Goal: Information Seeking & Learning: Learn about a topic

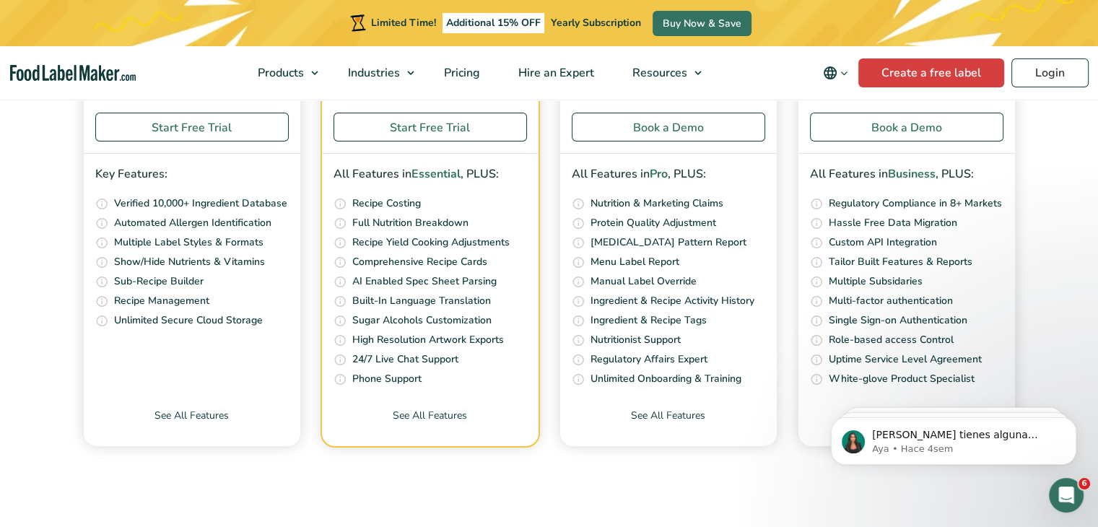
scroll to position [5730, 0]
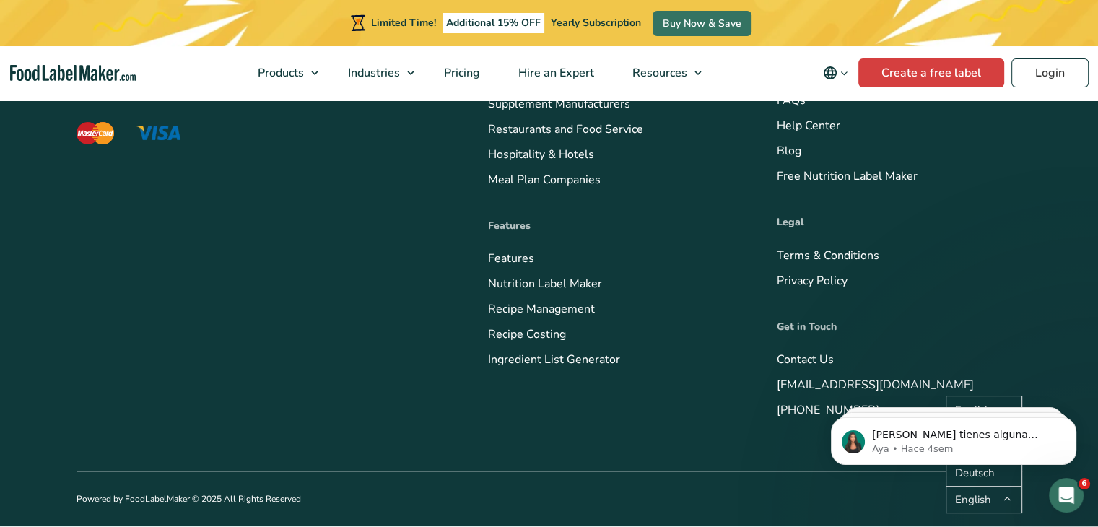
drag, startPoint x: 74, startPoint y: 342, endPoint x: 194, endPoint y: 342, distance: 119.1
click at [194, 342] on div "Food Label Maker is a cloud-based software that offers powerful recipe formulat…" at bounding box center [550, 204] width 968 height 645
copy p "Food Label Maker is a clou"
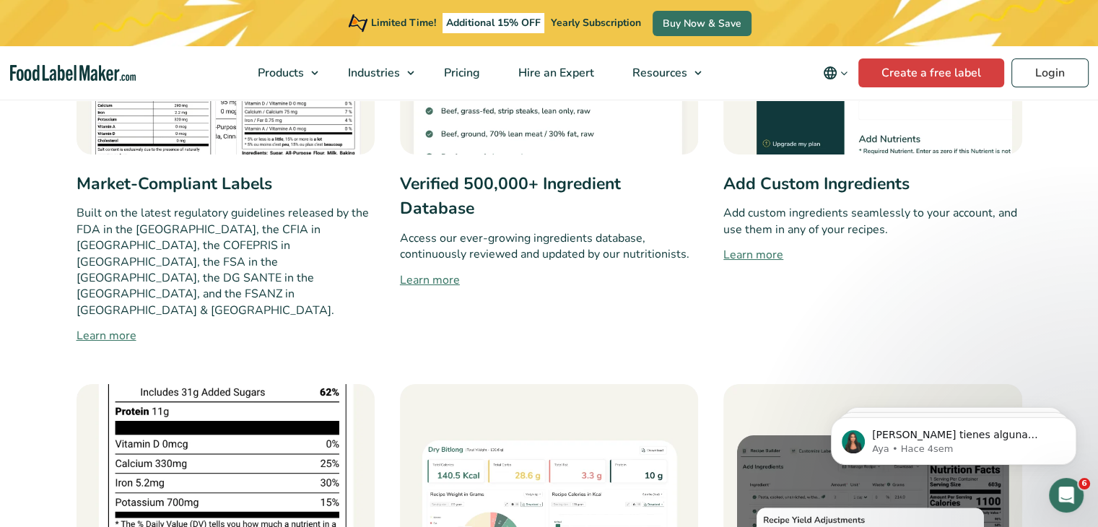
scroll to position [939, 0]
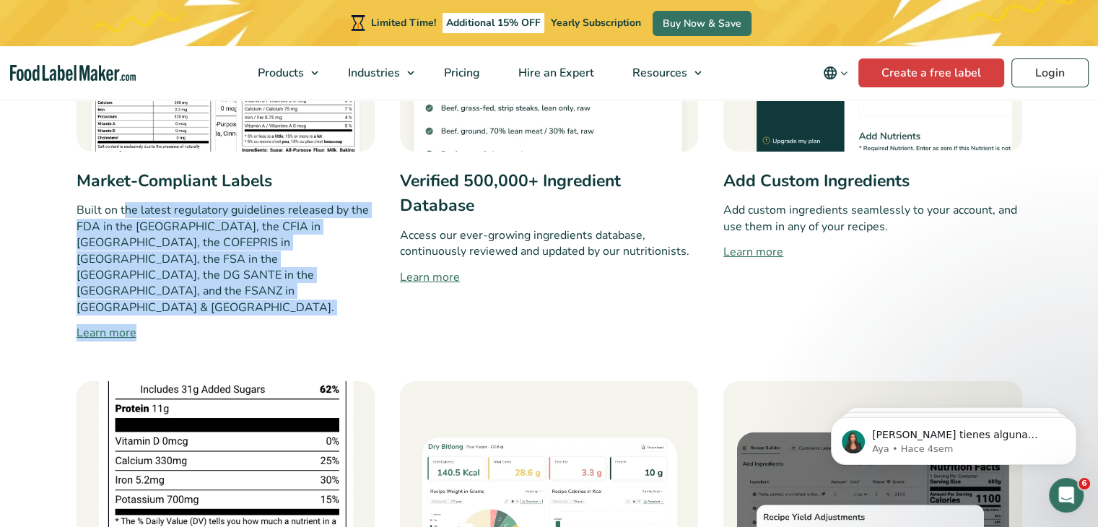
drag, startPoint x: 126, startPoint y: 214, endPoint x: 180, endPoint y: 272, distance: 78.7
click at [180, 272] on div "Market-Compliant Labels Built on the latest regulatory guidelines released by t…" at bounding box center [226, 97] width 298 height 489
click at [136, 194] on div "Market-Compliant Labels Built on the latest regulatory guidelines released by t…" at bounding box center [226, 97] width 298 height 489
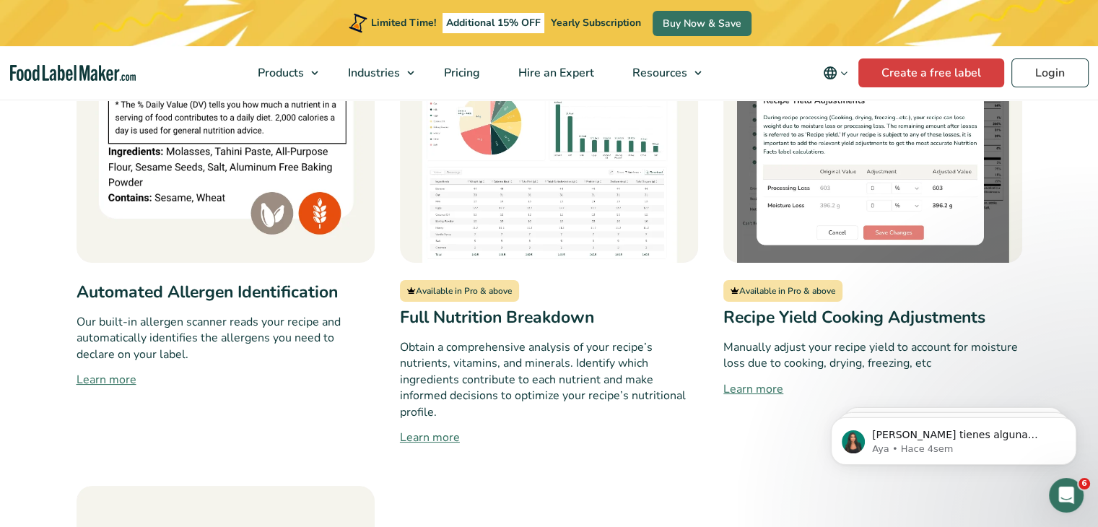
scroll to position [1444, 0]
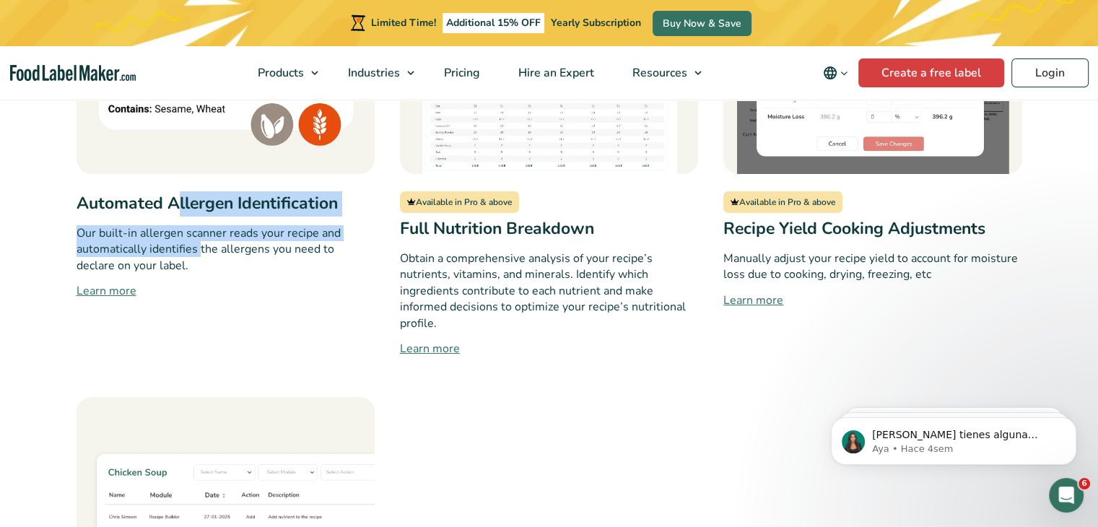
drag, startPoint x: 182, startPoint y: 165, endPoint x: 198, endPoint y: 202, distance: 40.1
click at [198, 202] on div "Automated Allergen Identification Our built-in allergen scanner reads your reci…" at bounding box center [226, 117] width 298 height 482
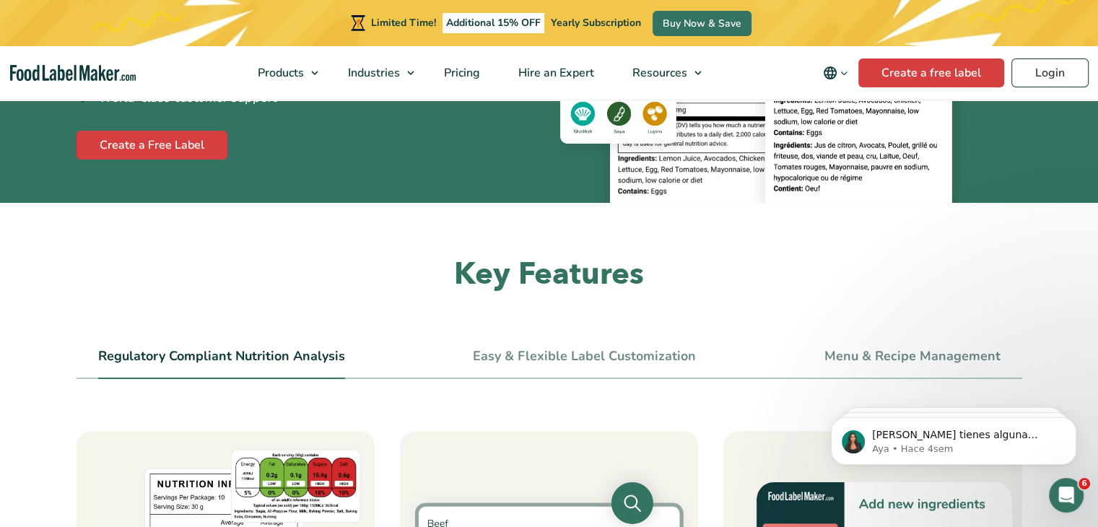
scroll to position [361, 0]
click at [505, 350] on link "Easy & Flexible Label Customization" at bounding box center [584, 357] width 223 height 16
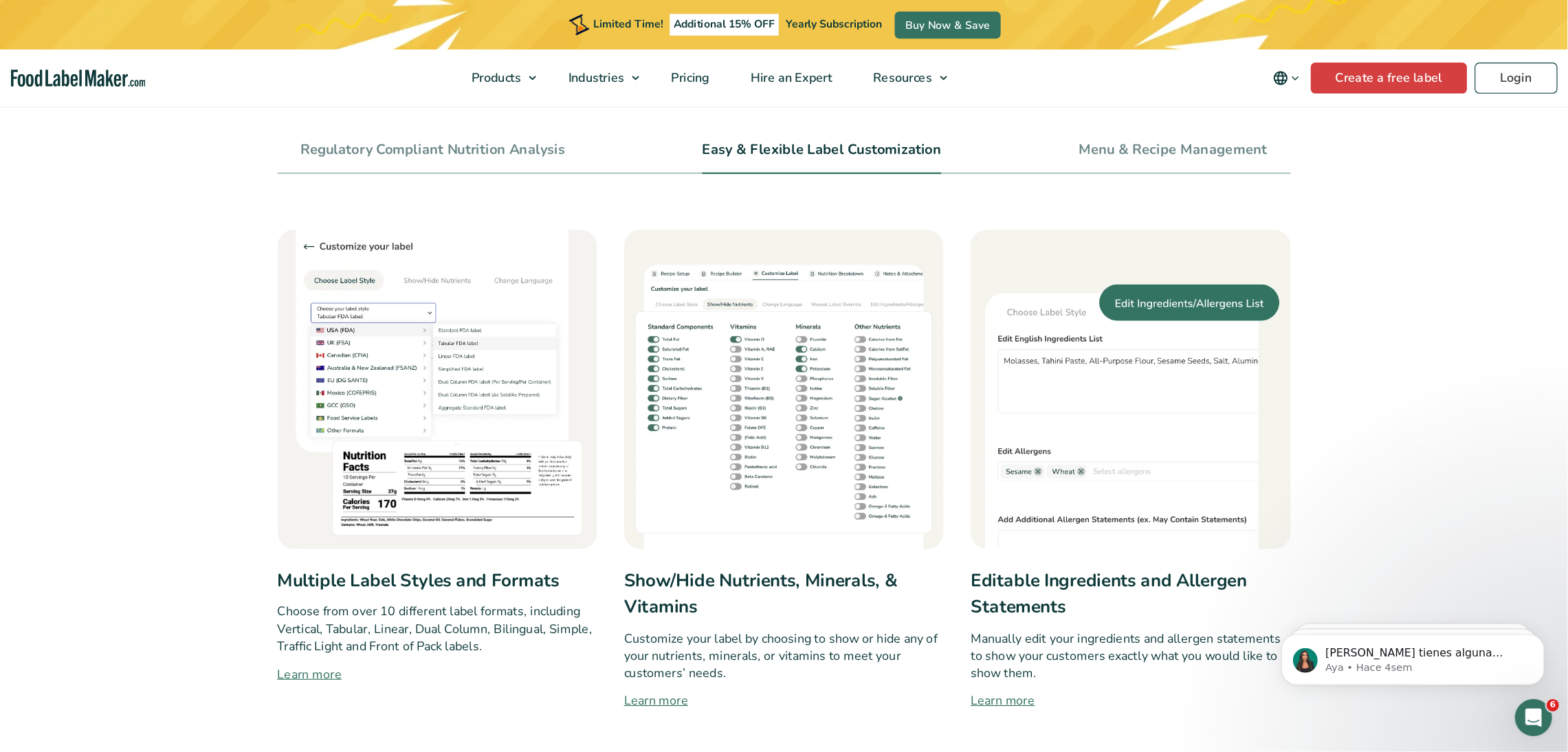
scroll to position [550, 0]
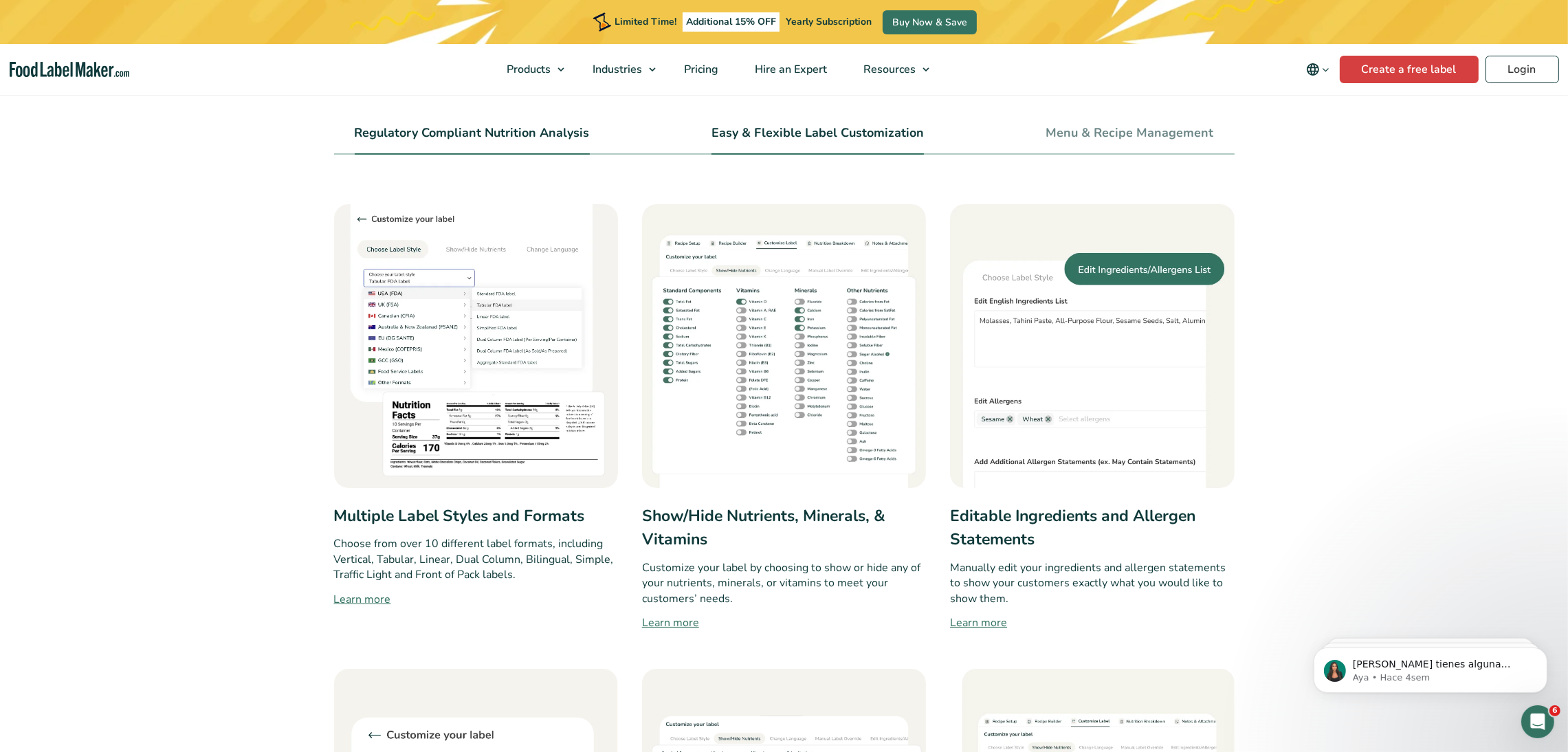
click at [417, 141] on li "Regulatory Compliant Nutrition Analysis" at bounding box center [472, 139] width 235 height 30
click at [434, 138] on link "Regulatory Compliant Nutrition Analysis" at bounding box center [472, 133] width 235 height 15
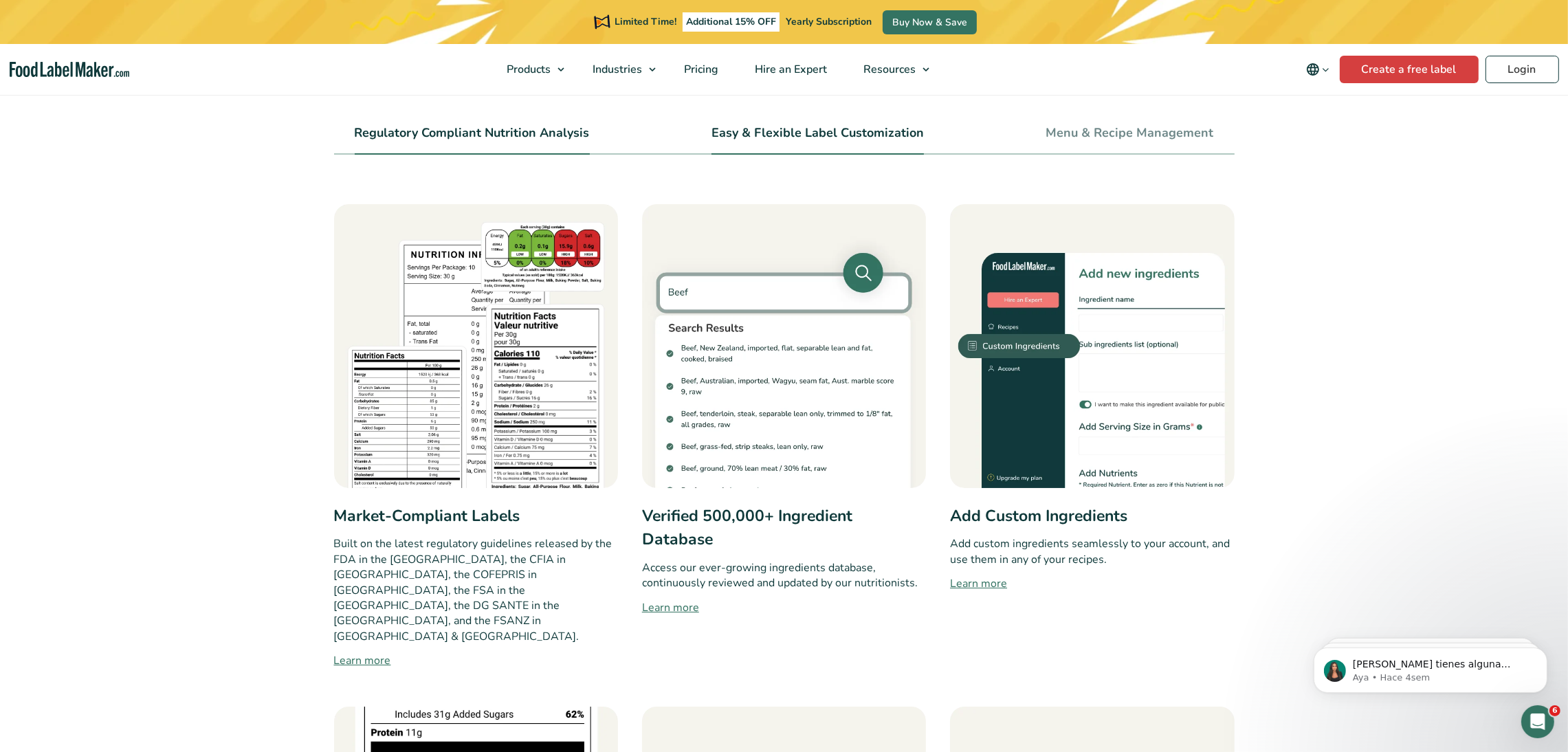
click at [827, 128] on link "Easy & Flexible Label Customization" at bounding box center [817, 133] width 212 height 15
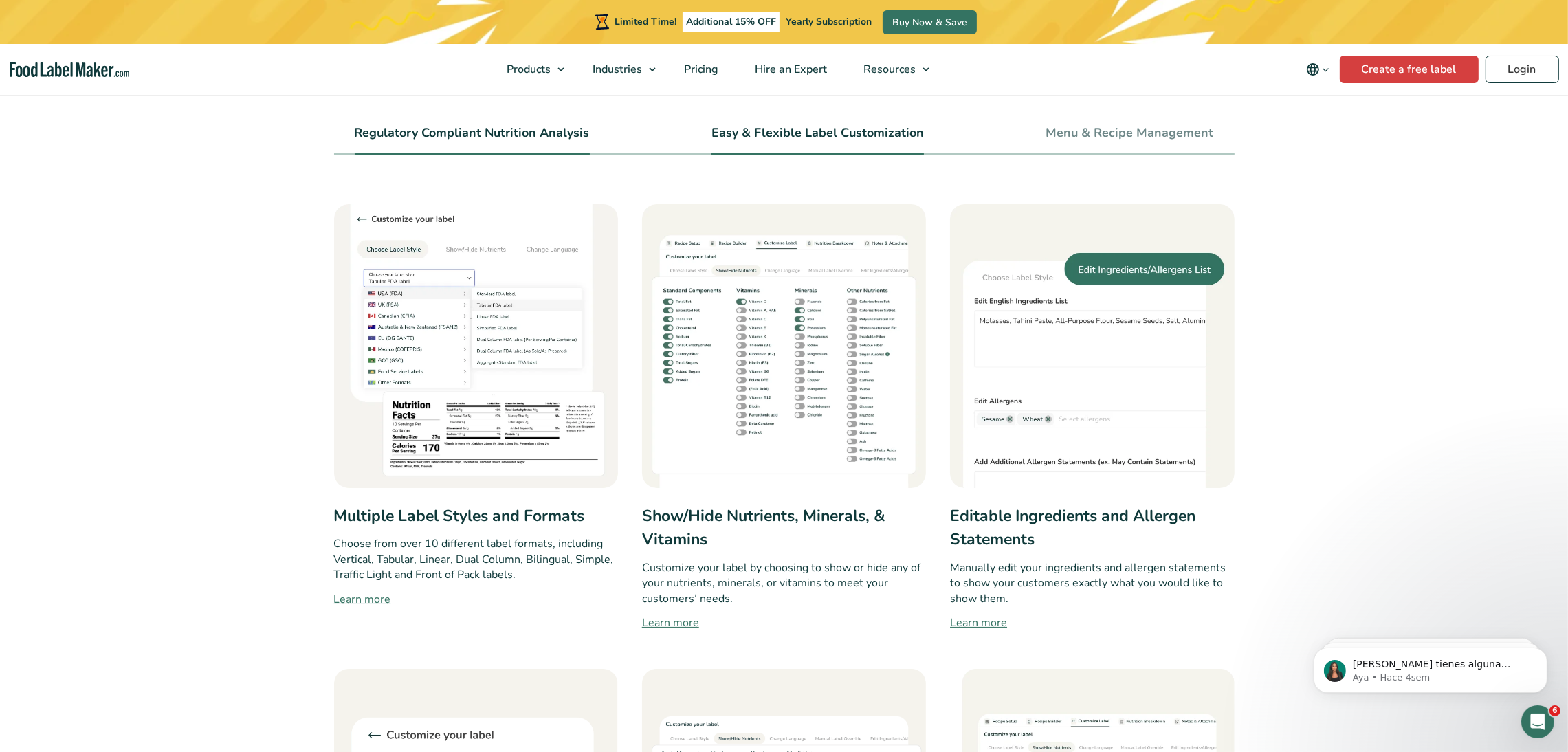
click at [459, 133] on link "Regulatory Compliant Nutrition Analysis" at bounding box center [472, 133] width 235 height 15
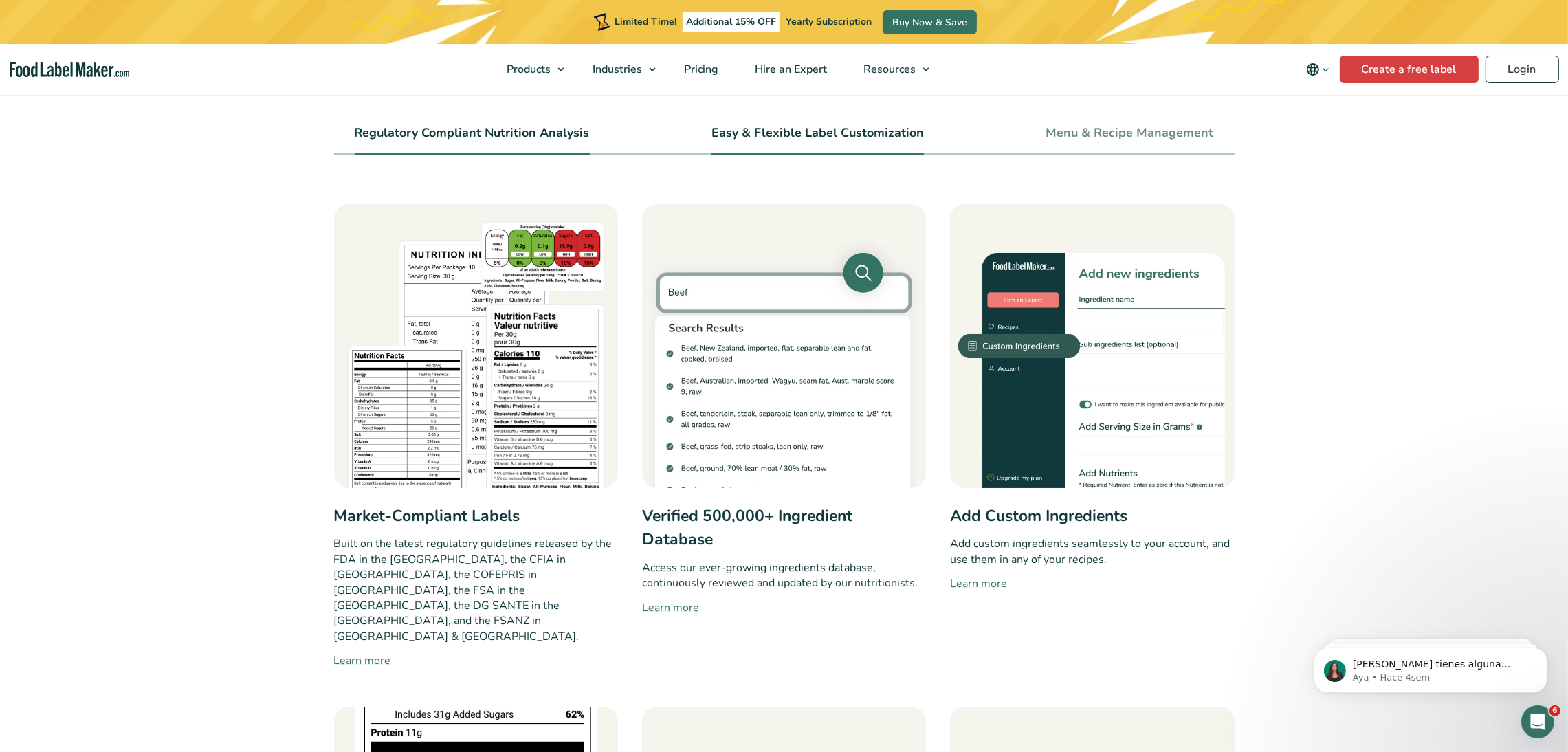
click at [728, 135] on link "Easy & Flexible Label Customization" at bounding box center [817, 133] width 212 height 15
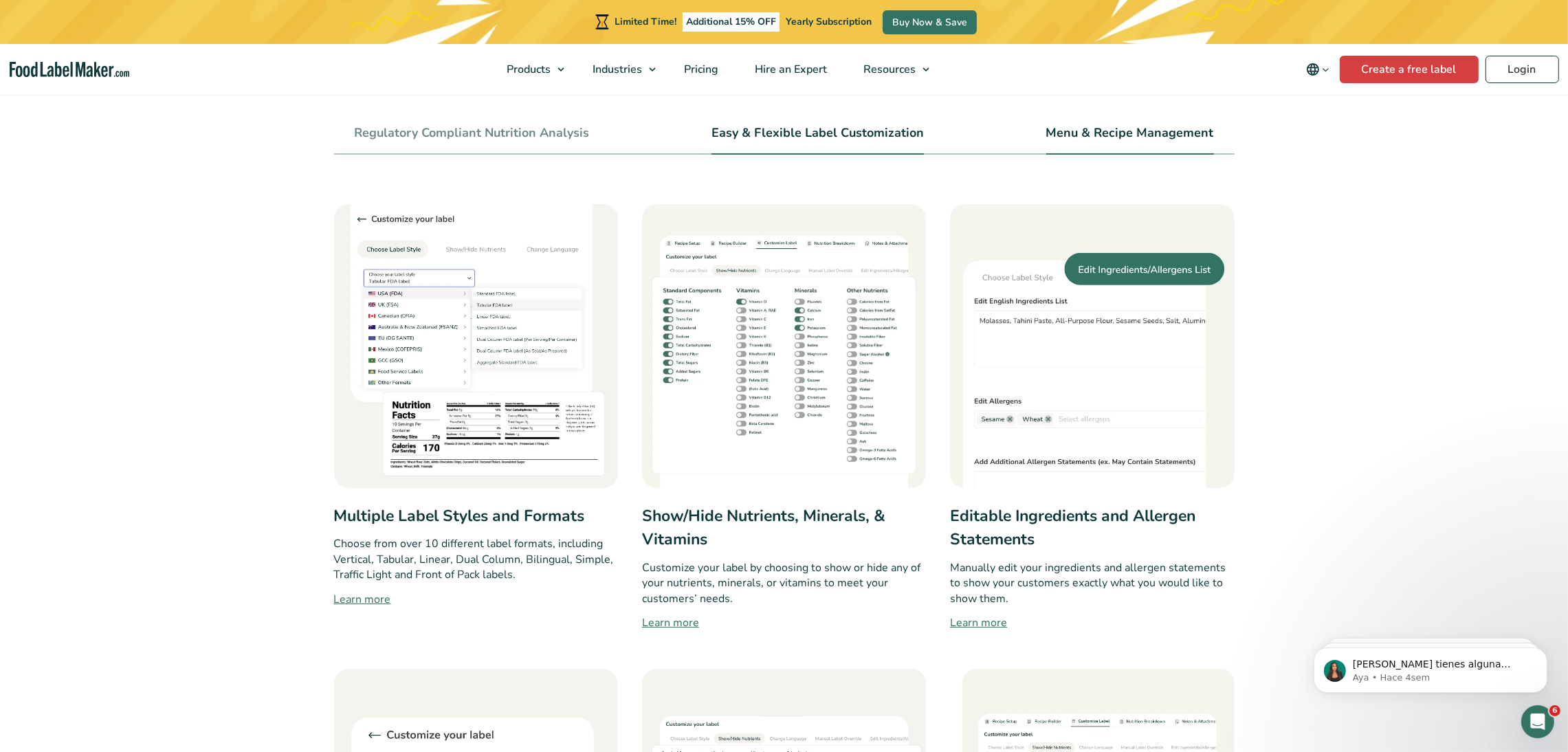
click at [1045, 137] on link "Menu & Recipe Management" at bounding box center [1130, 133] width 168 height 15
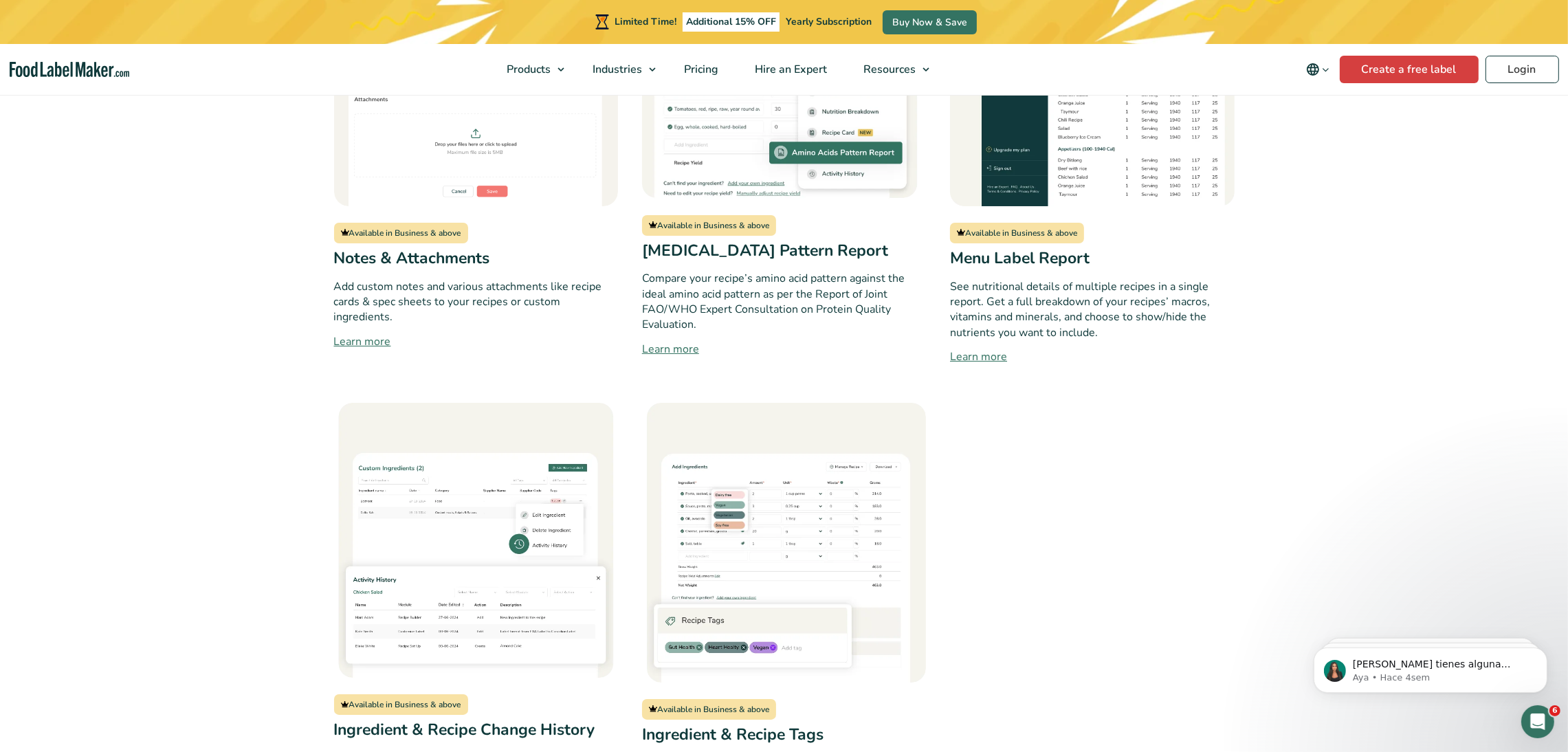
scroll to position [2303, 0]
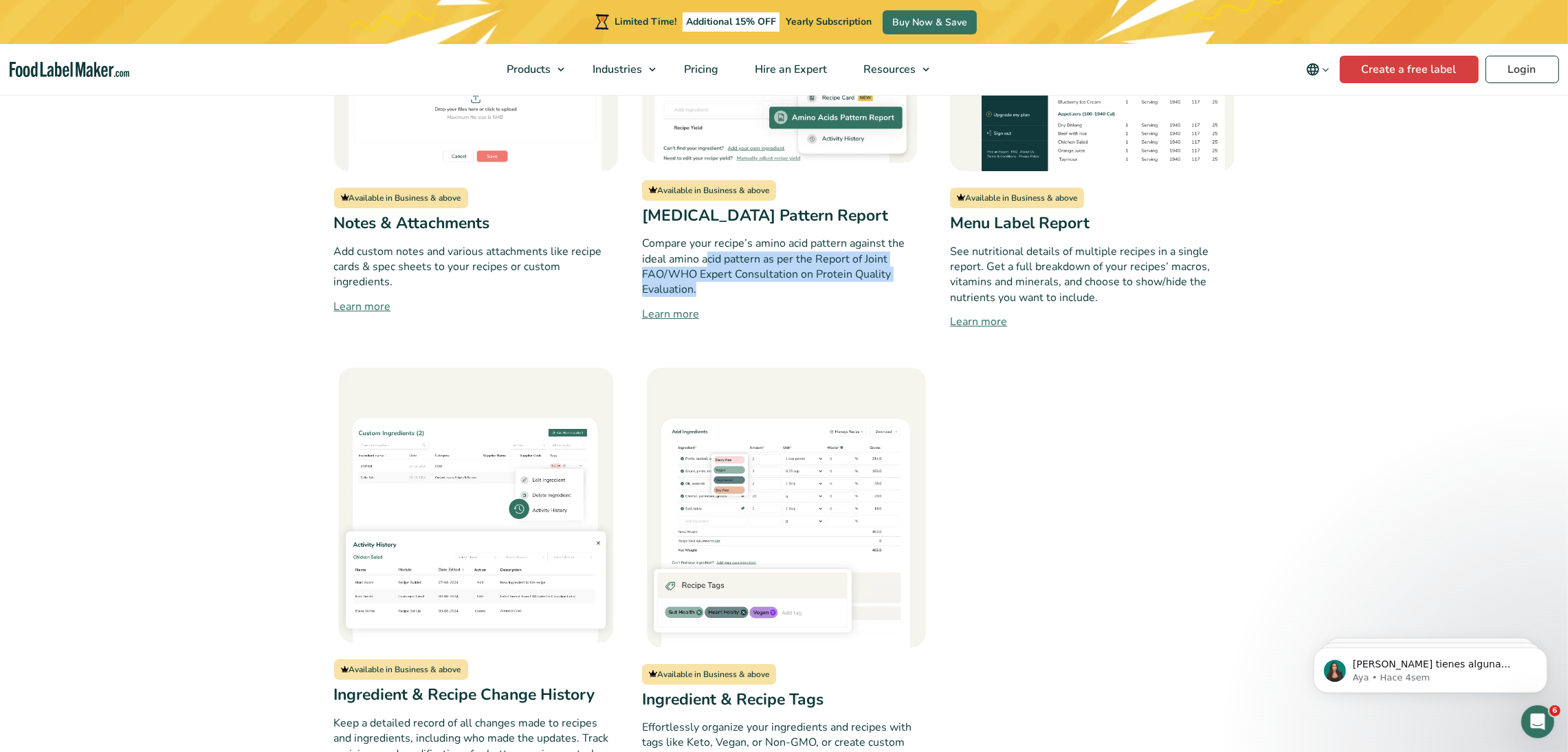
drag, startPoint x: 716, startPoint y: 264, endPoint x: 800, endPoint y: 286, distance: 86.8
click at [800, 286] on p "Compare your recipe’s amino acid pattern against the ideal amino acid pattern a…" at bounding box center [784, 267] width 284 height 62
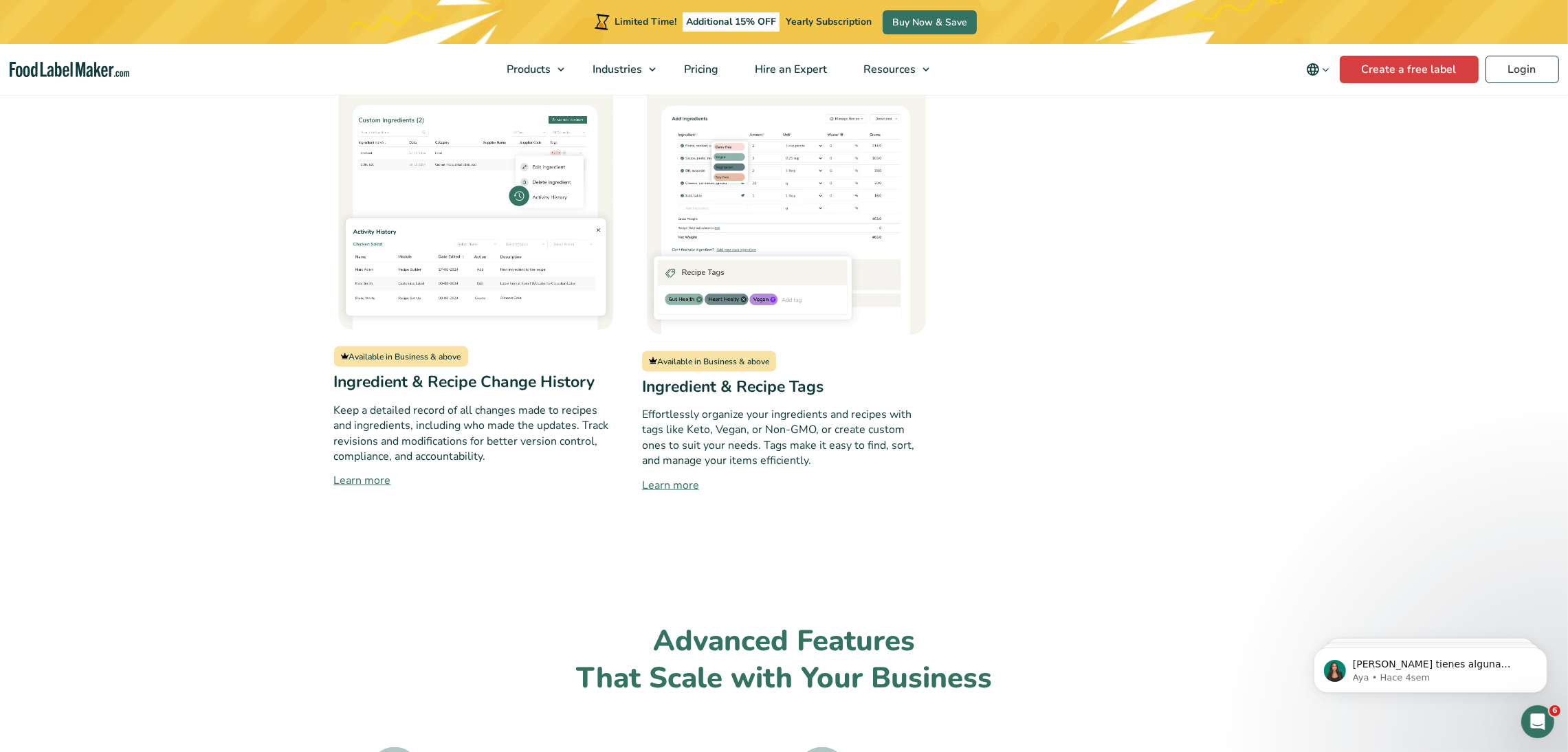
scroll to position [2715, 0]
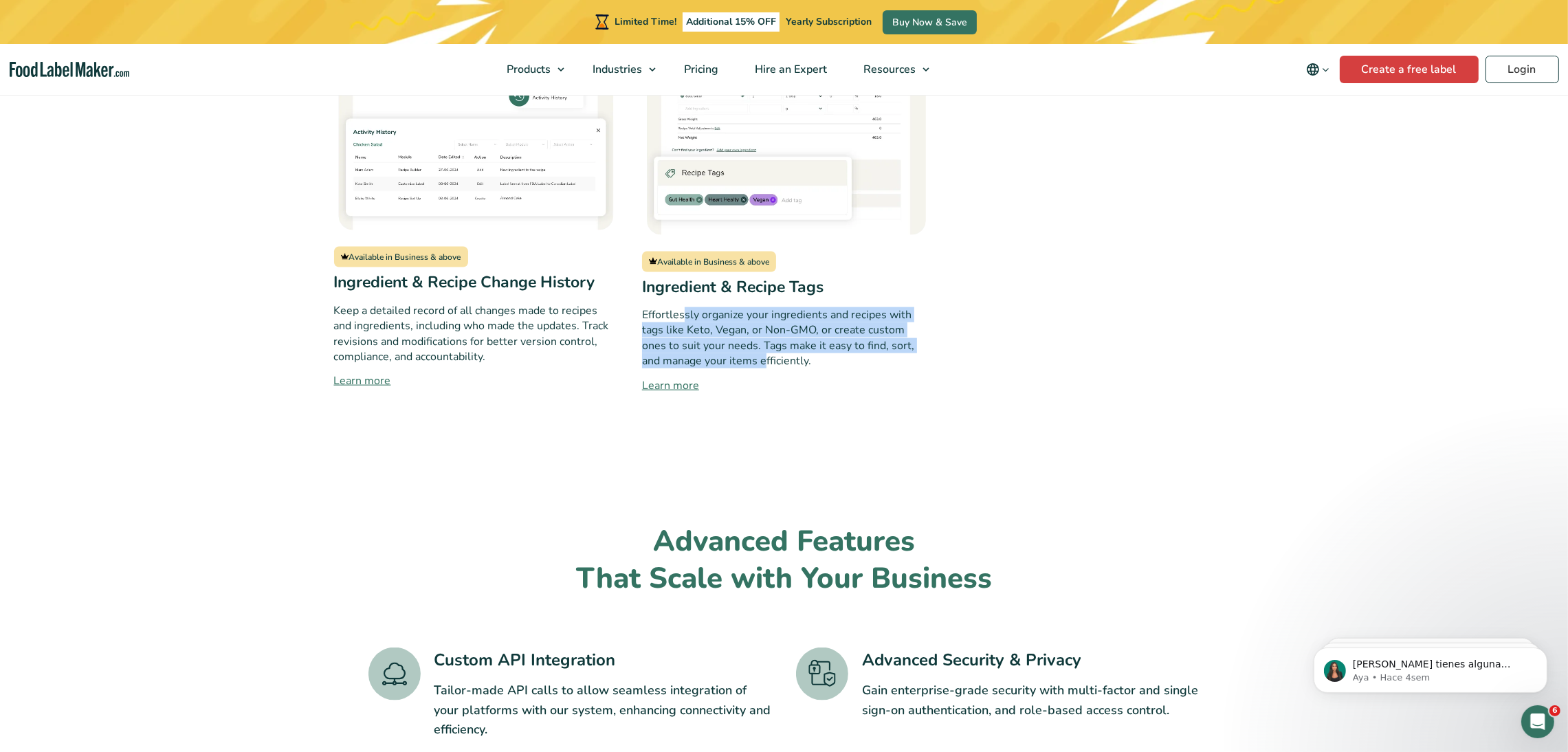
drag, startPoint x: 700, startPoint y: 327, endPoint x: 765, endPoint y: 357, distance: 71.6
click at [765, 357] on p "Effortlessly organize your ingredients and recipes with tags like Keto, Vegan, …" at bounding box center [784, 338] width 284 height 62
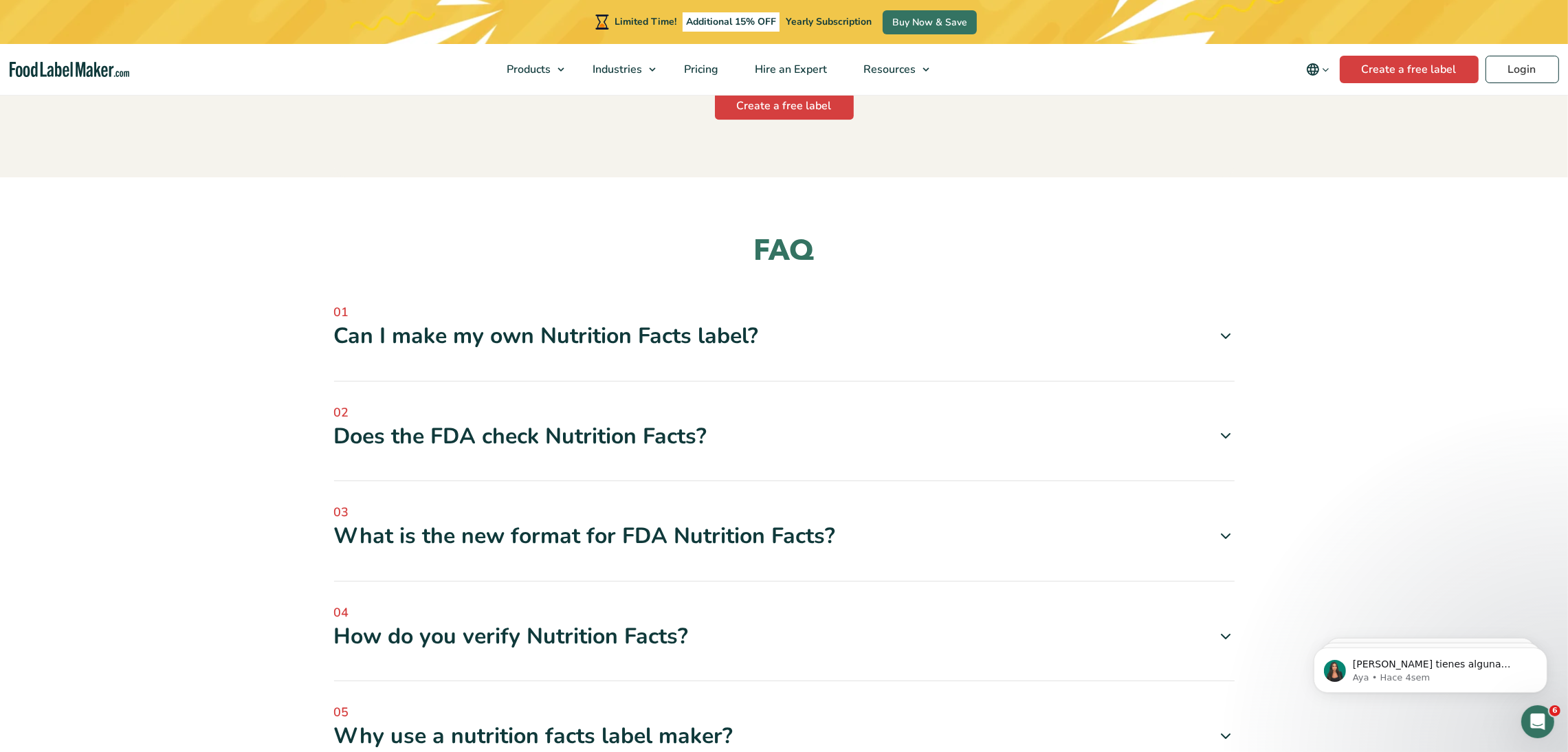
scroll to position [4983, 0]
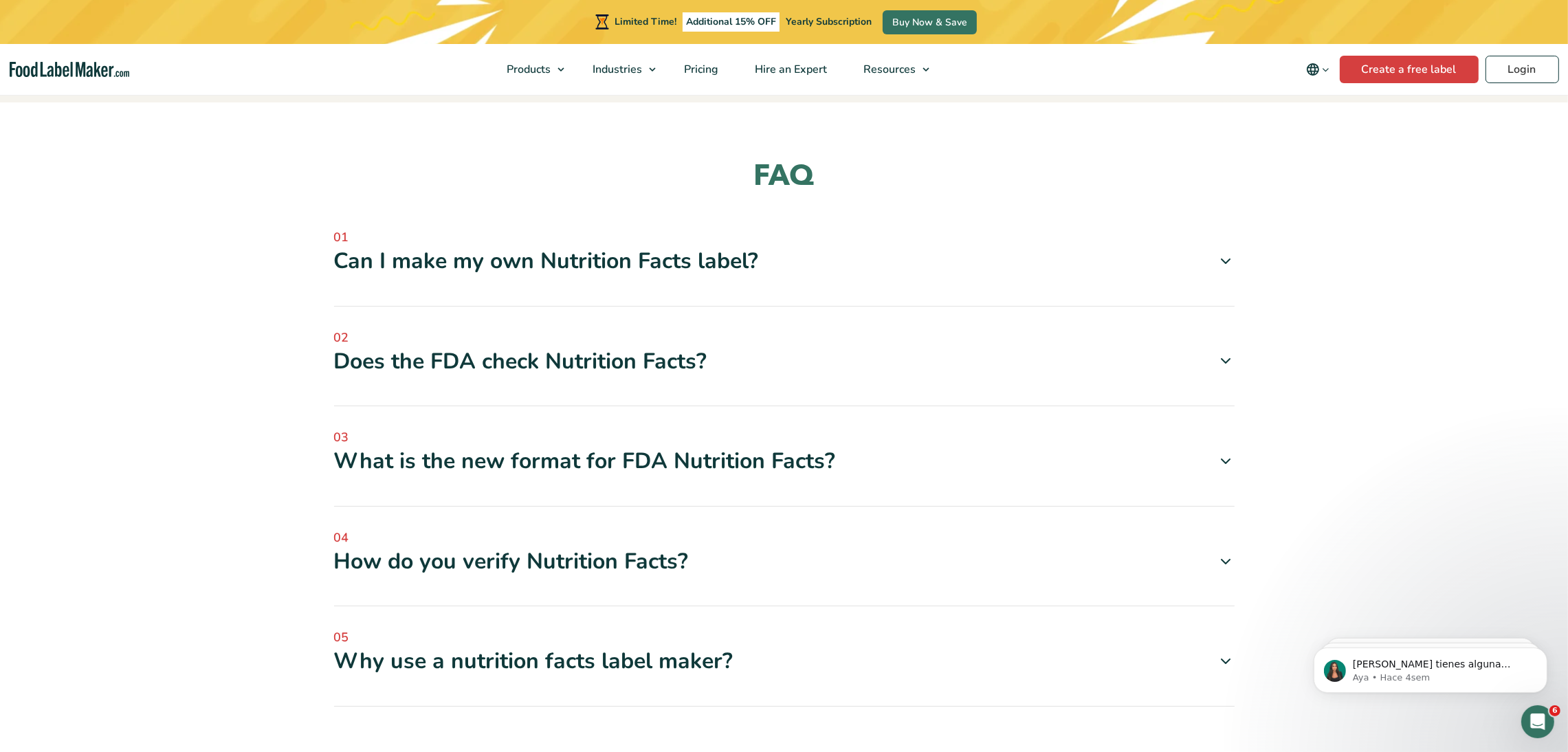
click at [1045, 268] on icon at bounding box center [1226, 261] width 16 height 16
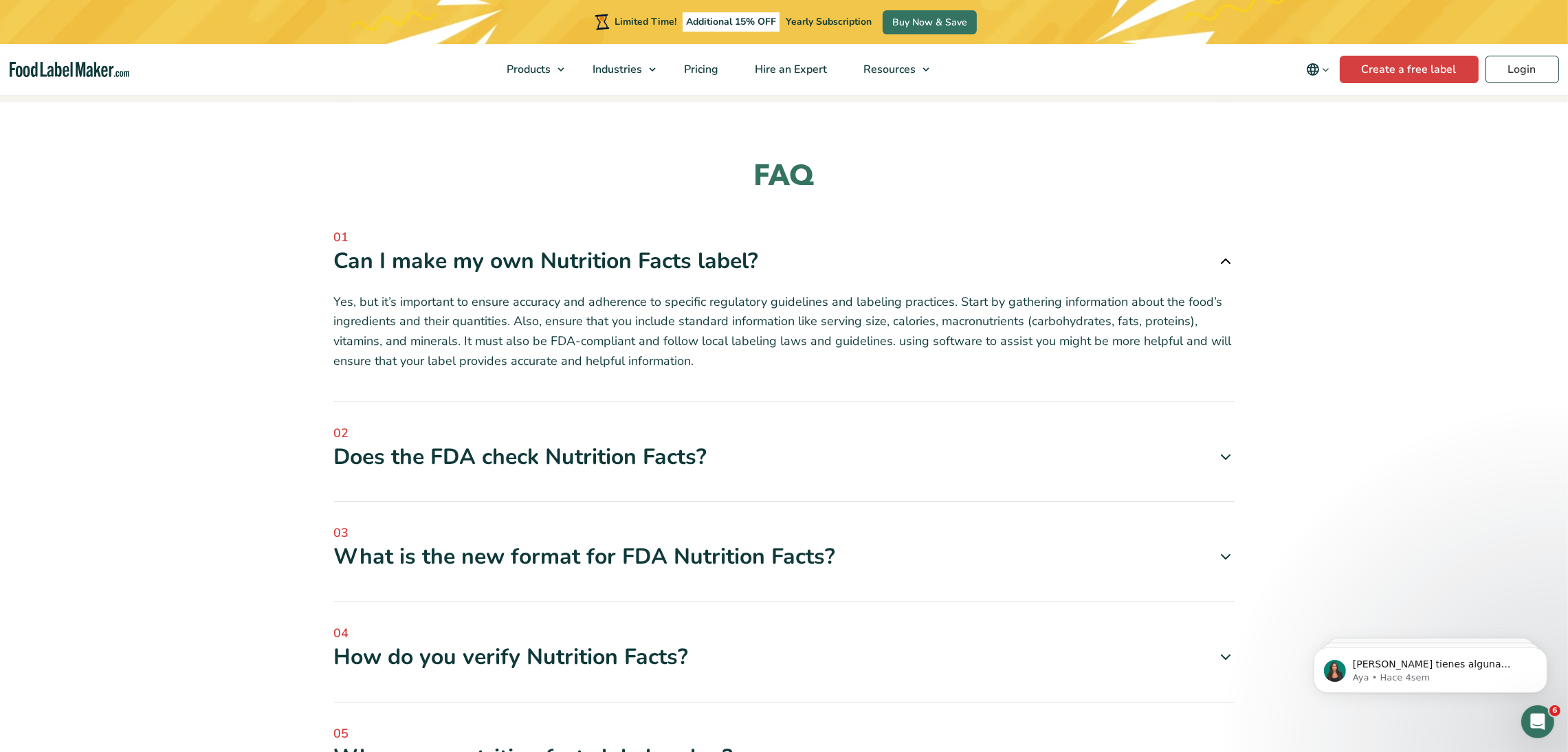
click at [1045, 460] on icon at bounding box center [1226, 457] width 16 height 16
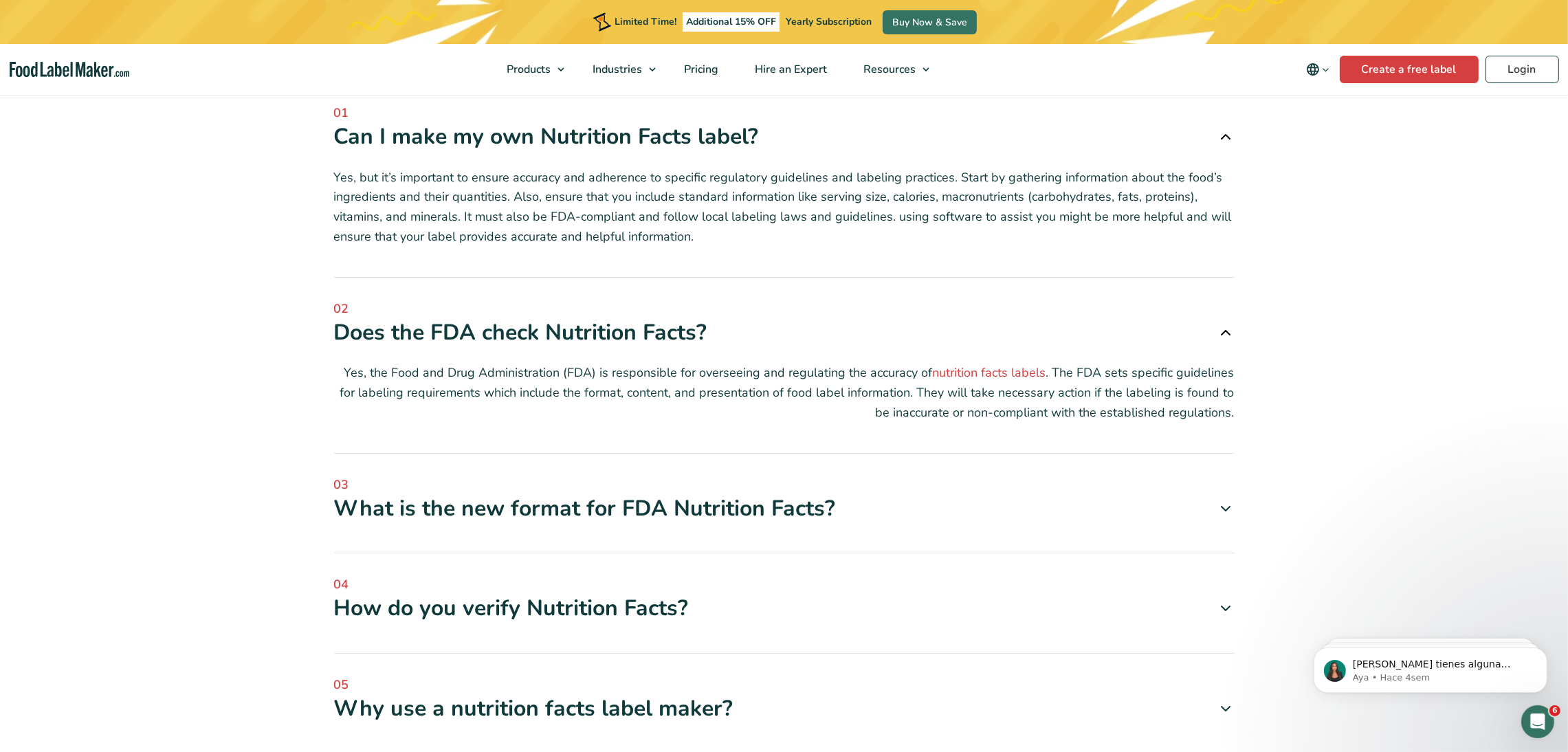
scroll to position [5293, 0]
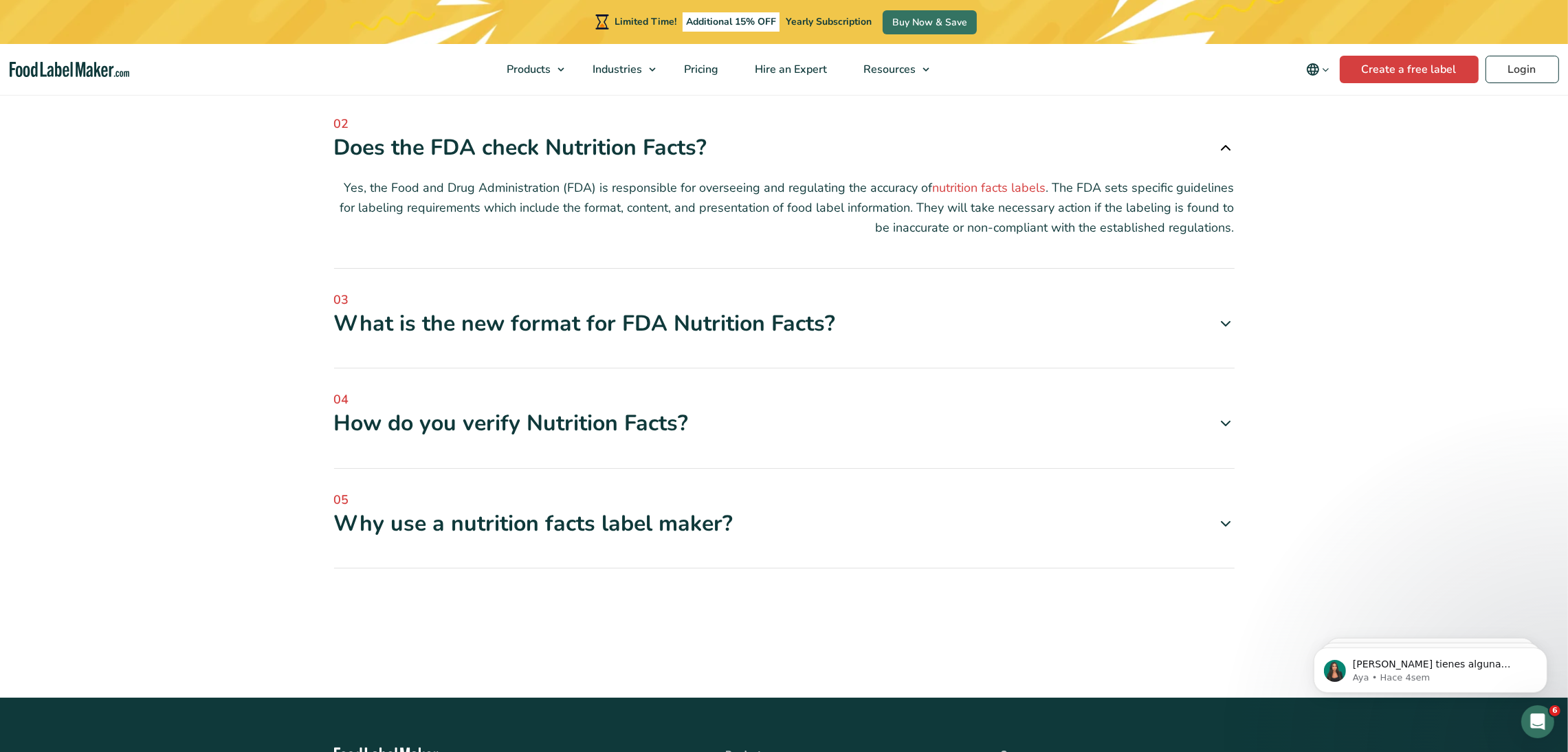
click at [1045, 324] on icon at bounding box center [1226, 323] width 16 height 16
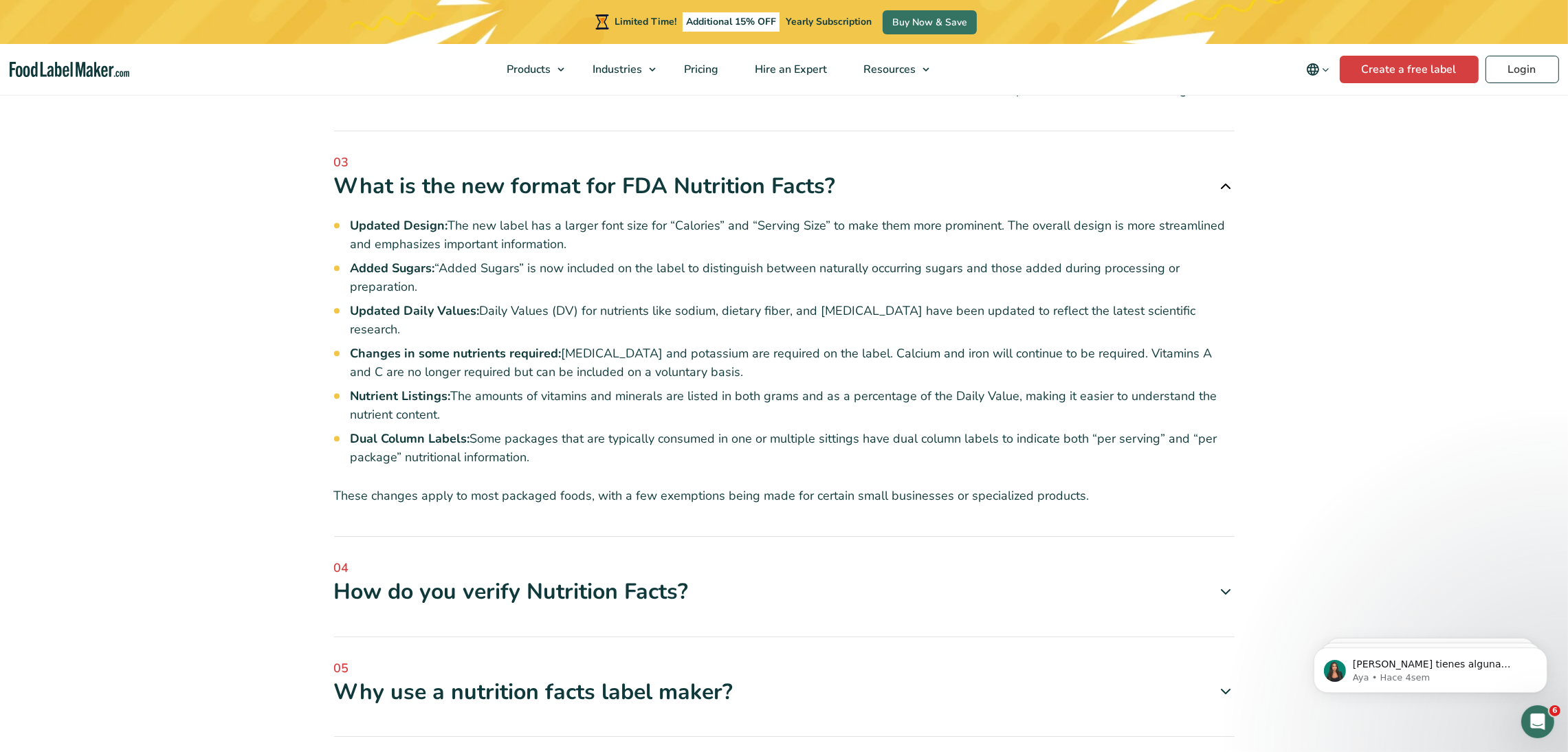
scroll to position [5602, 0]
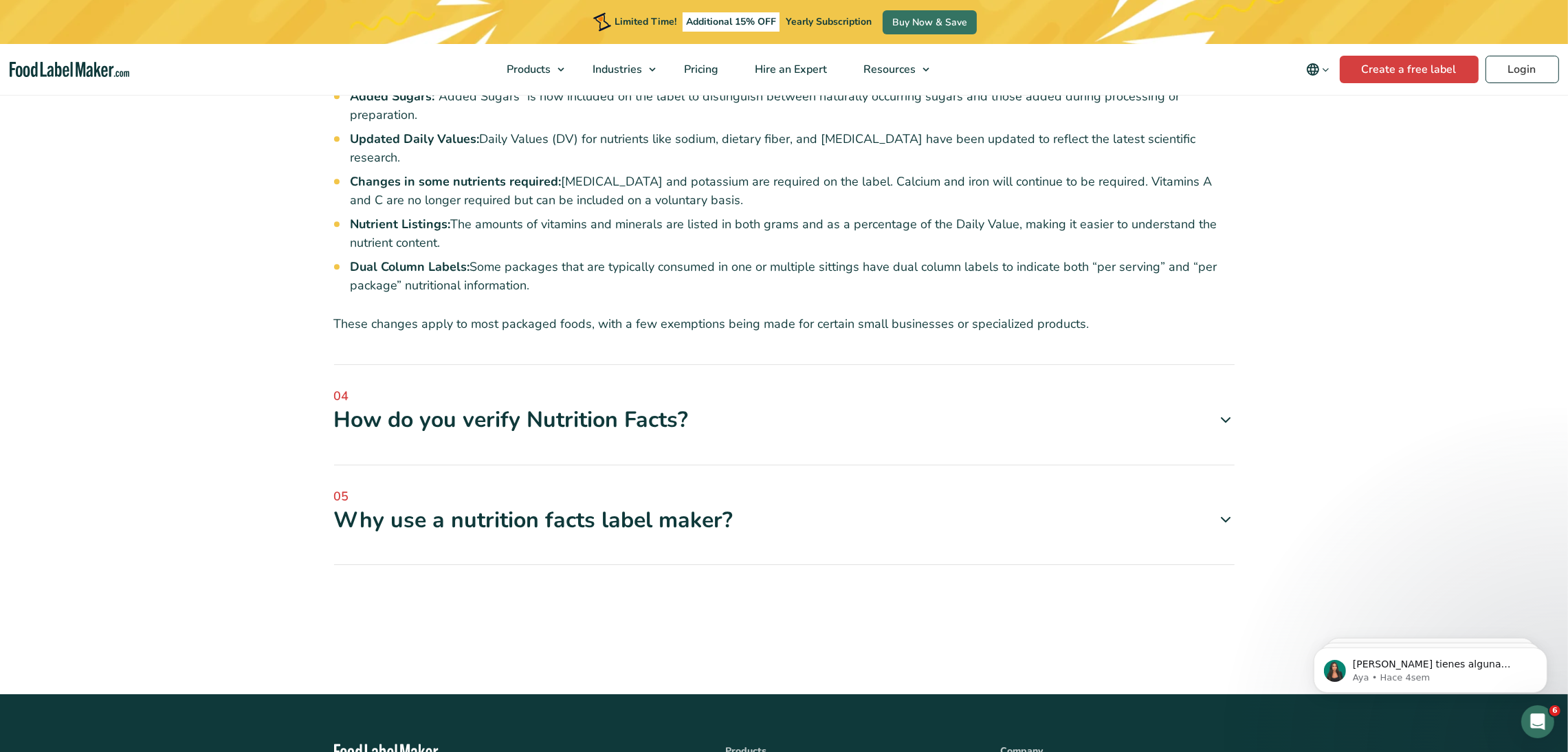
click at [1045, 412] on icon at bounding box center [1226, 420] width 16 height 16
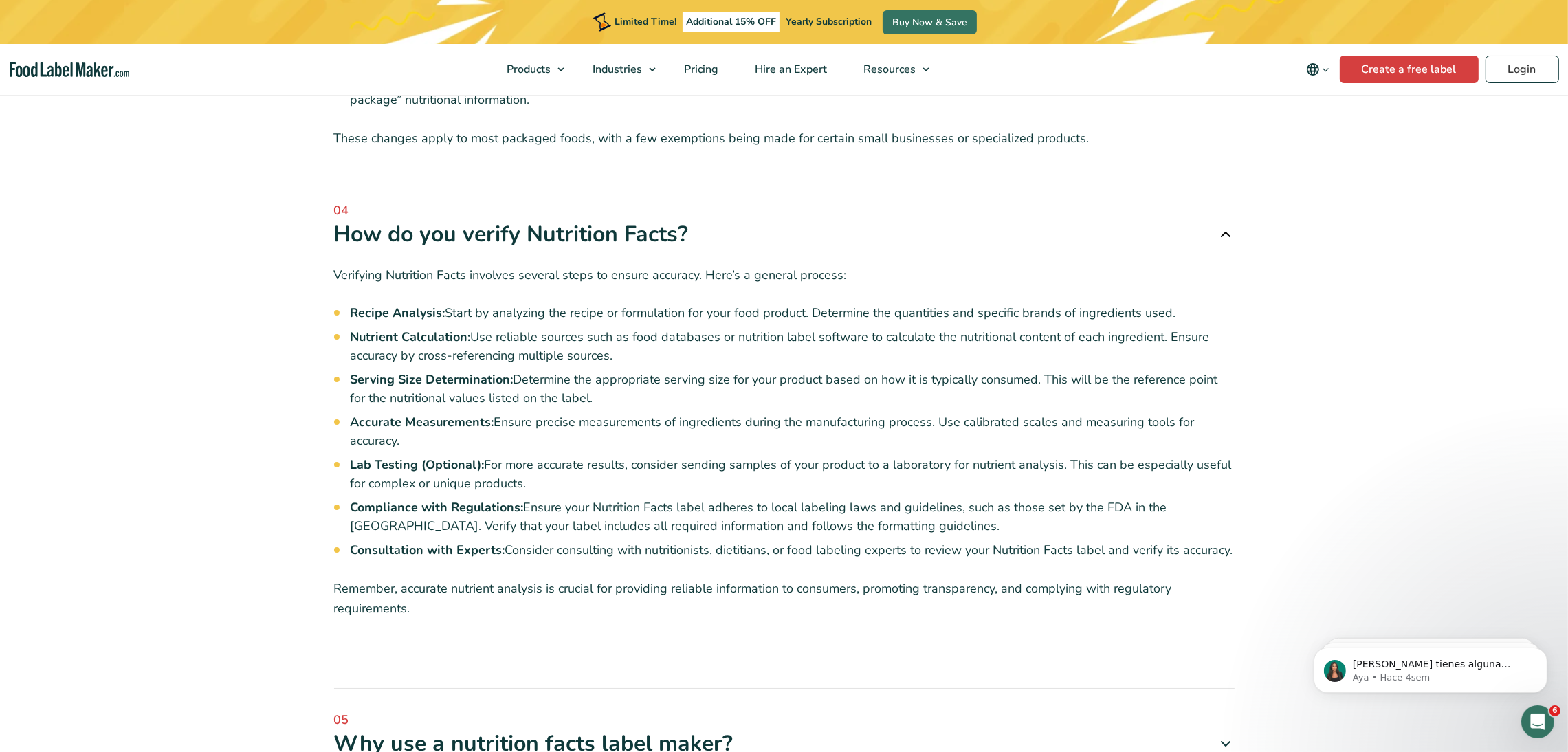
scroll to position [6014, 0]
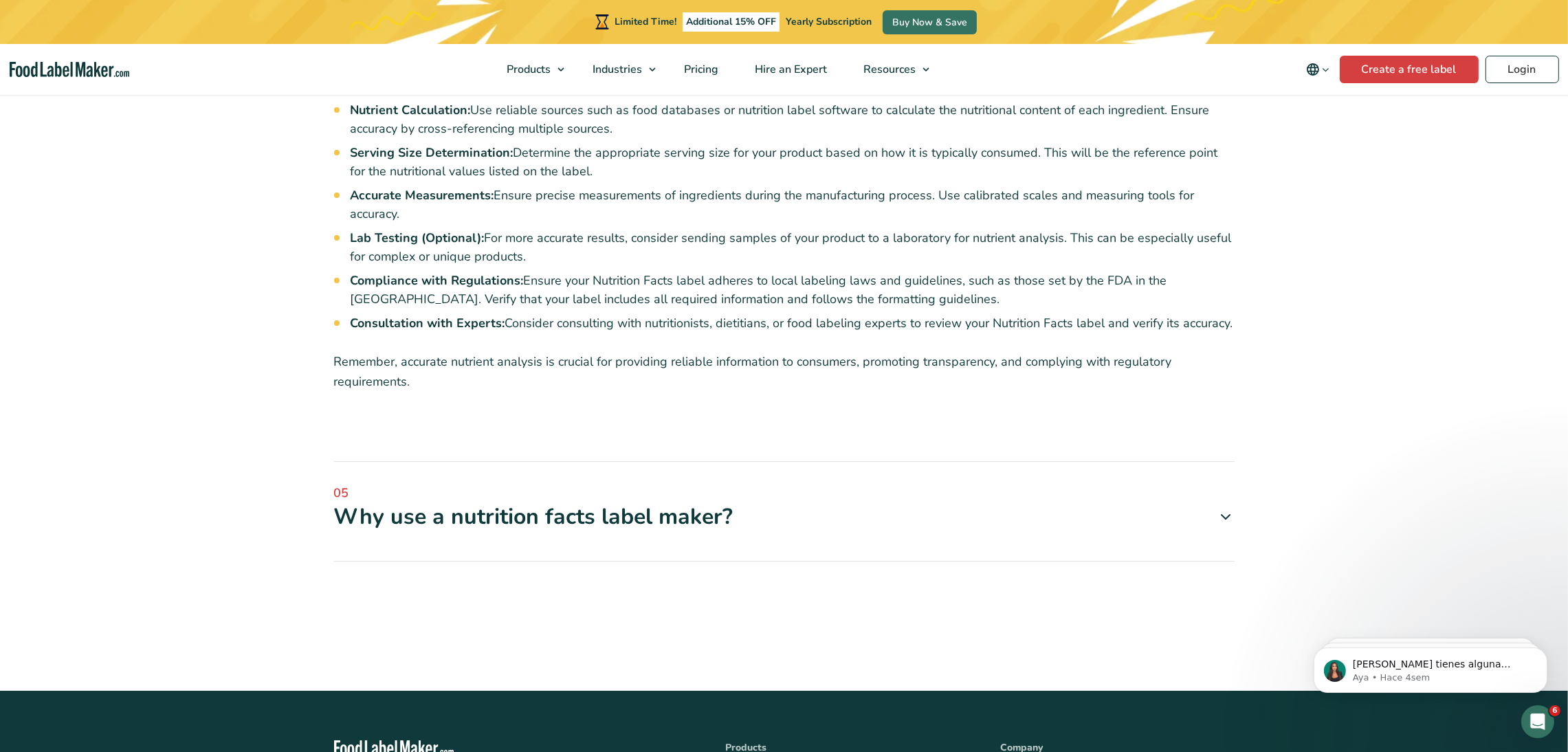
click at [1045, 501] on icon at bounding box center [1226, 516] width 16 height 16
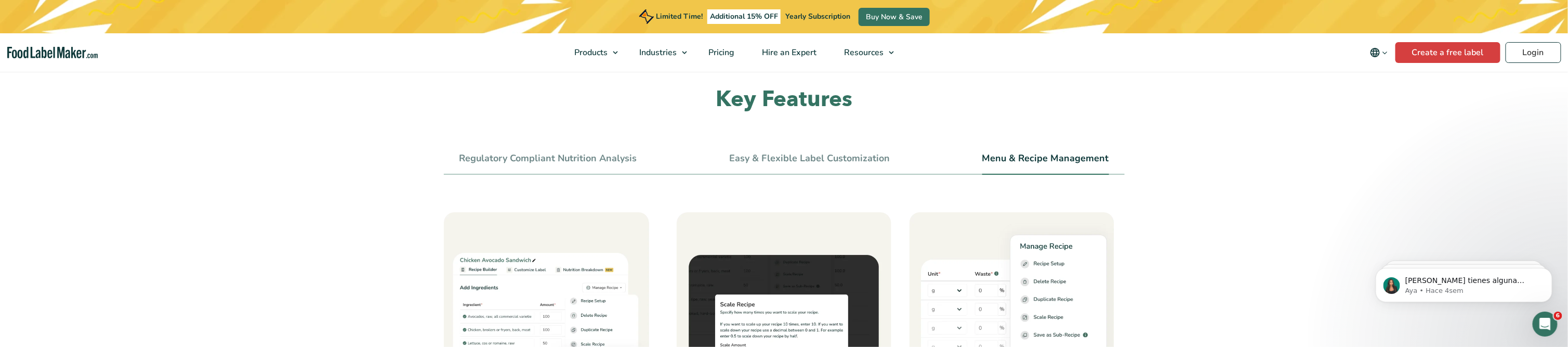
scroll to position [208, 0]
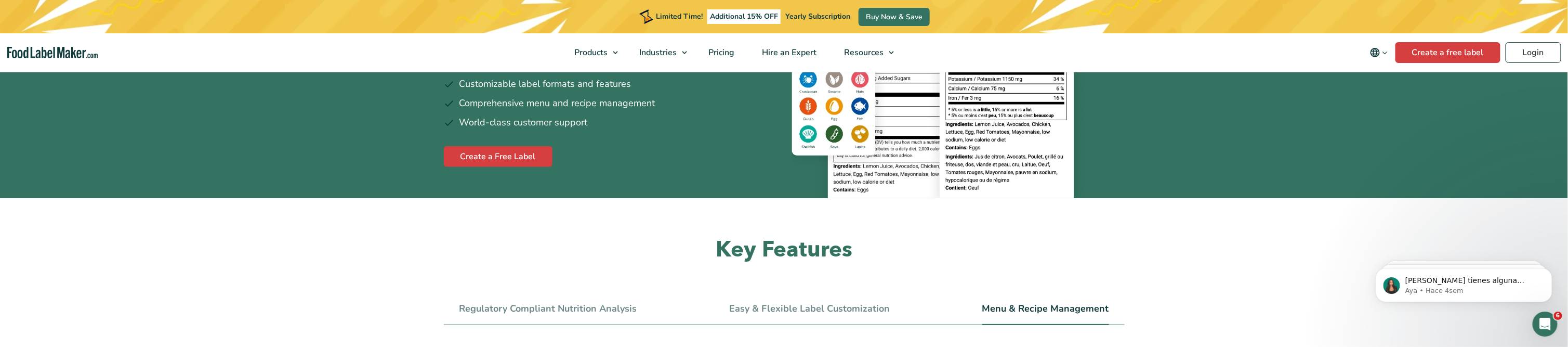
click at [539, 310] on link "Regulatory Compliant Nutrition Analysis" at bounding box center [548, 309] width 178 height 12
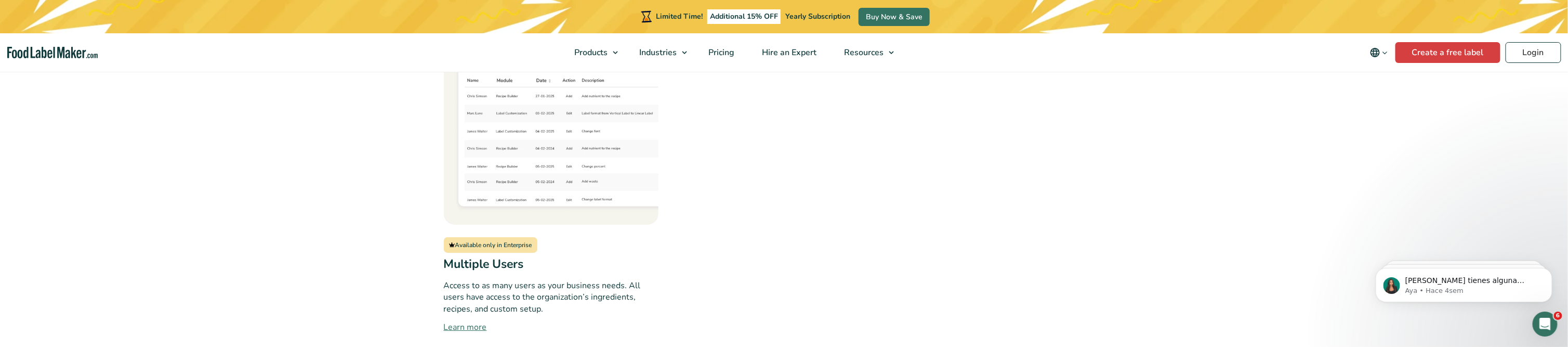
scroll to position [1351, 0]
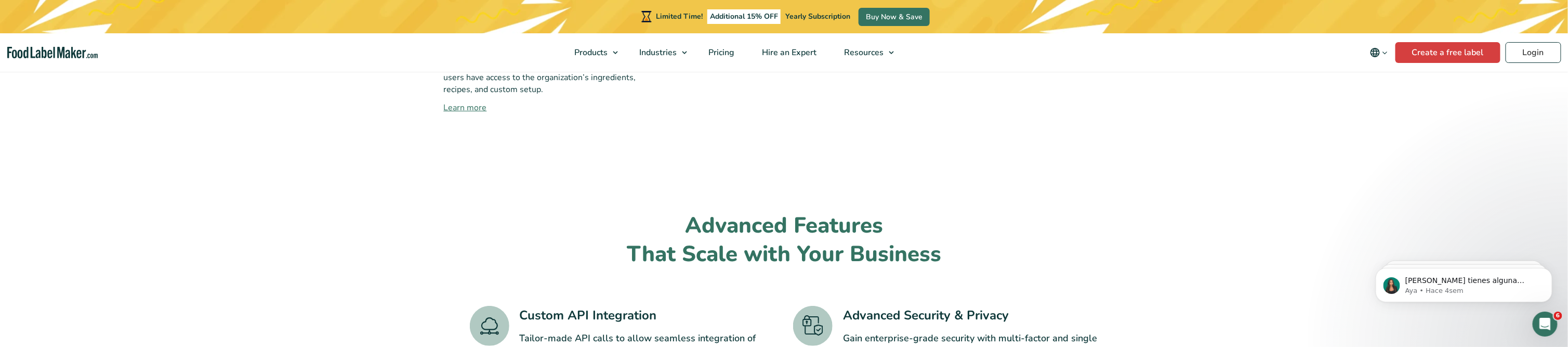
scroll to position [1559, 0]
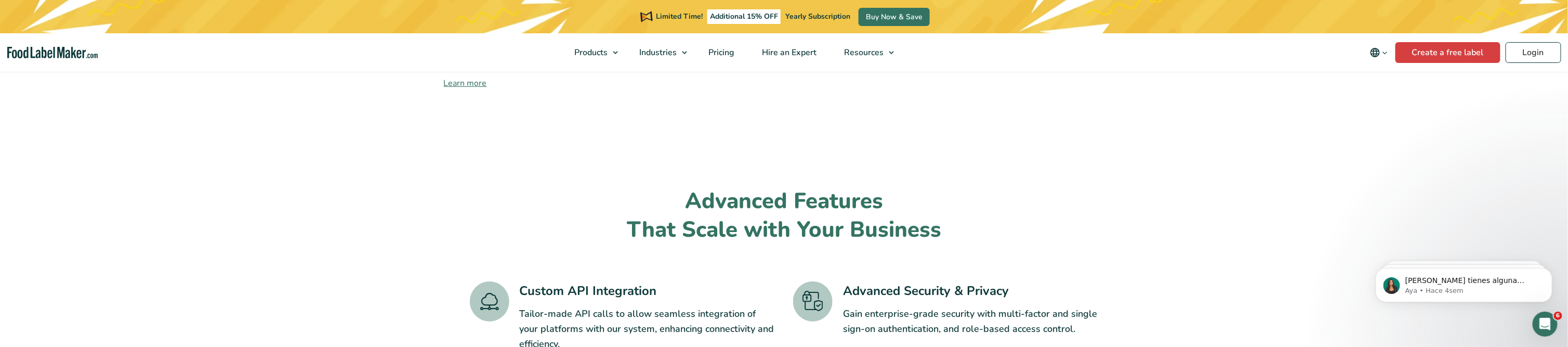
click at [326, 162] on section "Advanced Features That Scale with Your Business Custom API Integration Tailor-m…" at bounding box center [784, 339] width 1568 height 354
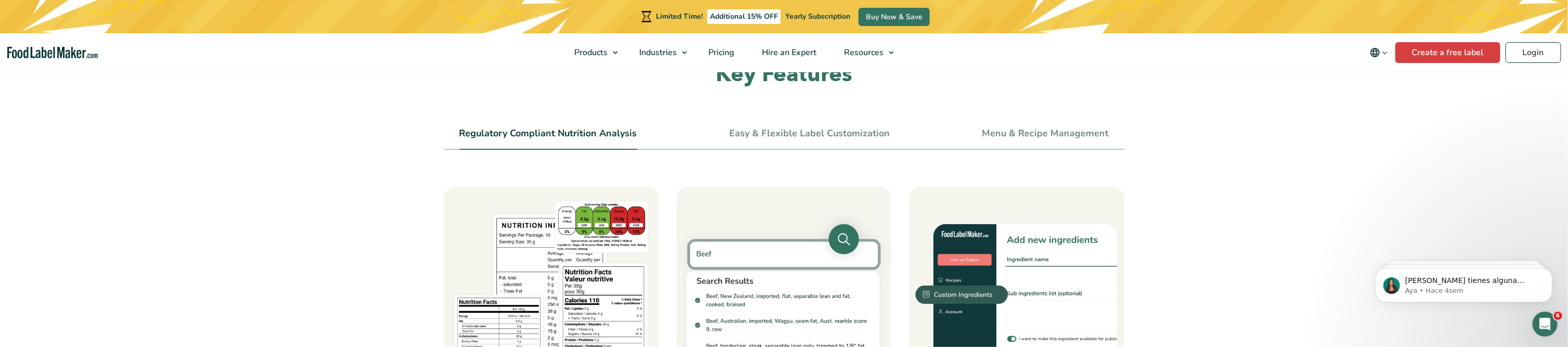
scroll to position [312, 0]
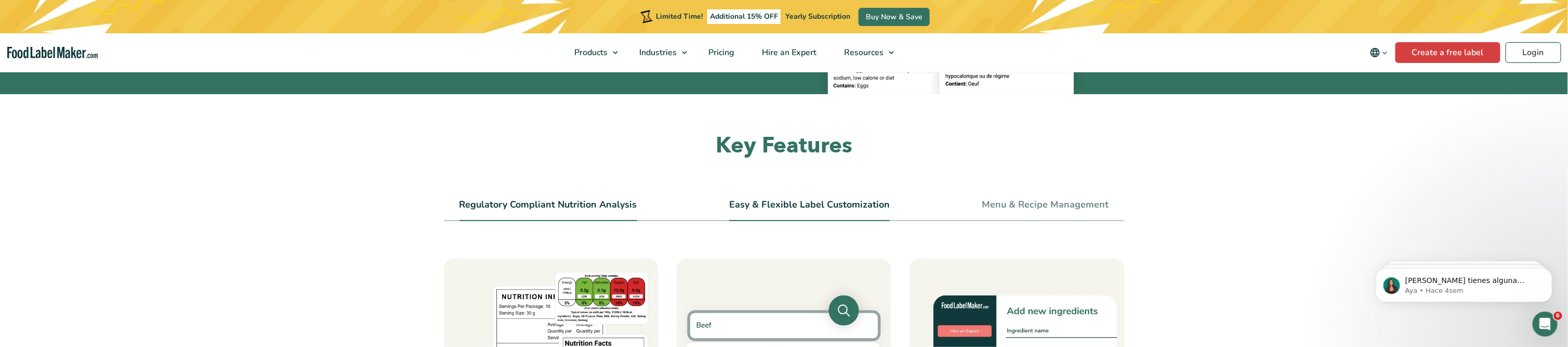
click at [772, 199] on link "Easy & Flexible Label Customization" at bounding box center [809, 205] width 161 height 12
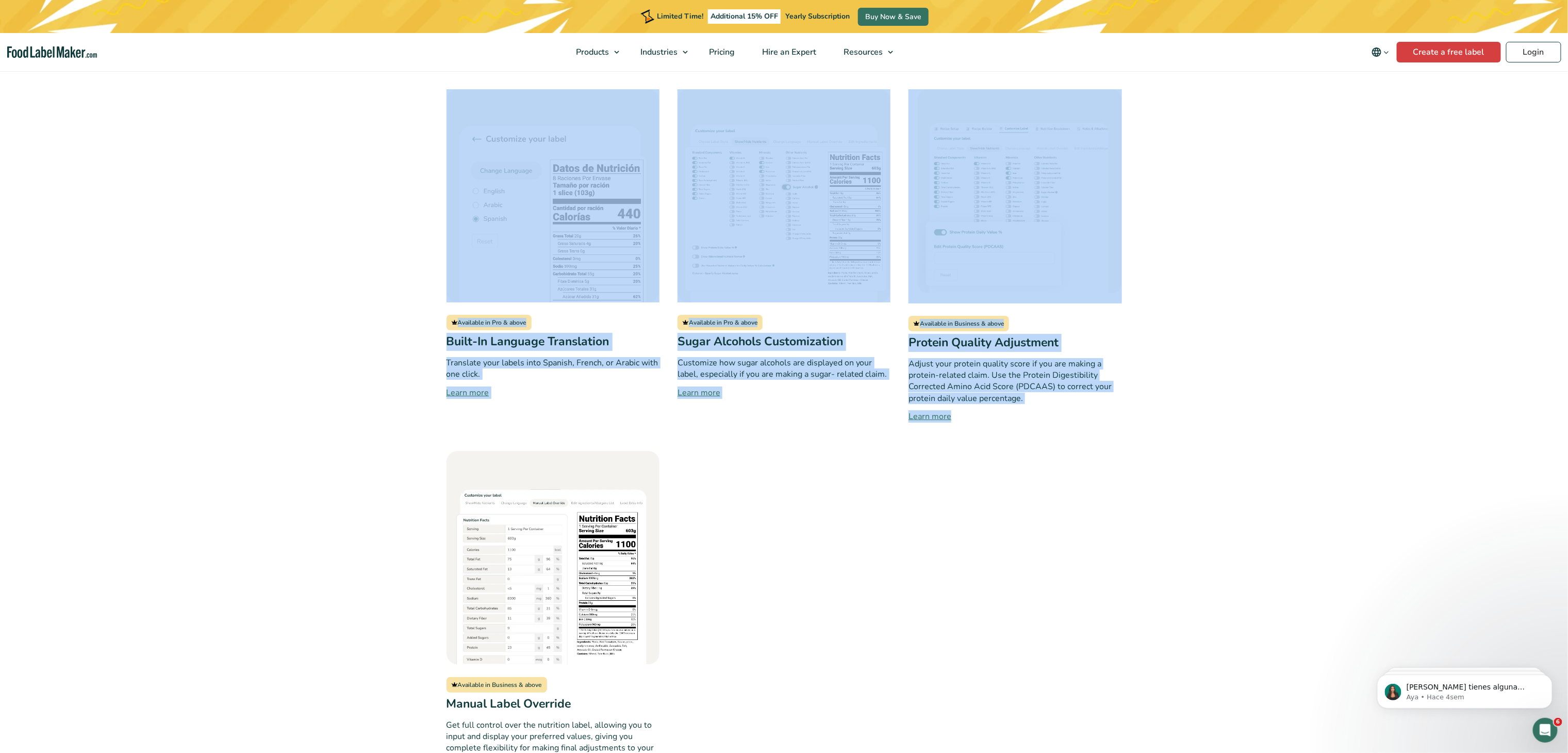
scroll to position [1032, 0]
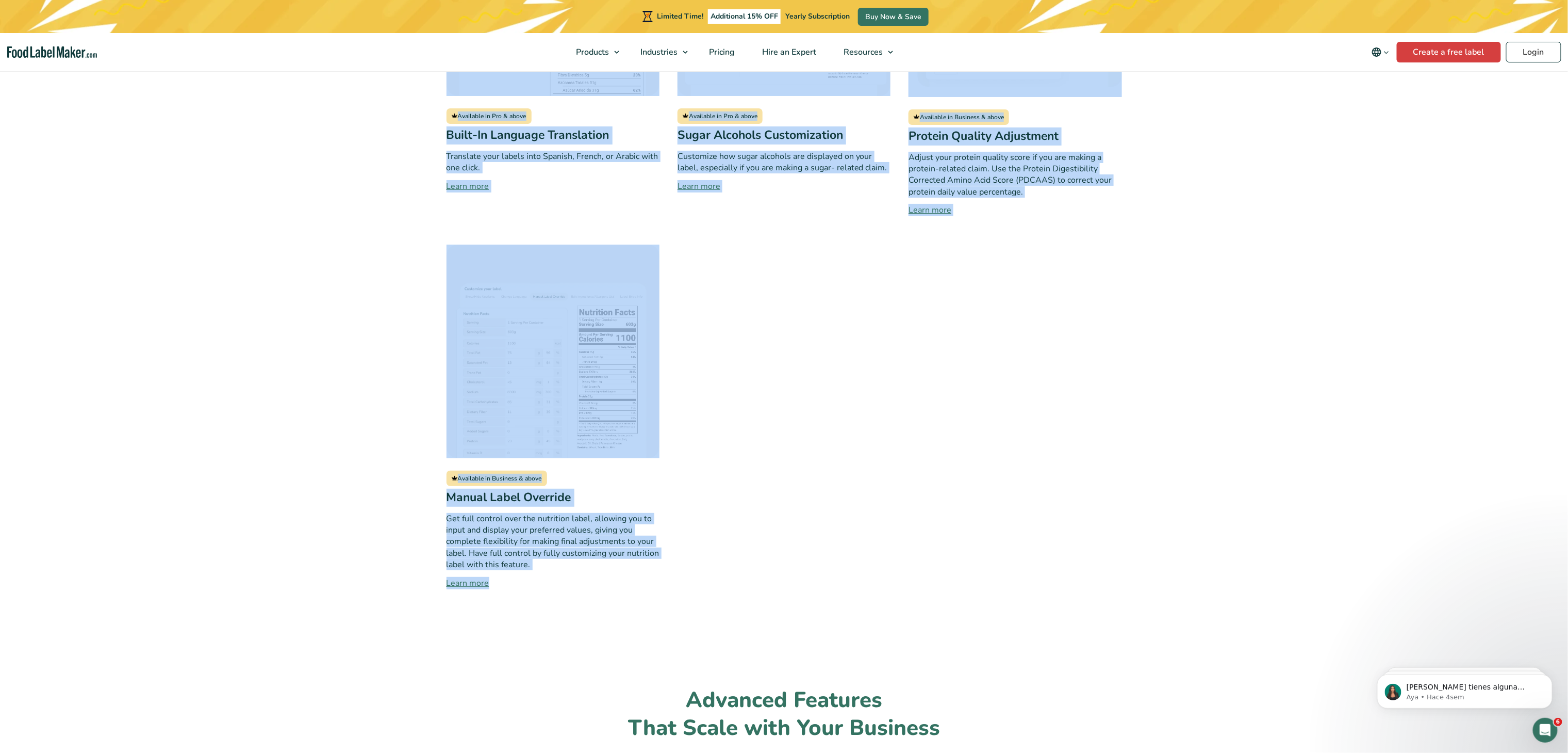
drag, startPoint x: 435, startPoint y: 493, endPoint x: 775, endPoint y: 589, distance: 353.3
click at [775, 376] on section "Key Features Regulatory Compliant Nutrition Analysis Easy & Flexible Label Cust…" at bounding box center [784, 10] width 1568 height 1204
copy div "Multiple Label Styles and Formats Choose from over 10 different label formats, …"
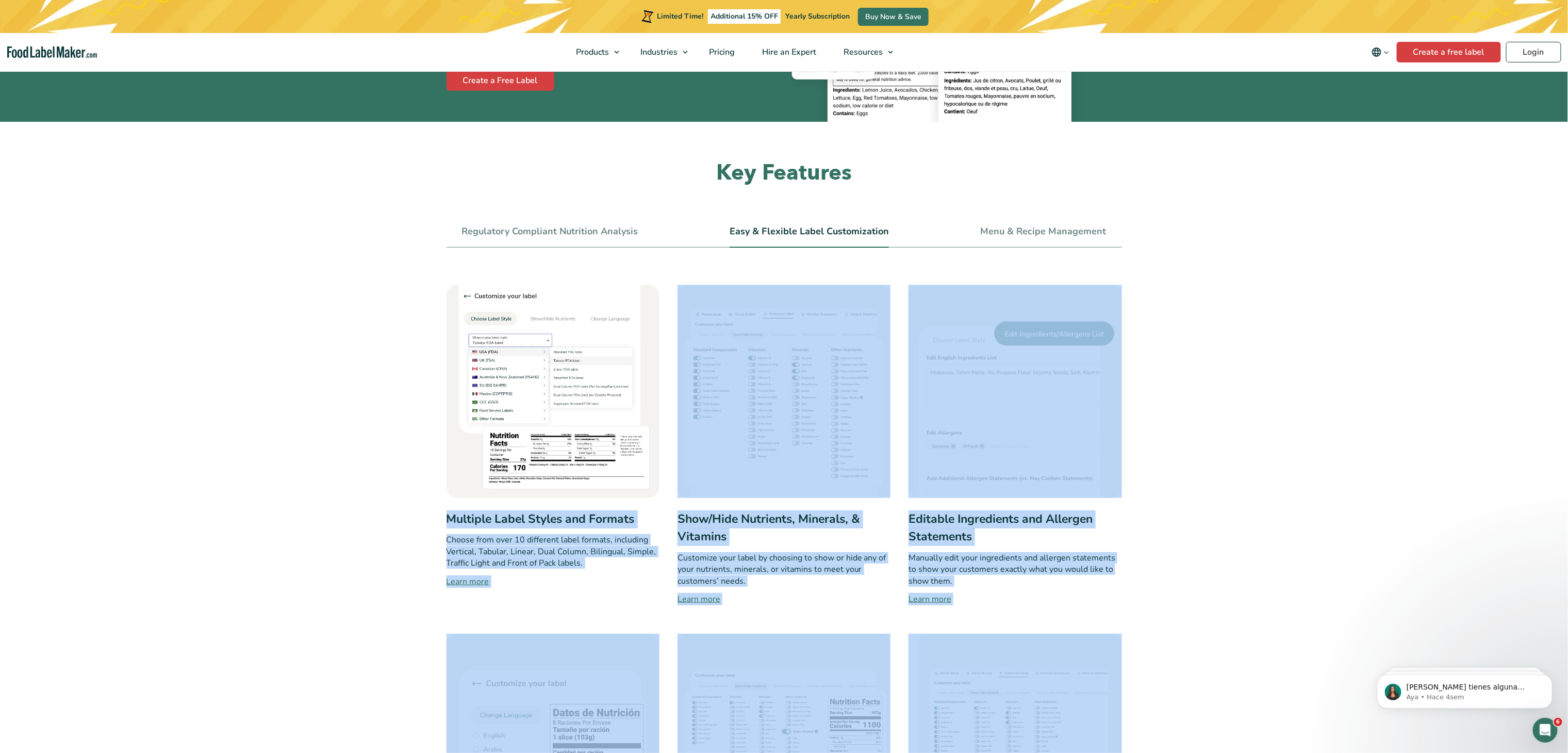
scroll to position [0, 0]
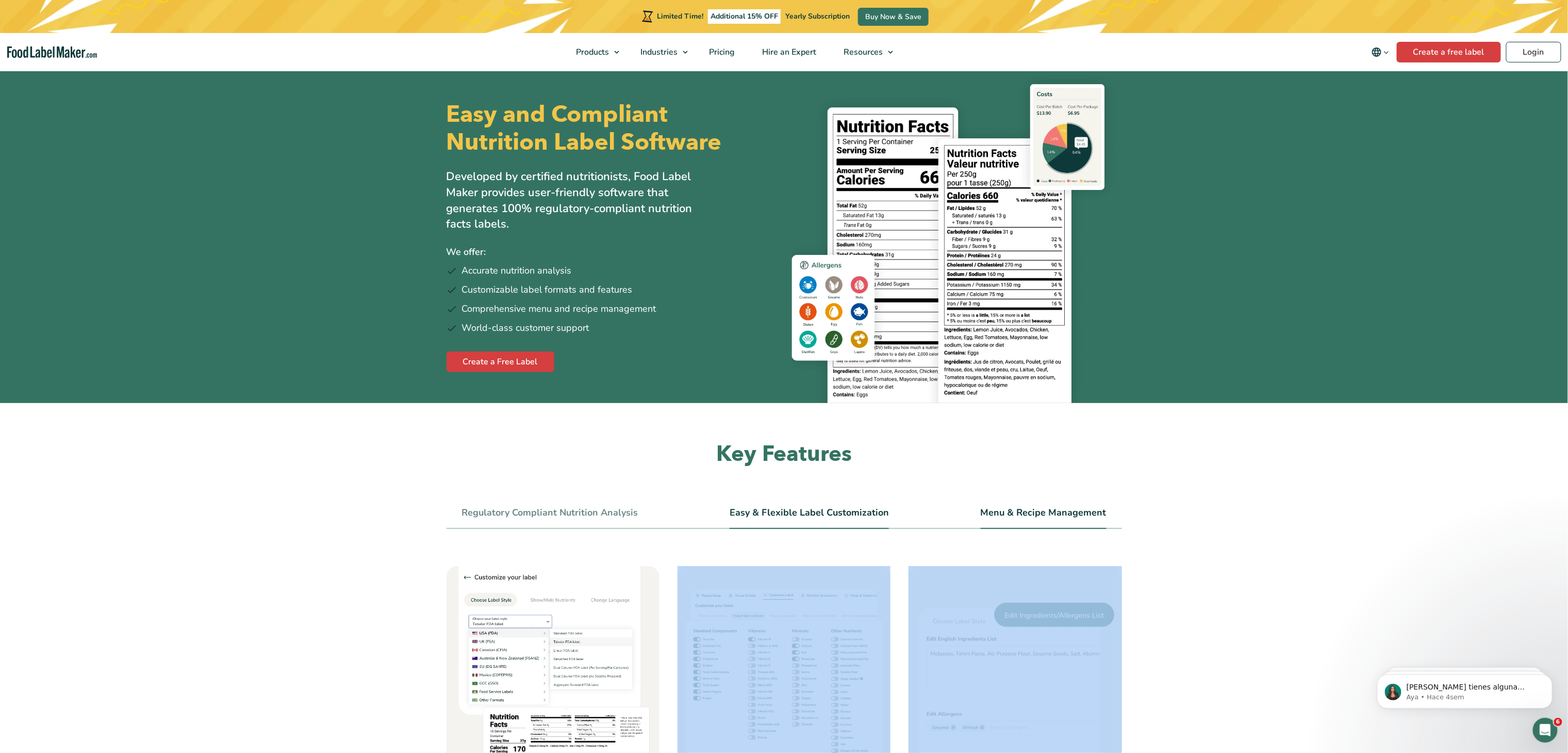
click at [784, 376] on link "Menu & Recipe Management" at bounding box center [1043, 513] width 126 height 11
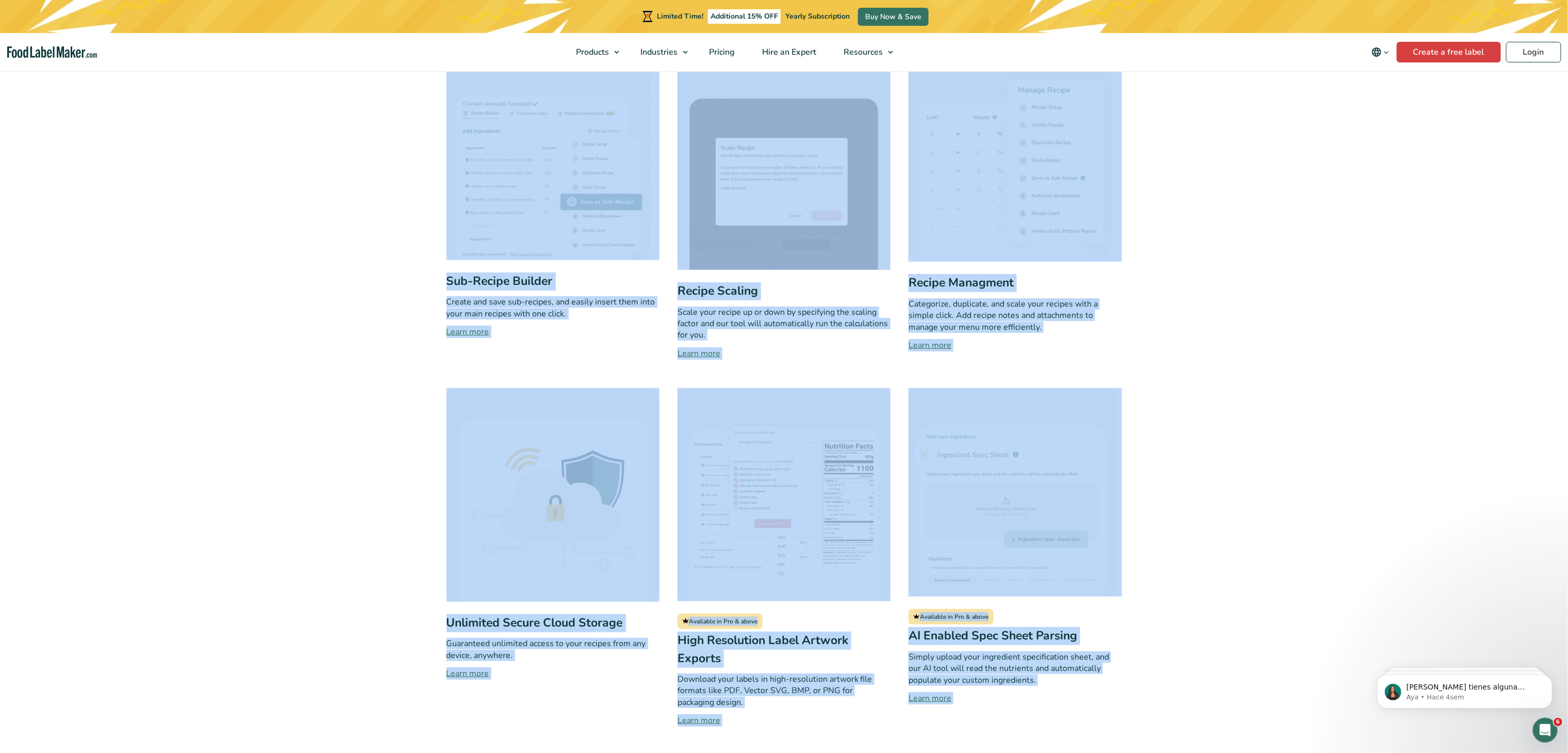
scroll to position [516, 0]
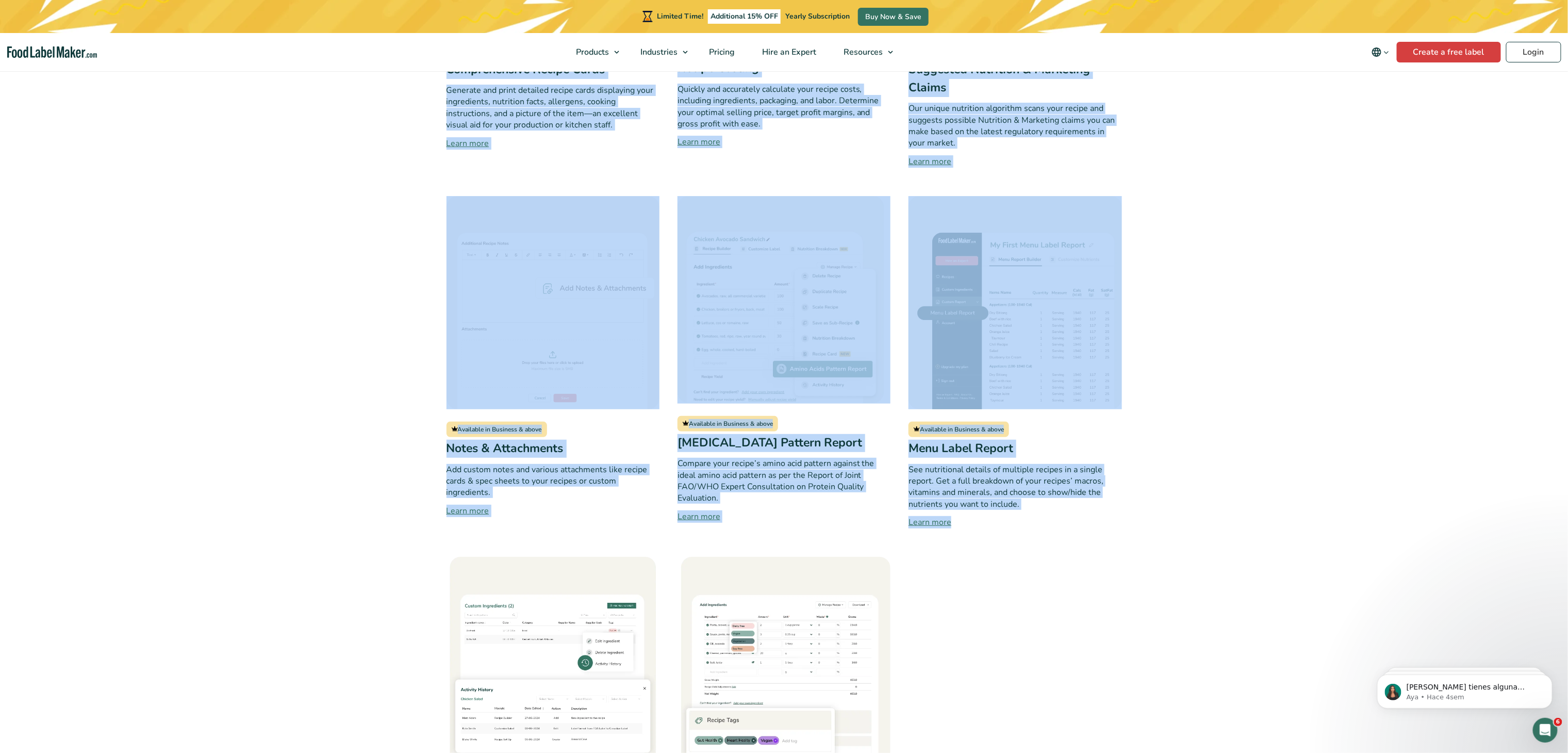
scroll to position [1754, 0]
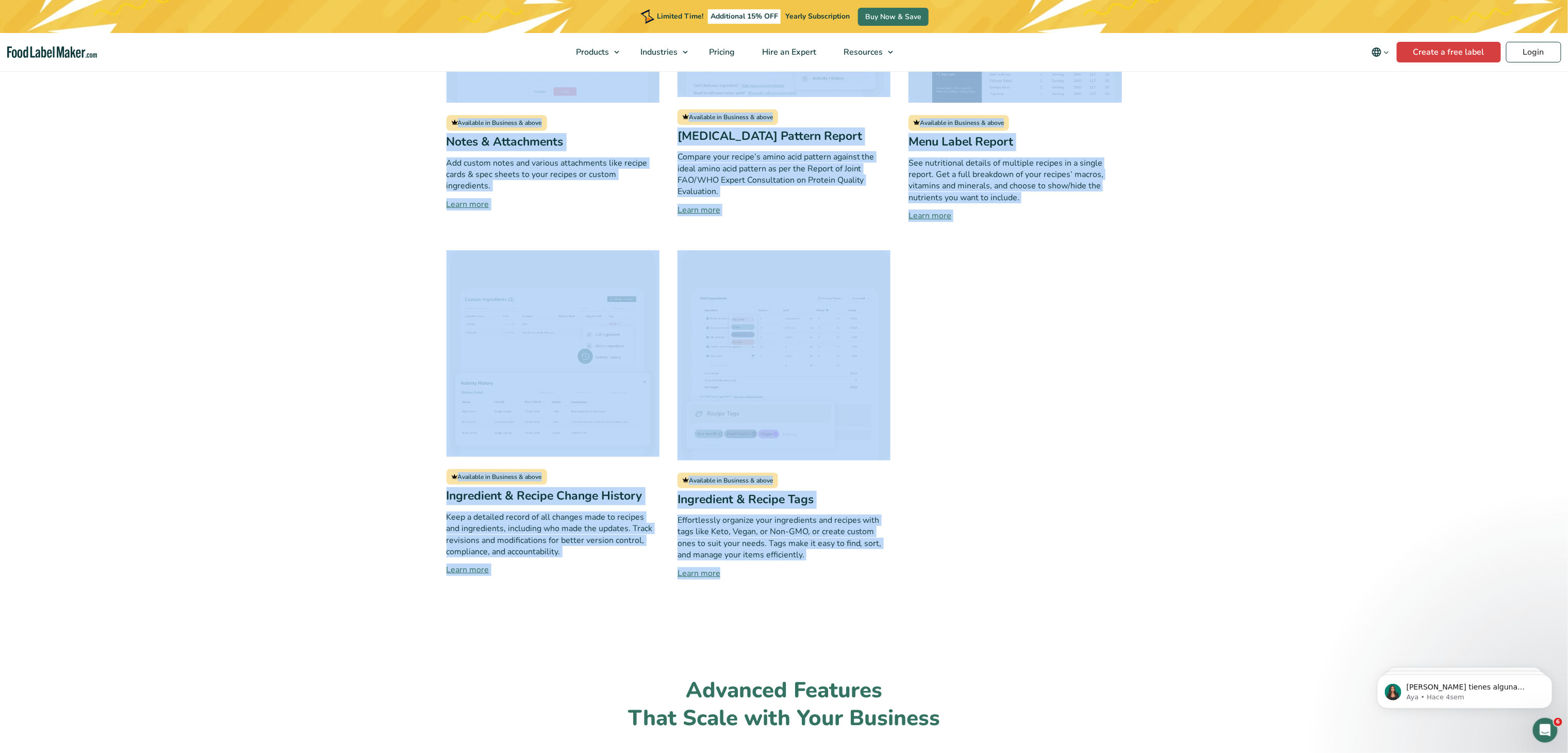
drag, startPoint x: 444, startPoint y: 268, endPoint x: 780, endPoint y: 582, distance: 459.9
copy div "Sub-Recipe Builder Create and save sub-recipes, and easily insert them into you…"
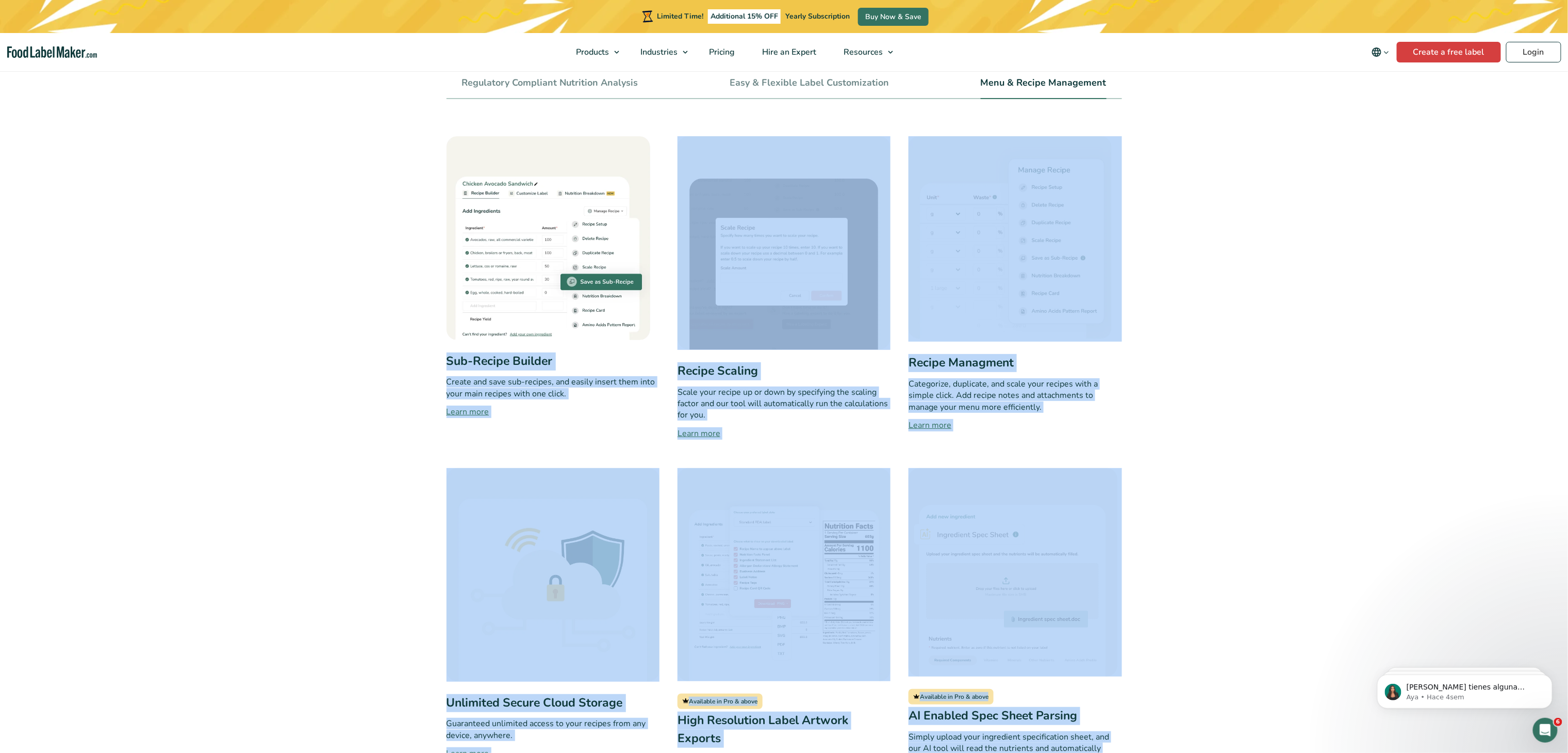
scroll to position [206, 0]
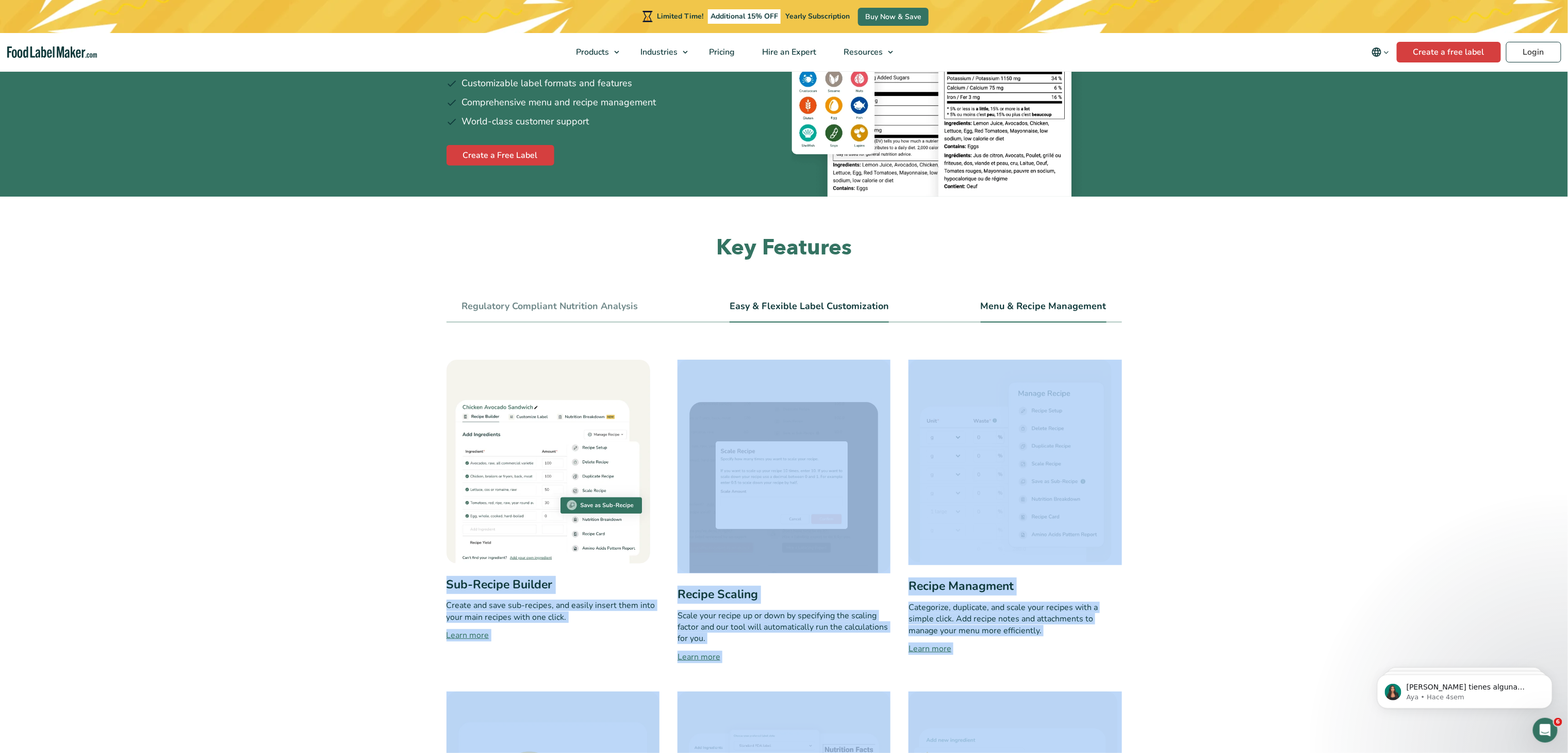
click at [784, 309] on link "Easy & Flexible Label Customization" at bounding box center [809, 306] width 159 height 11
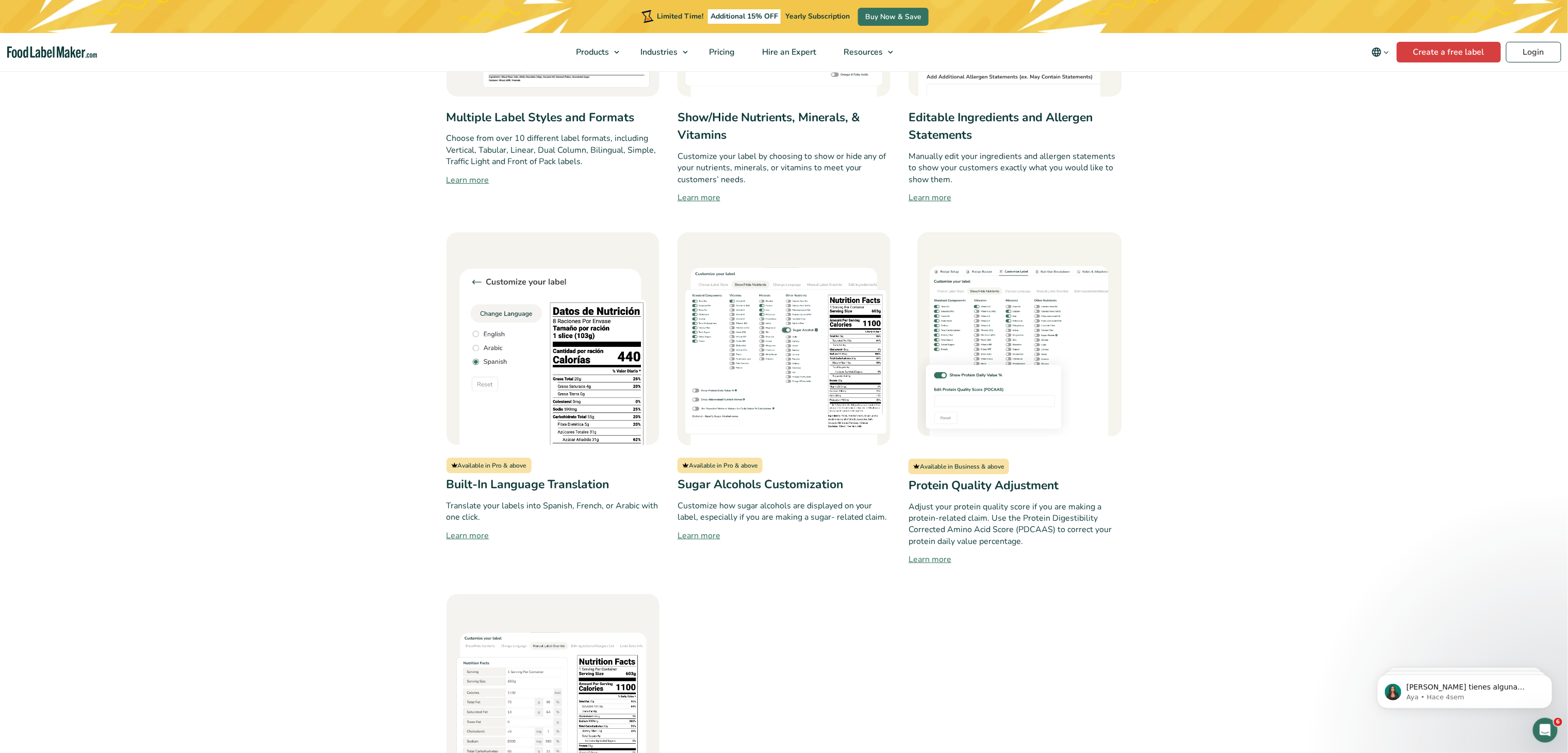
scroll to position [413, 0]
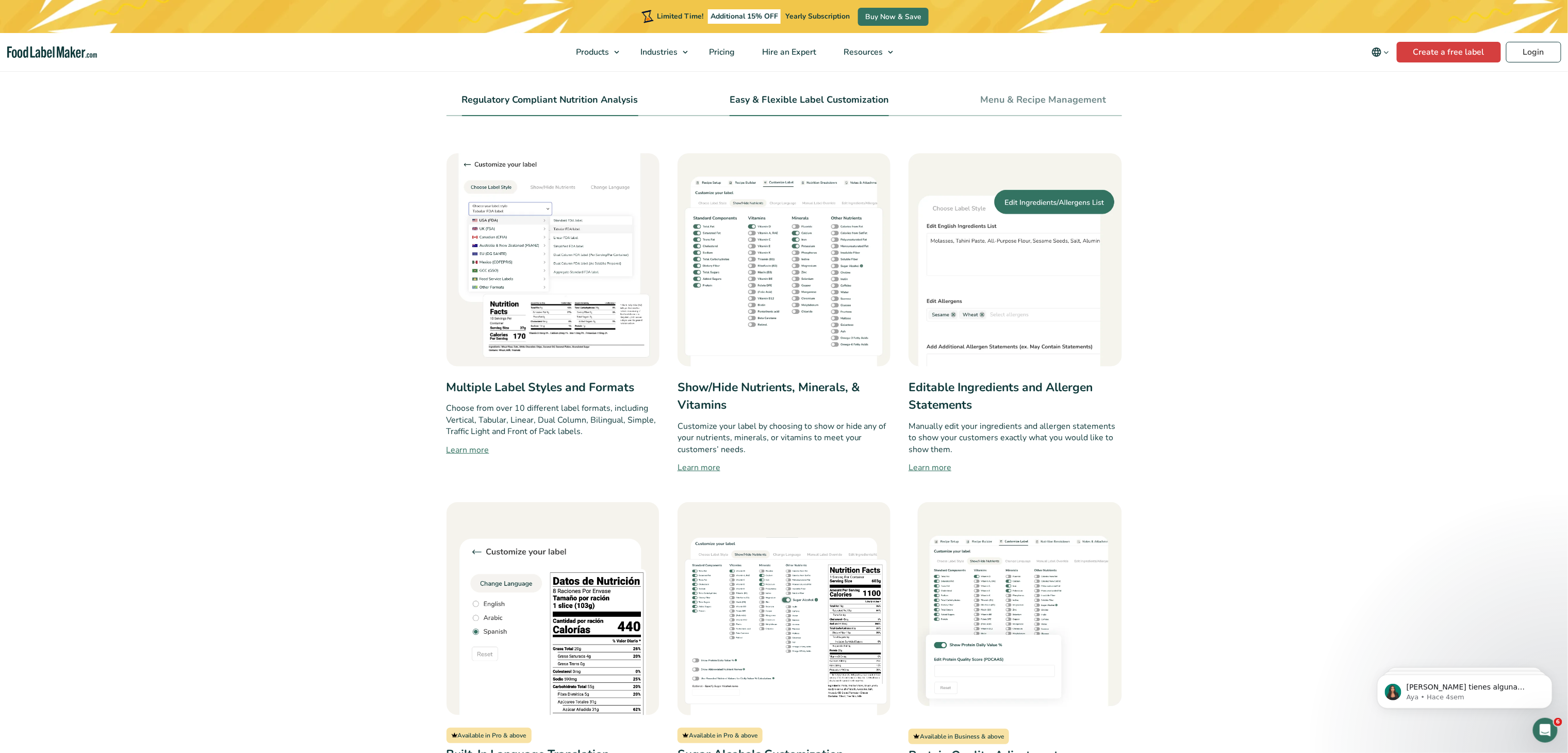
click at [568, 101] on link "Regulatory Compliant Nutrition Analysis" at bounding box center [550, 100] width 176 height 11
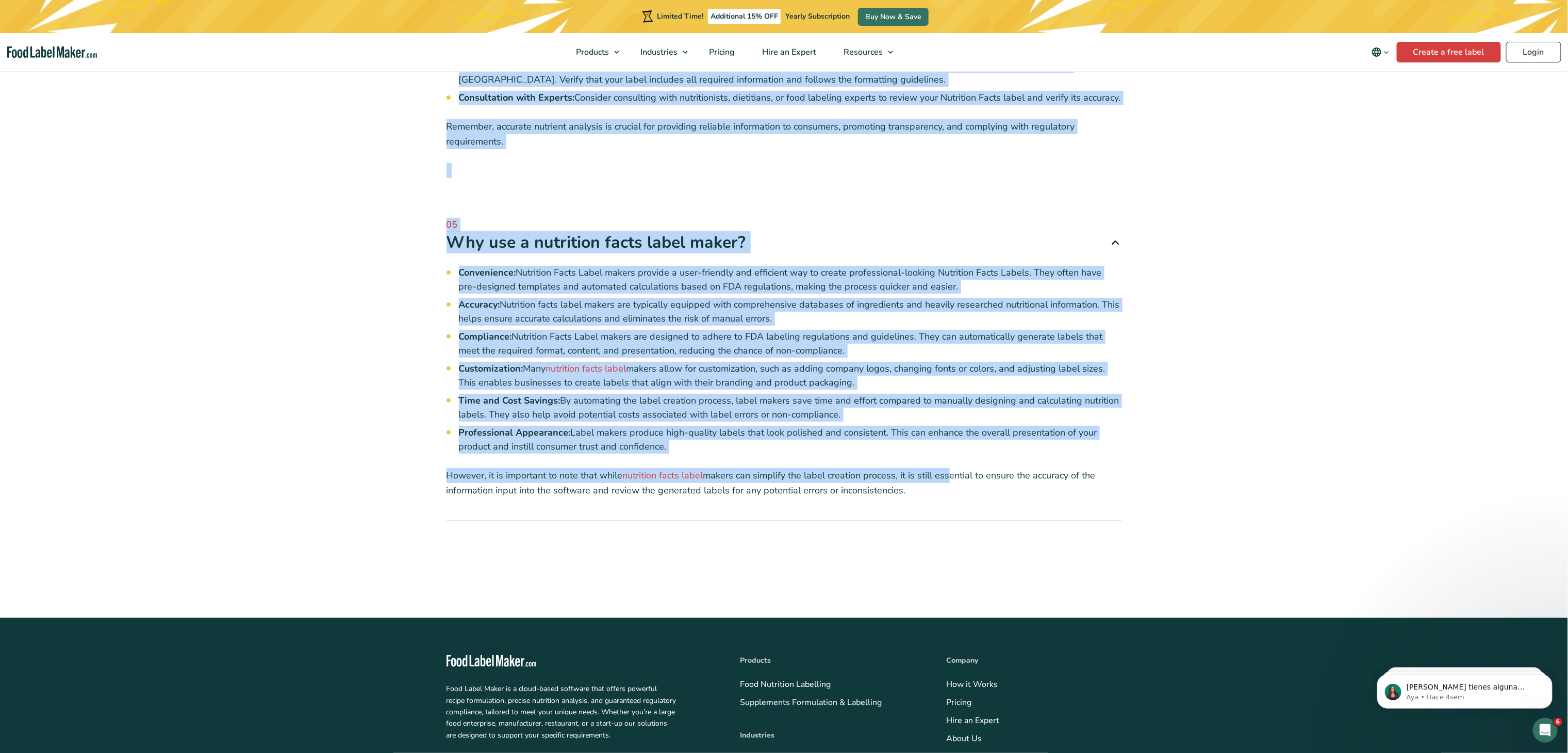
scroll to position [4024, 0]
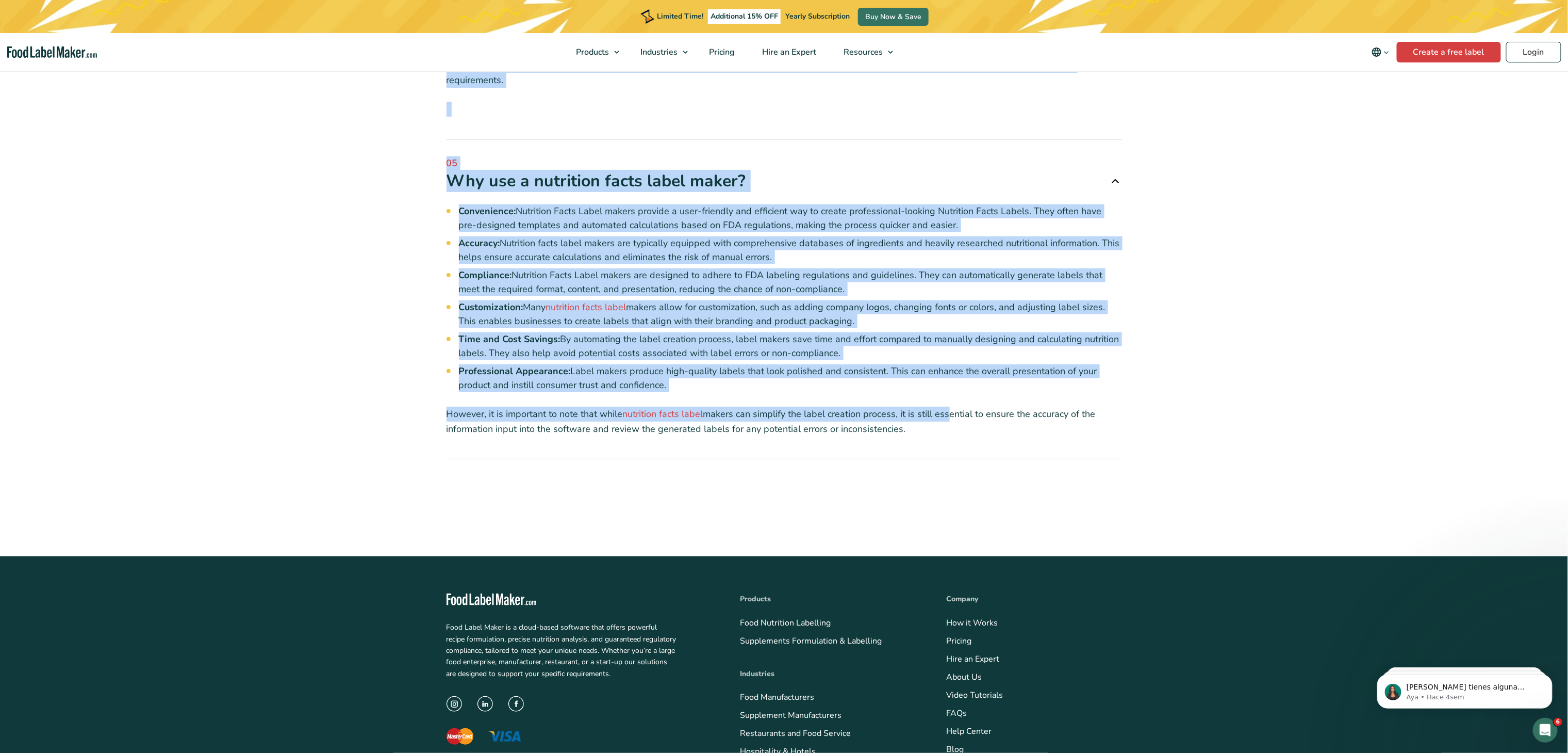
drag, startPoint x: 443, startPoint y: 196, endPoint x: 1077, endPoint y: 395, distance: 664.5
copy div "01 Can I make my own Nutrition Facts label? Yes, but it’s important to ensure a…"
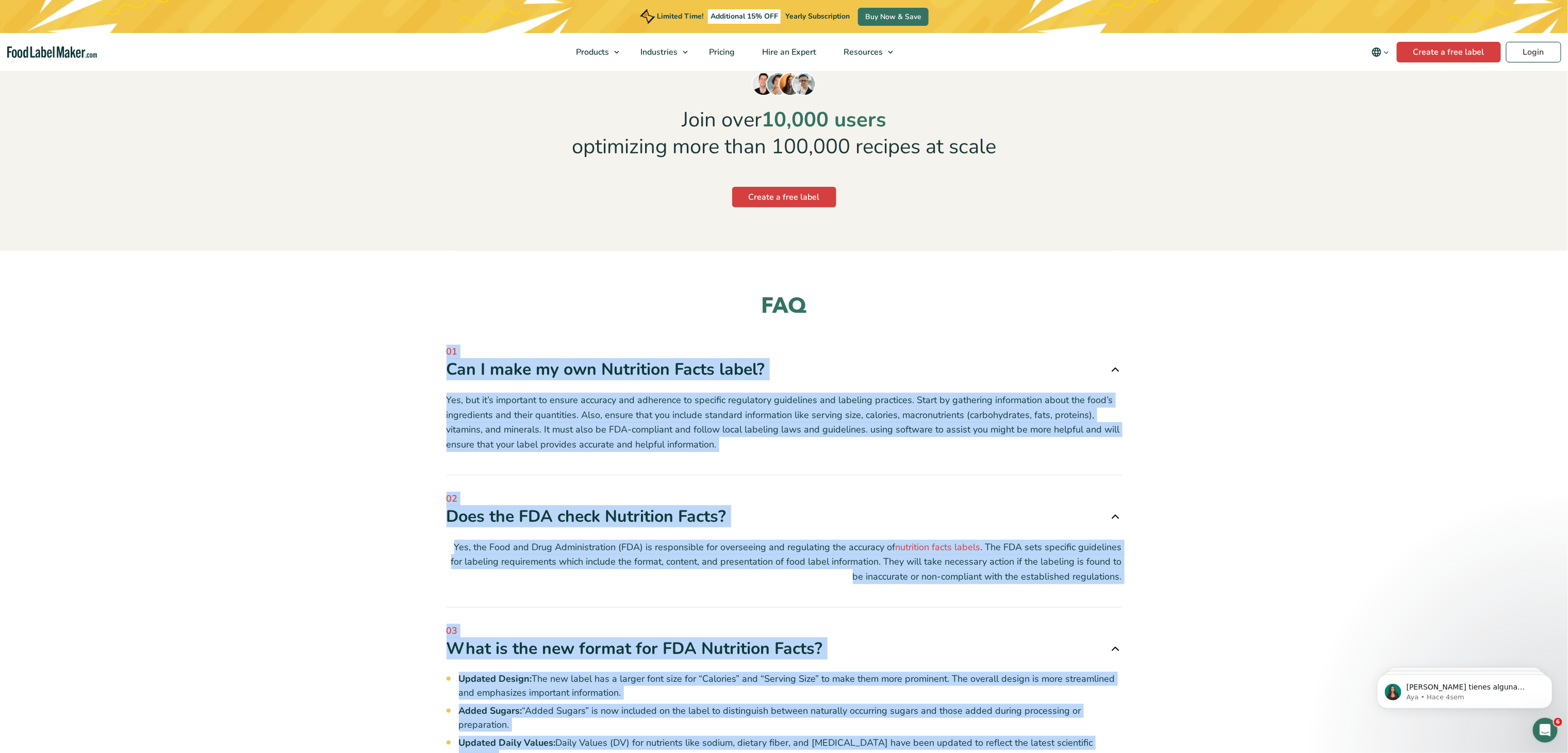
scroll to position [2786, 0]
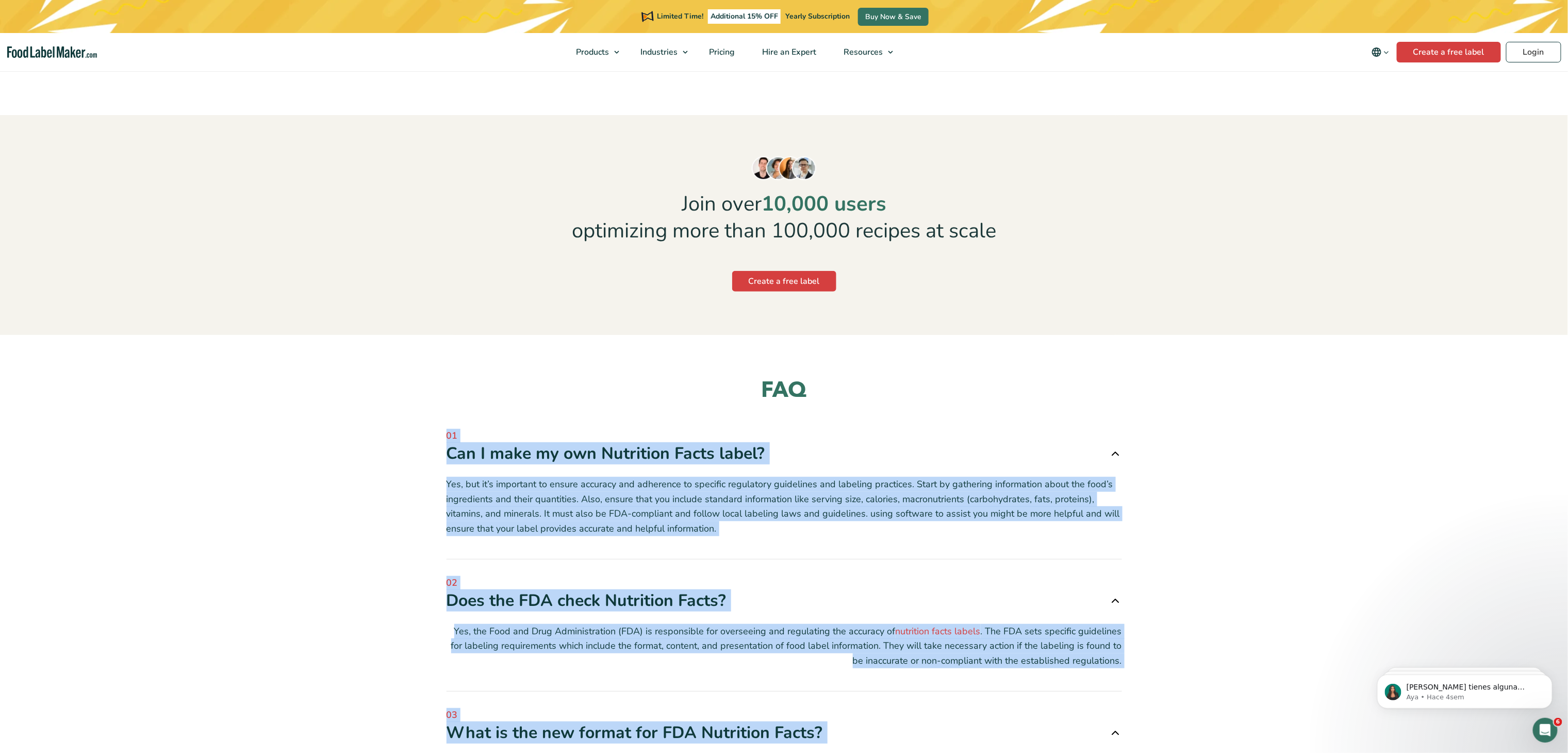
click at [517, 376] on div "Can I make my own Nutrition Facts label?" at bounding box center [784, 454] width 675 height 21
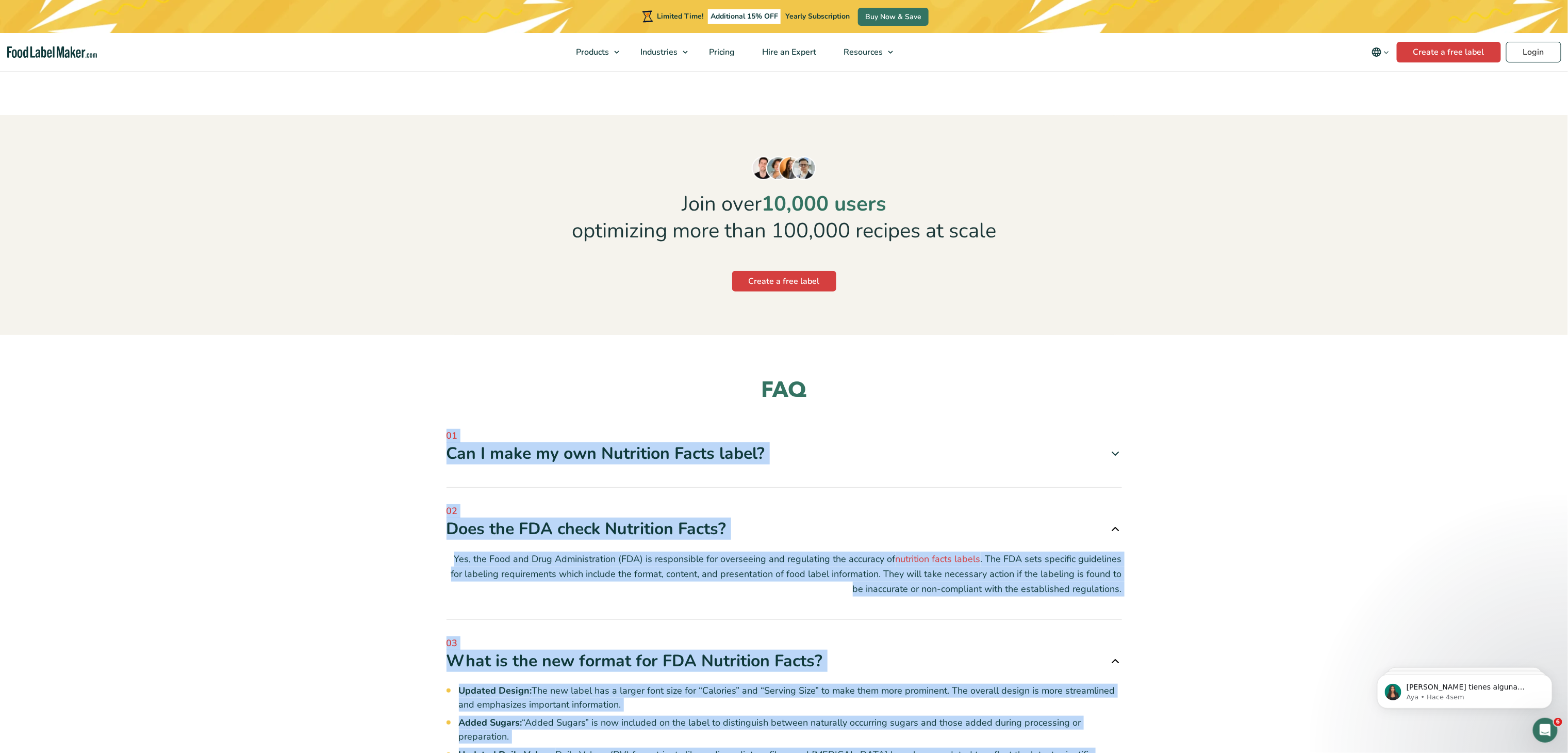
click at [476, 376] on div "Can I make my own Nutrition Facts label?" at bounding box center [784, 454] width 675 height 21
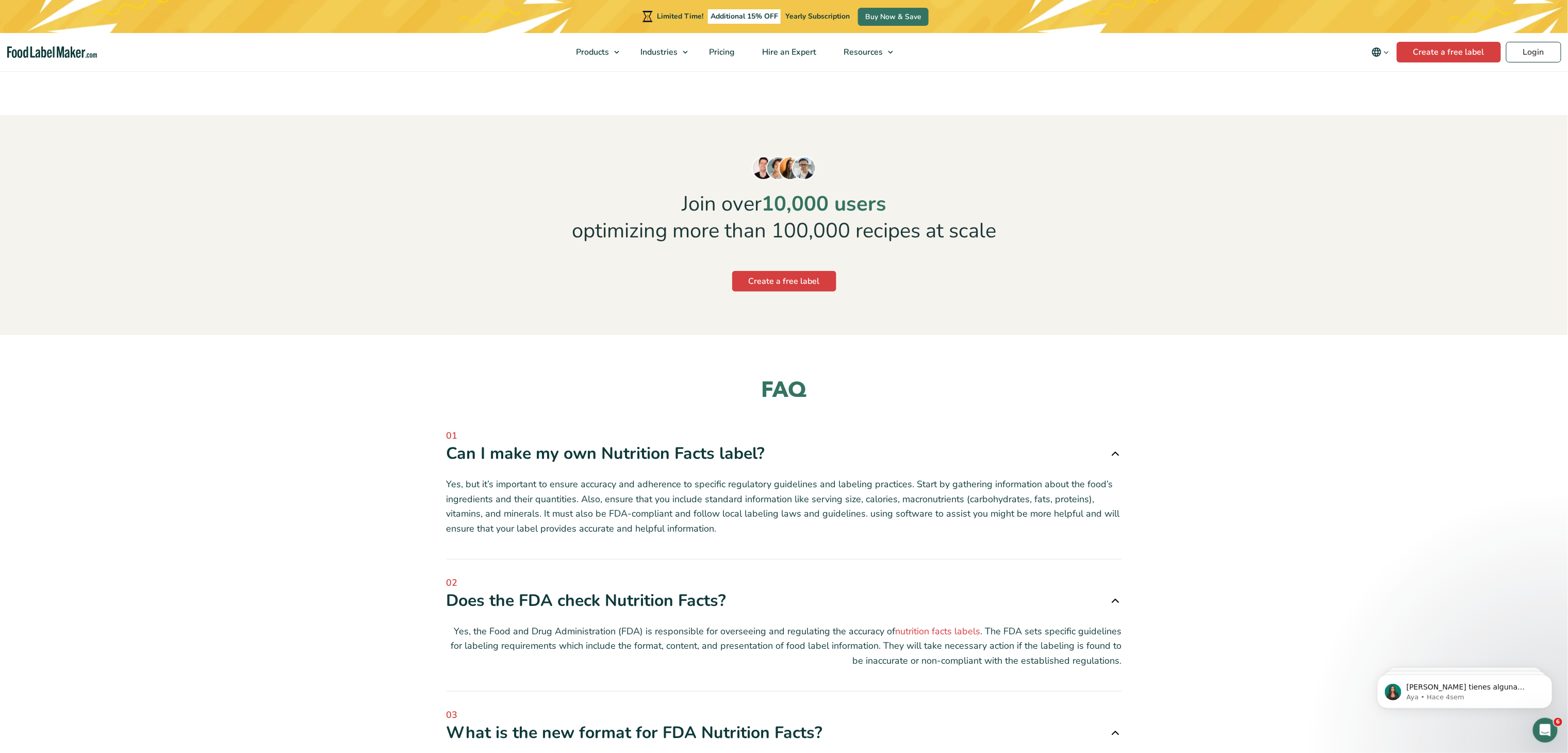
drag, startPoint x: 431, startPoint y: 413, endPoint x: 784, endPoint y: 409, distance: 353.0
click at [784, 376] on div "Can I make my own Nutrition Facts label?" at bounding box center [784, 454] width 675 height 21
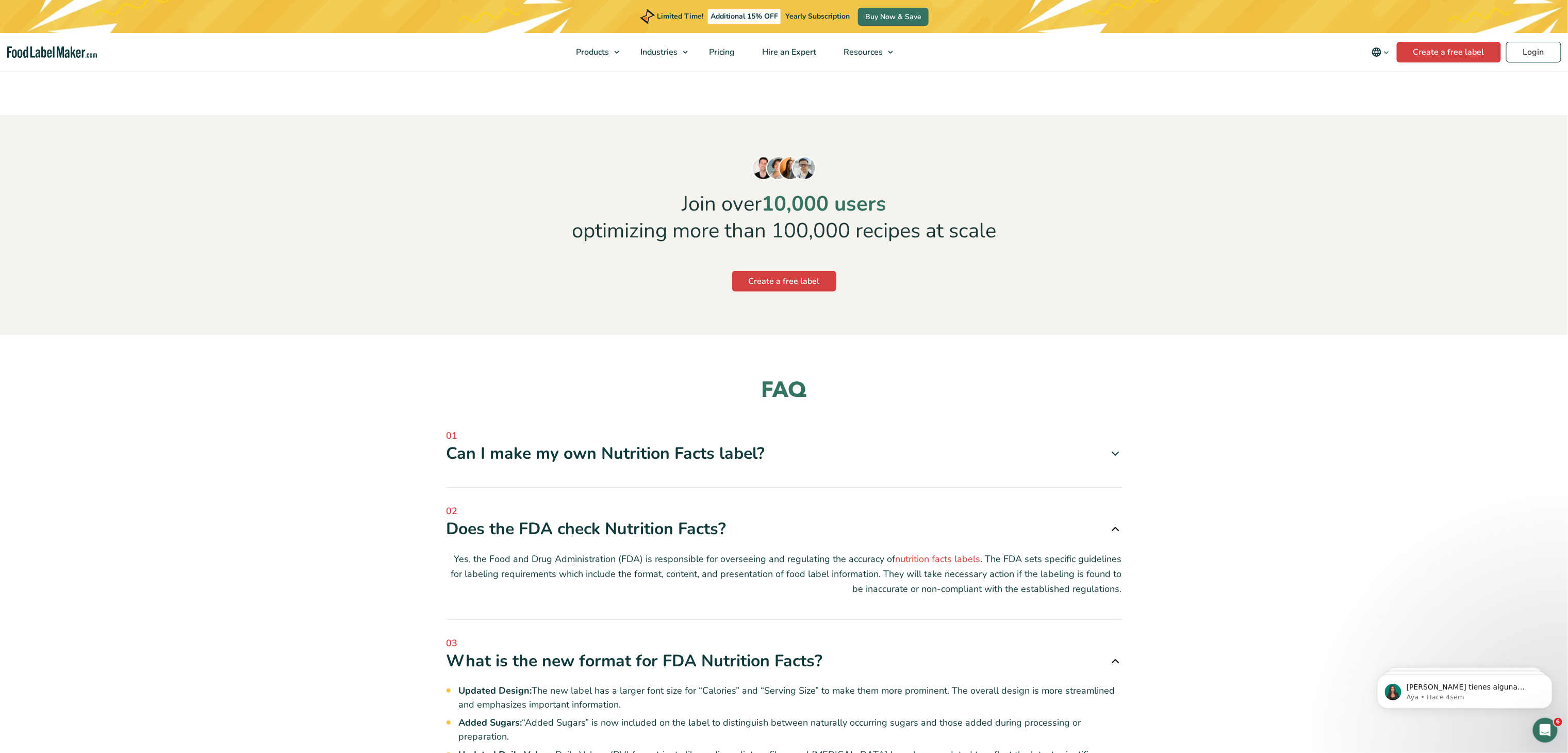
copy div "Can I make my own Nutrition Facts label?"
click at [736, 376] on div "Can I make my own Nutrition Facts label?" at bounding box center [784, 454] width 675 height 21
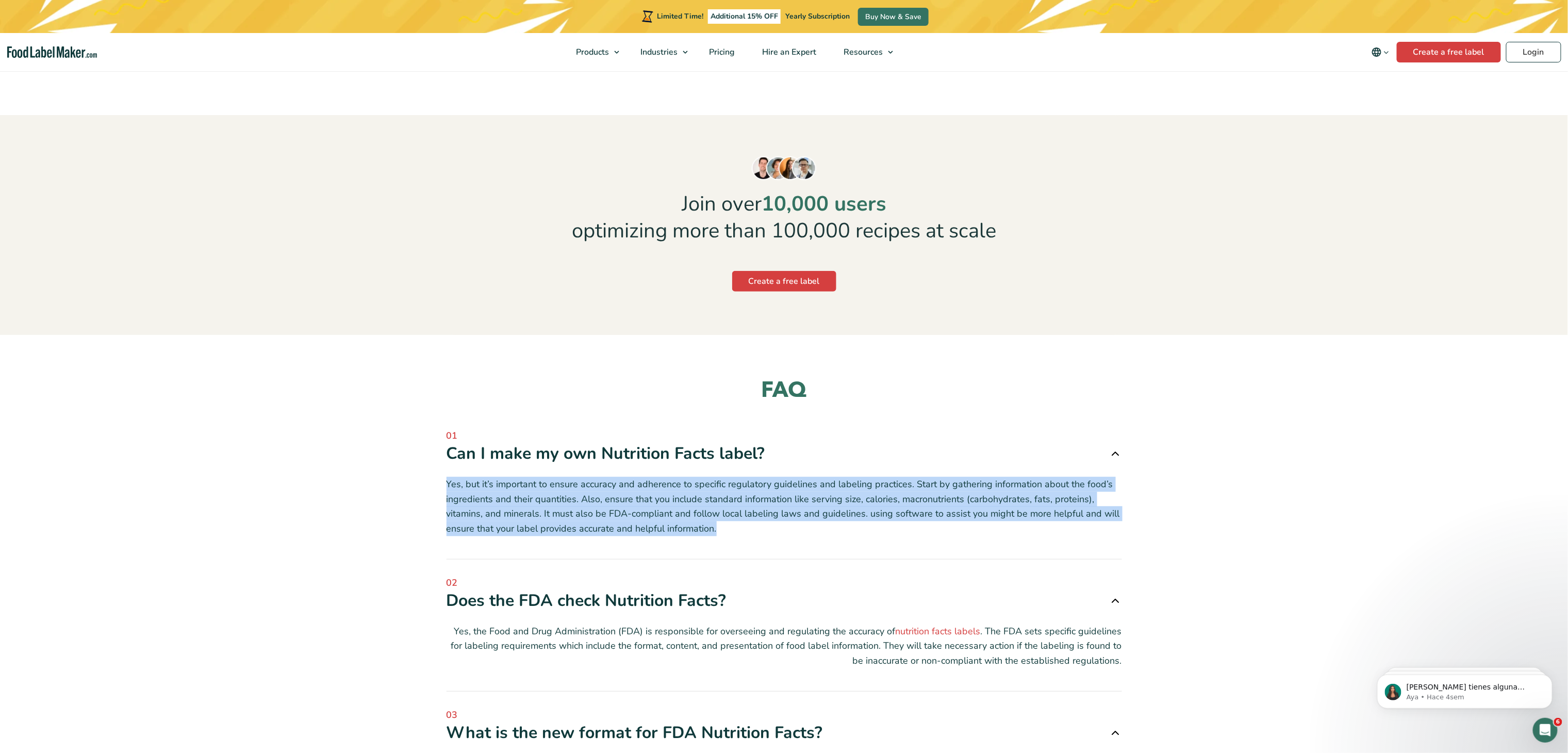
drag, startPoint x: 447, startPoint y: 446, endPoint x: 753, endPoint y: 504, distance: 311.4
copy span "Yes, but it’s important to ensure accuracy and adherence to specific regulatory…"
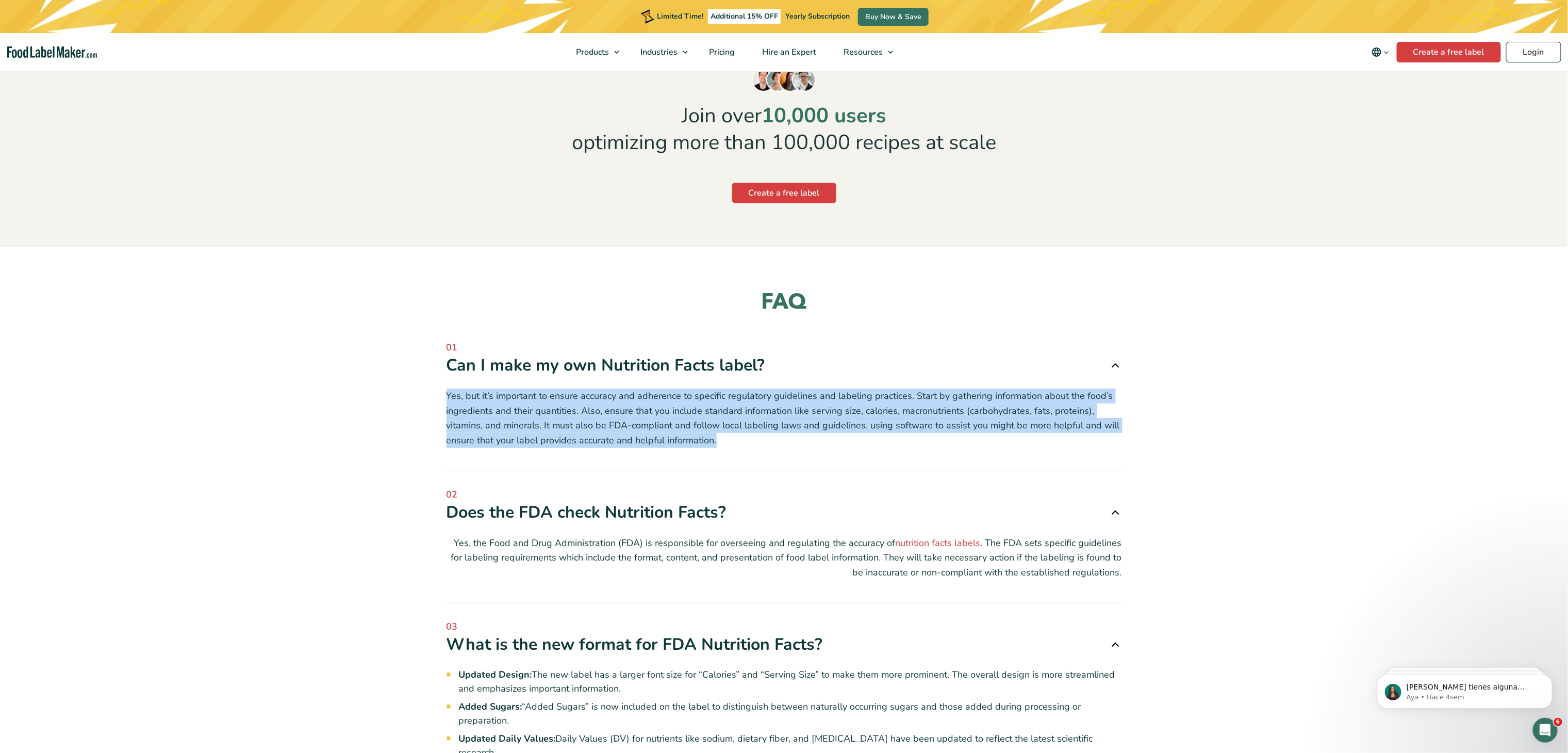
scroll to position [2992, 0]
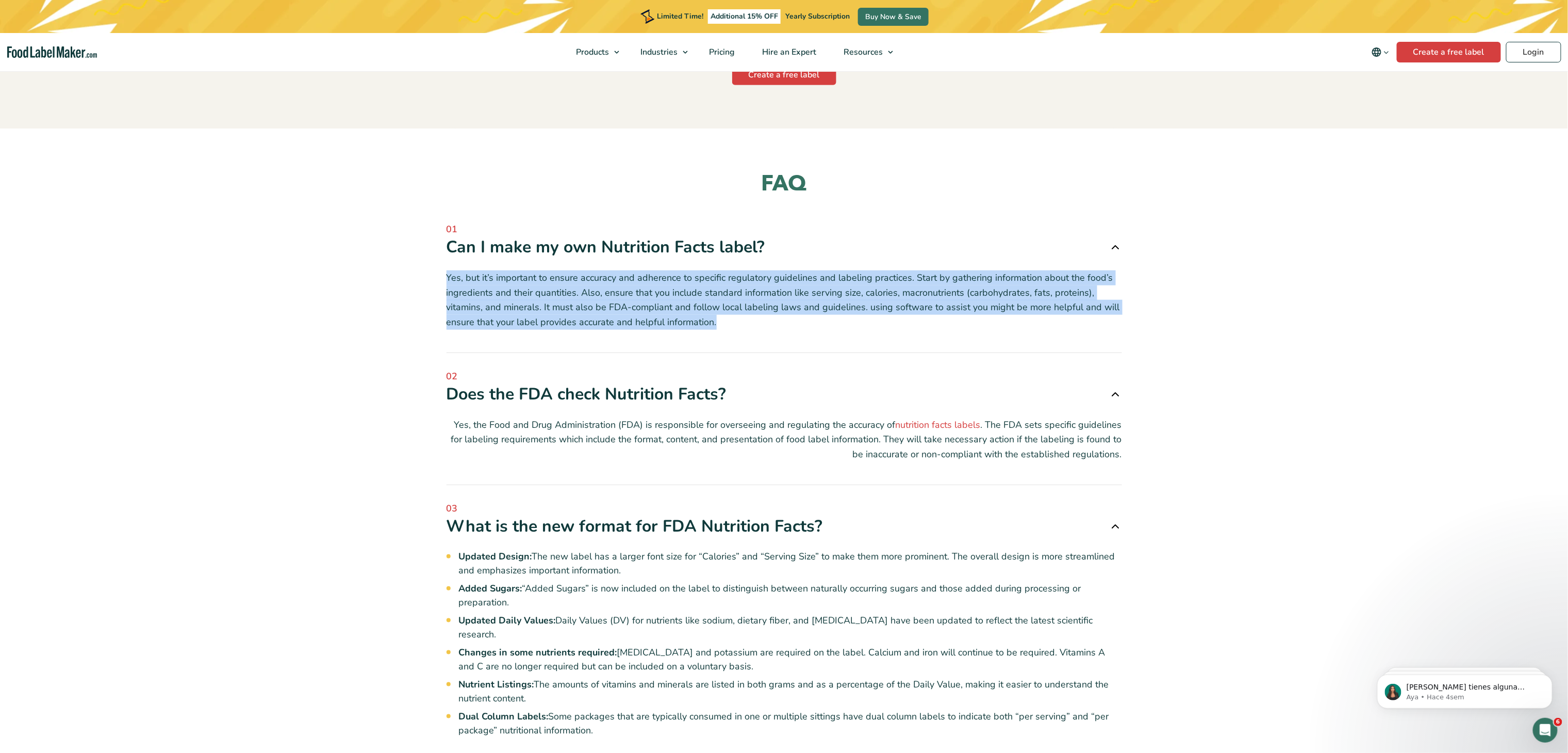
drag, startPoint x: 459, startPoint y: 389, endPoint x: 1127, endPoint y: 422, distance: 668.8
copy span "Yes, the Food and Drug Administration (FDA) is responsible for overseeing and r…"
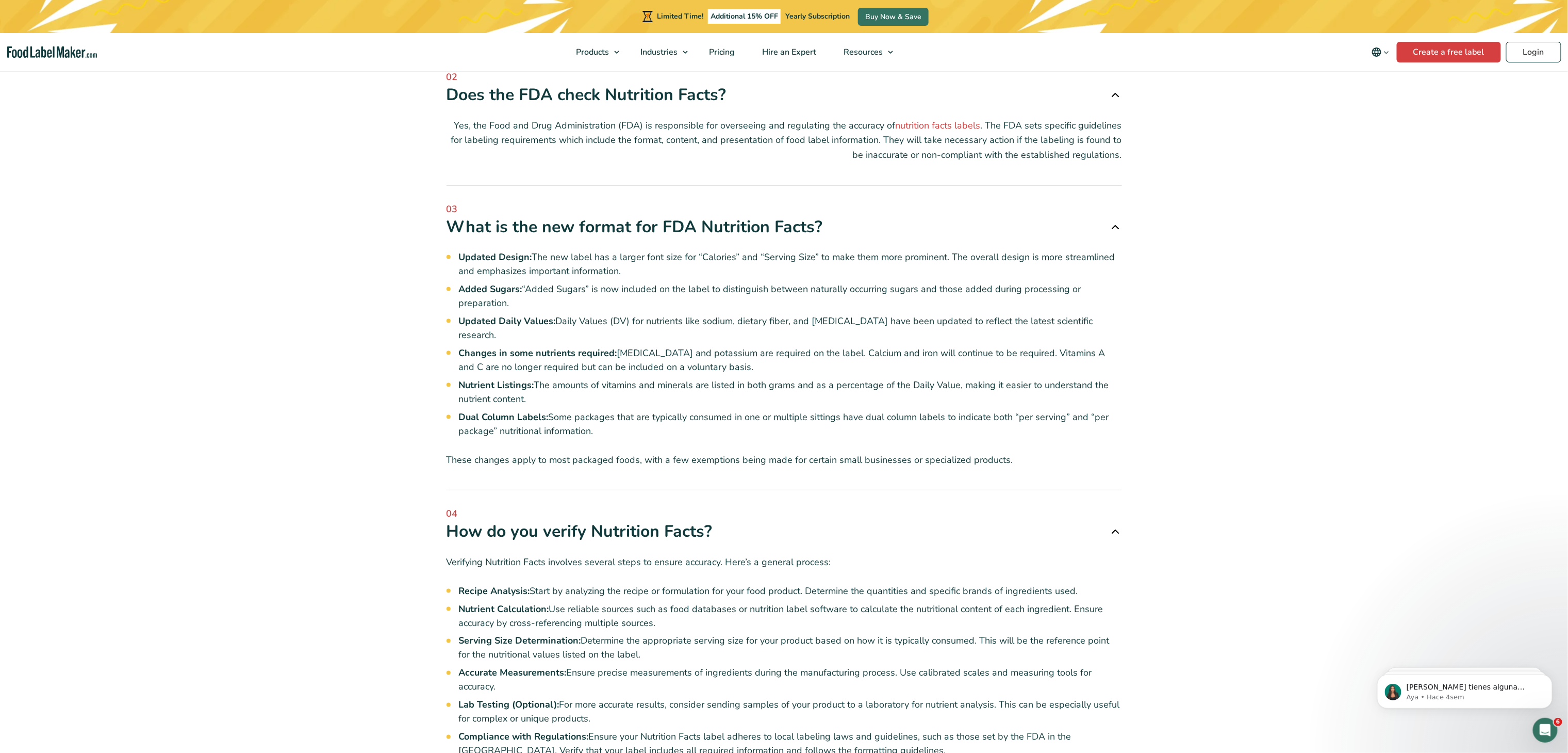
scroll to position [3301, 0]
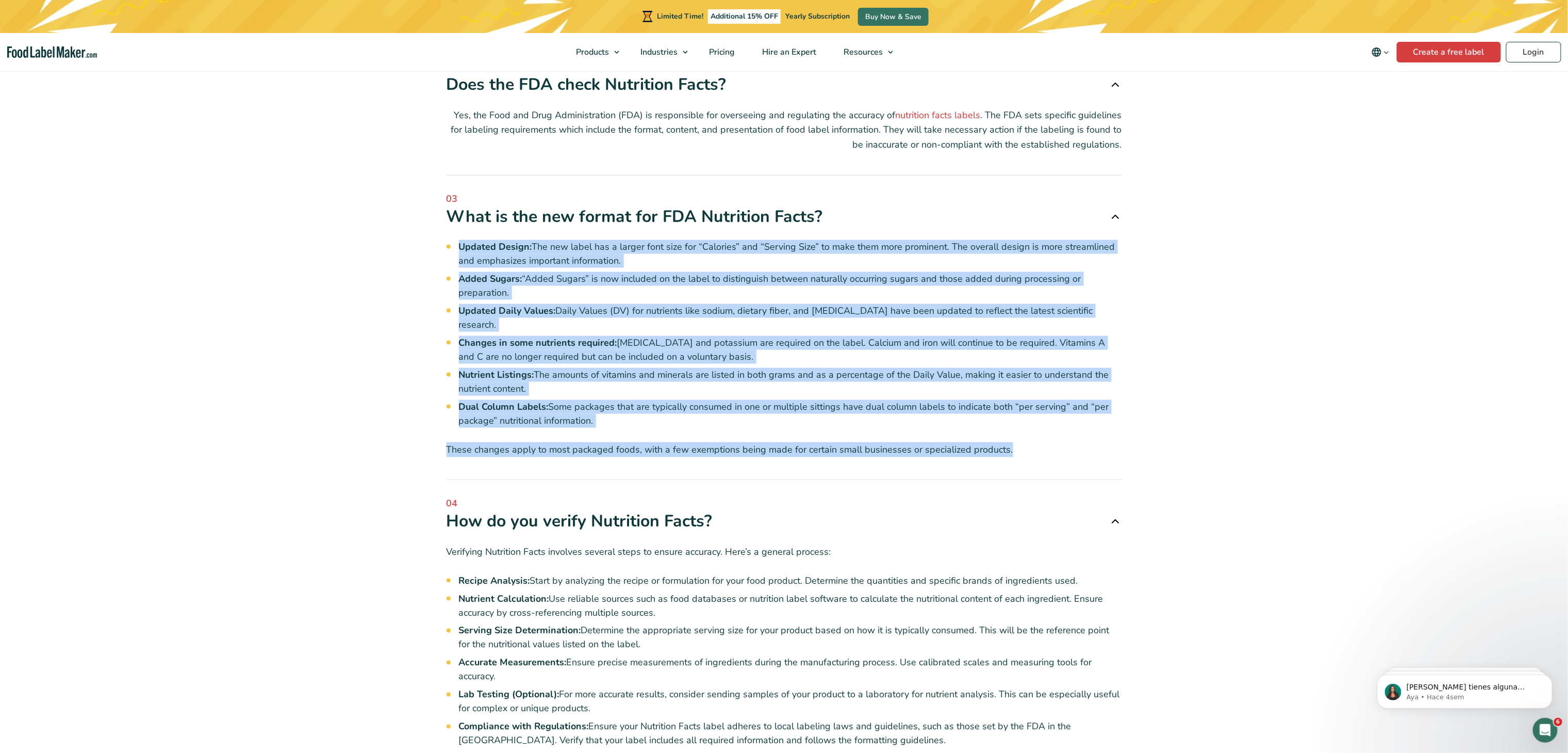
drag, startPoint x: 1004, startPoint y: 403, endPoint x: 448, endPoint y: 209, distance: 588.9
click at [448, 227] on div "Updated Design: The new label has a larger font size for “Calories” and “Servin…" at bounding box center [784, 341] width 675 height 229
copy div "Updated Design: The new label has a larger font size for “Calories” and “Servin…"
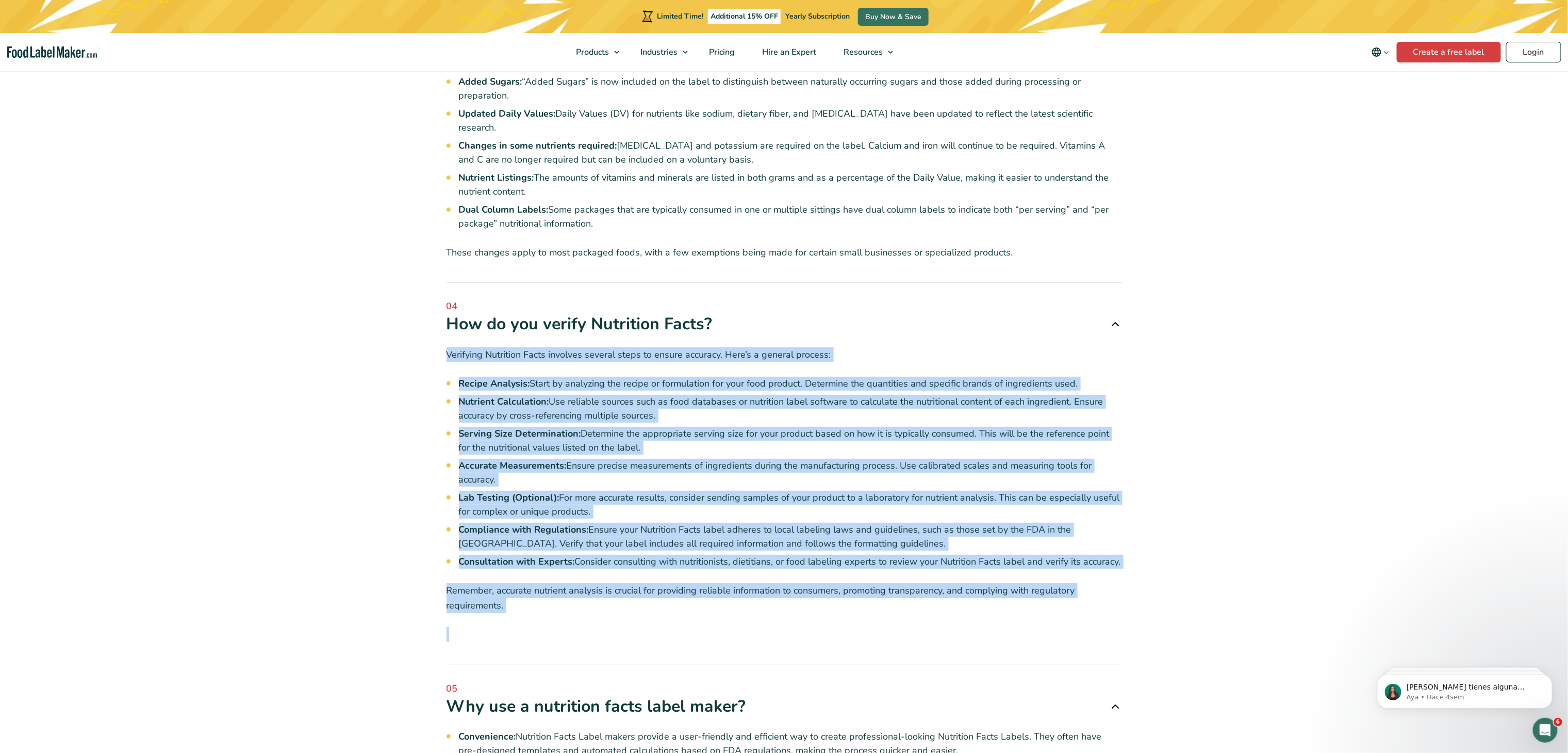
scroll to position [3508, 0]
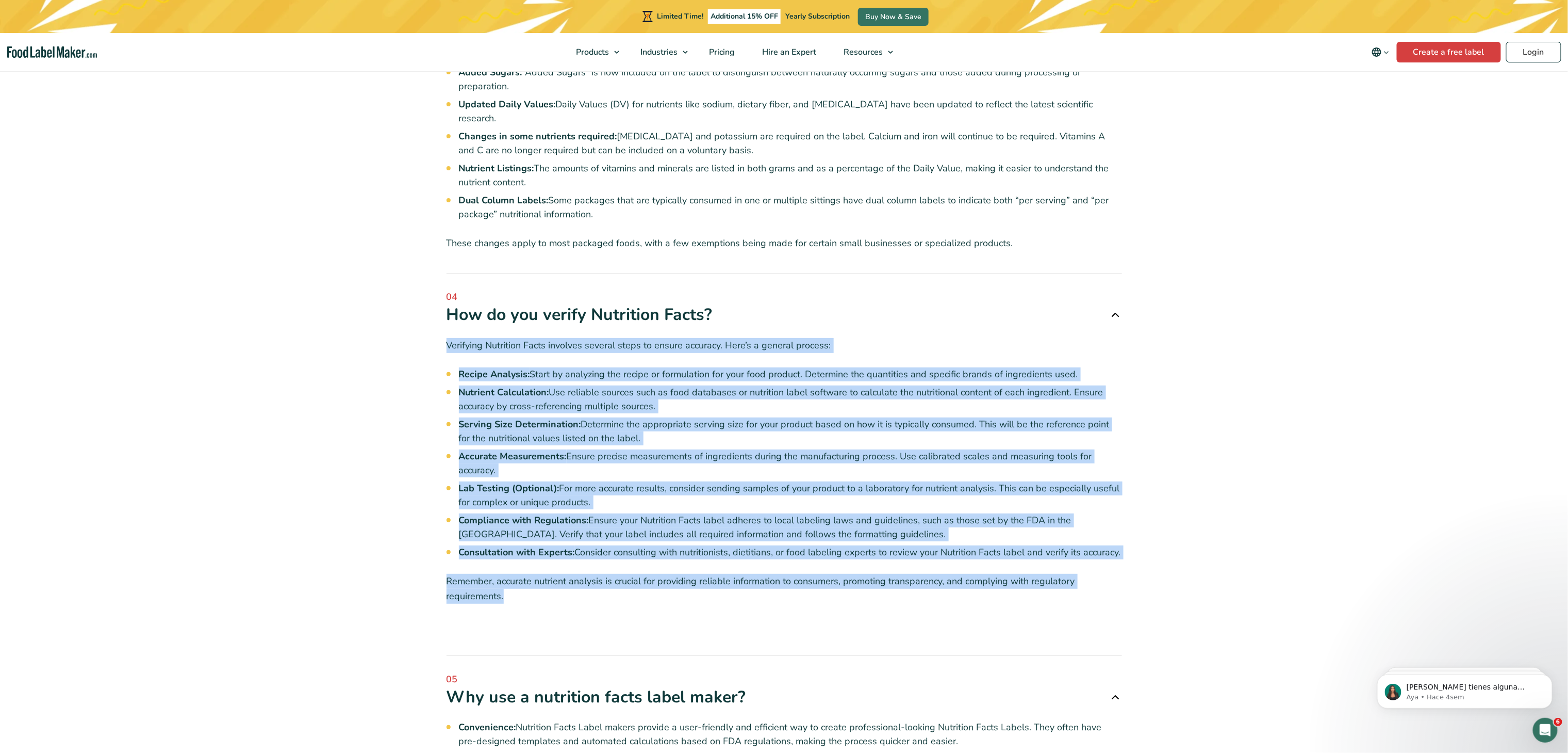
drag, startPoint x: 447, startPoint y: 504, endPoint x: 503, endPoint y: 547, distance: 70.6
click at [503, 376] on div "Verifying Nutrition Facts involves several steps to ensure accuracy. Here’s a g…" at bounding box center [784, 479] width 675 height 307
copy div "Verifying Nutrition Facts involves several steps to ensure accuracy. Here’s a g…"
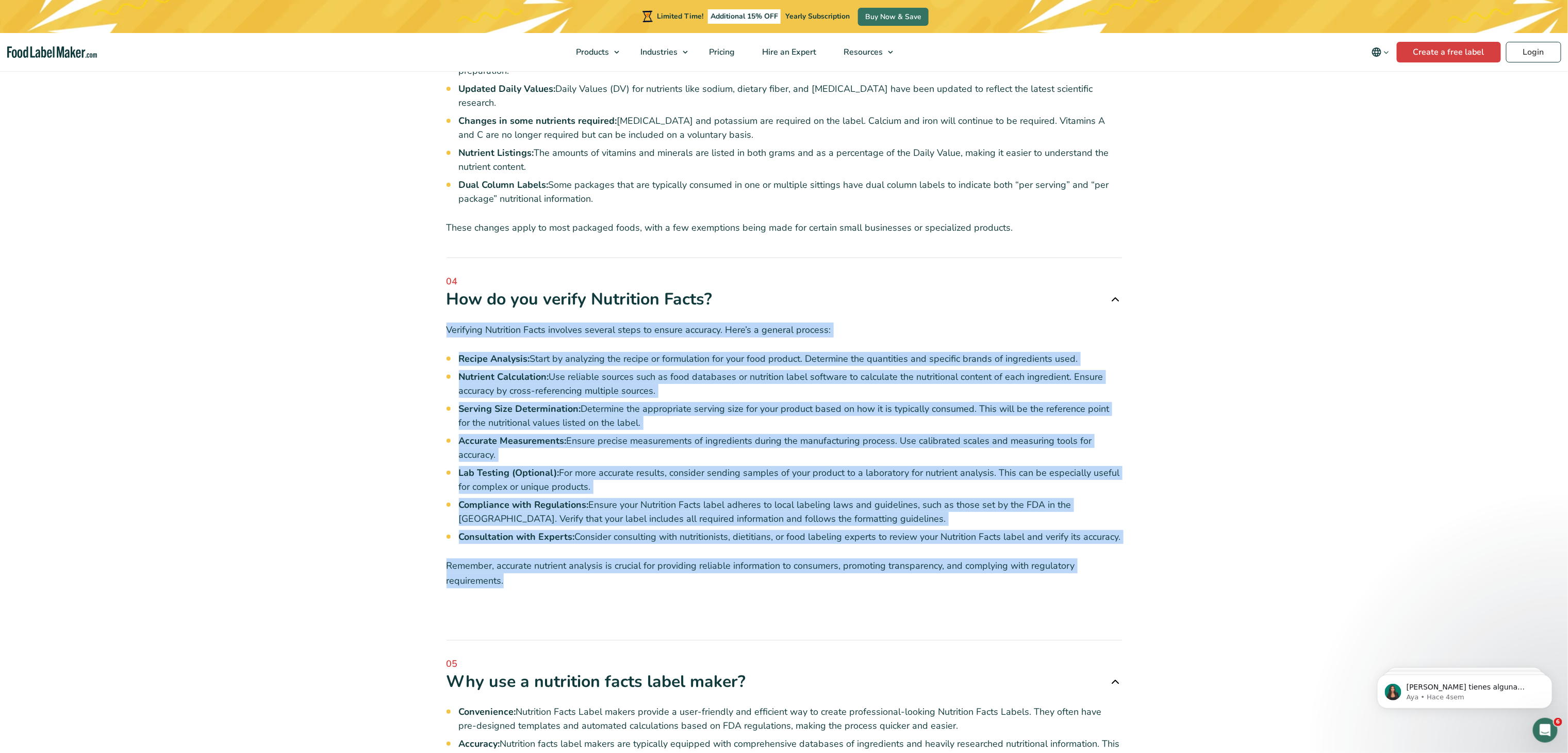
scroll to position [3817, 0]
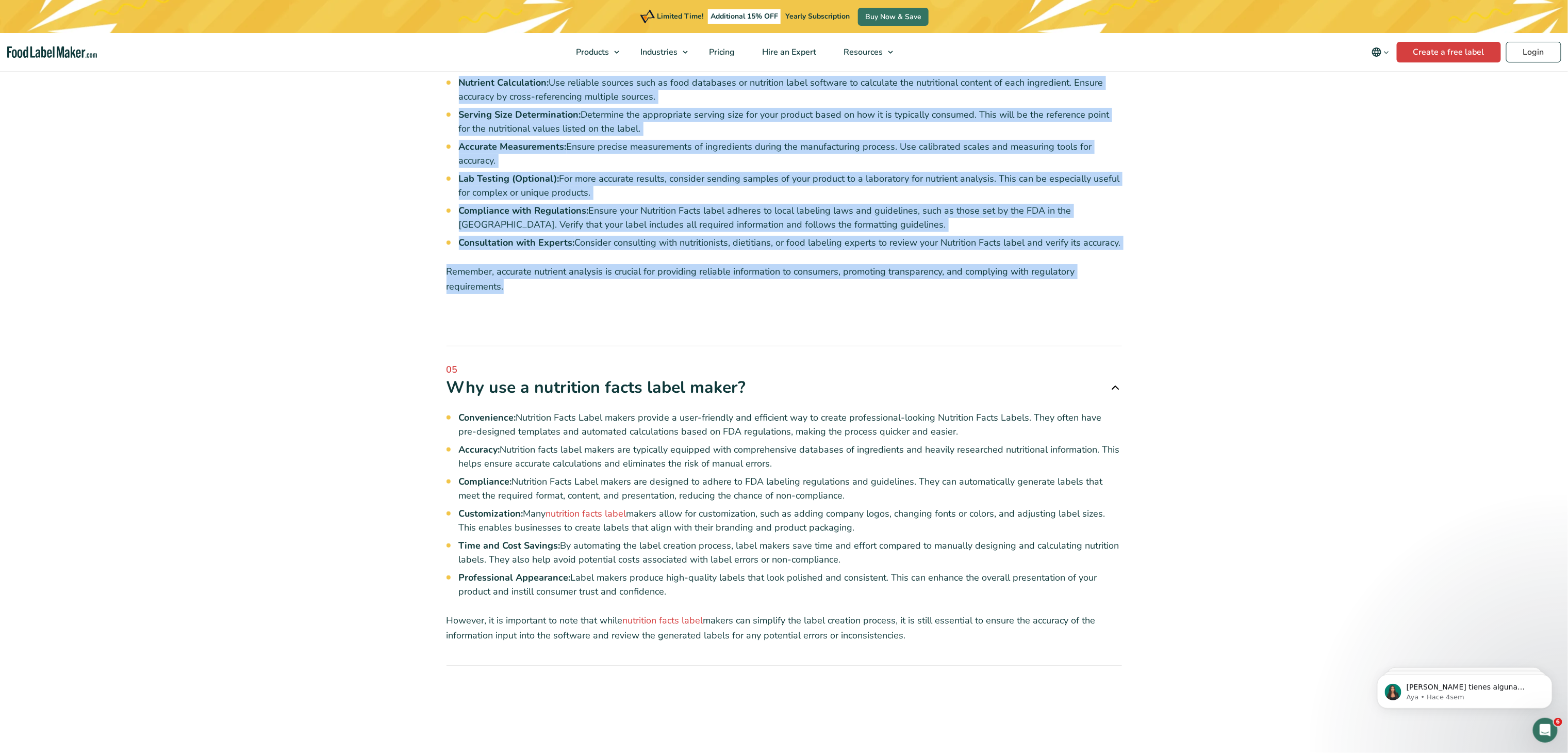
drag, startPoint x: 915, startPoint y: 589, endPoint x: 460, endPoint y: 369, distance: 505.4
click at [460, 376] on div "Convenience: Nutrition Facts Label makers provide a user-friendly and efficient…" at bounding box center [784, 520] width 675 height 244
copy div "Convenience: Nutrition Facts Label makers provide a user-friendly and efficient…"
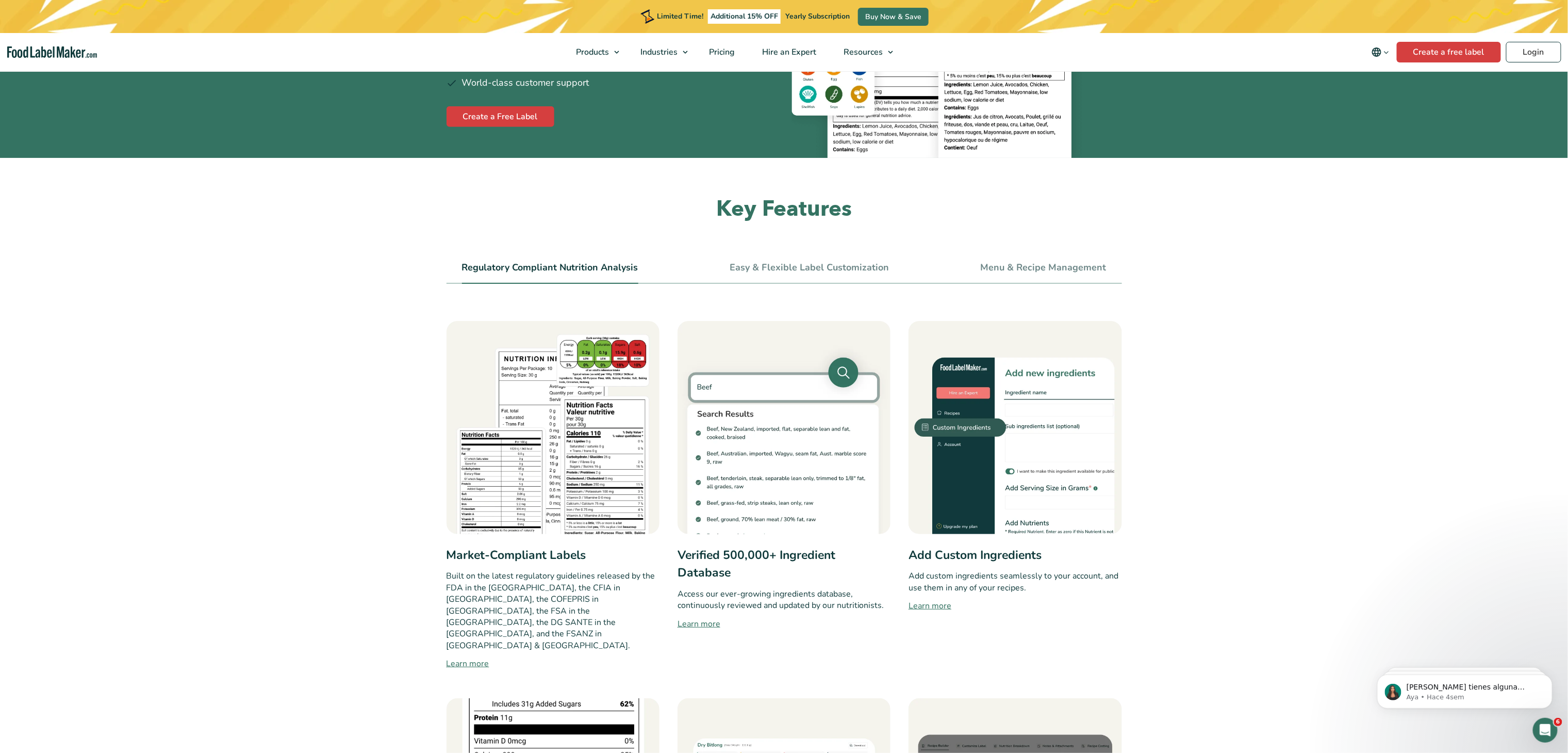
scroll to position [0, 0]
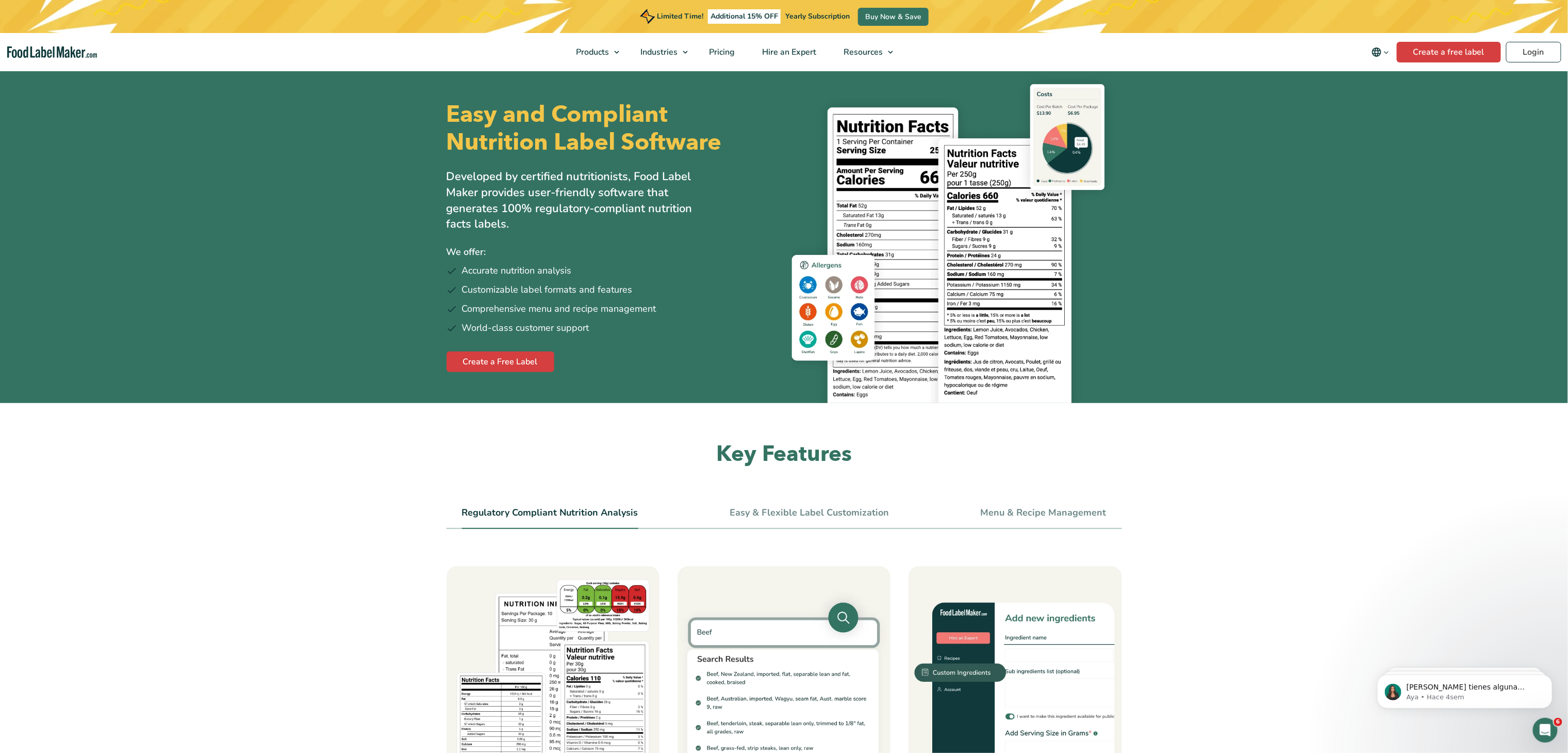
click at [558, 376] on link "Regulatory Compliant Nutrition Analysis" at bounding box center [550, 513] width 176 height 11
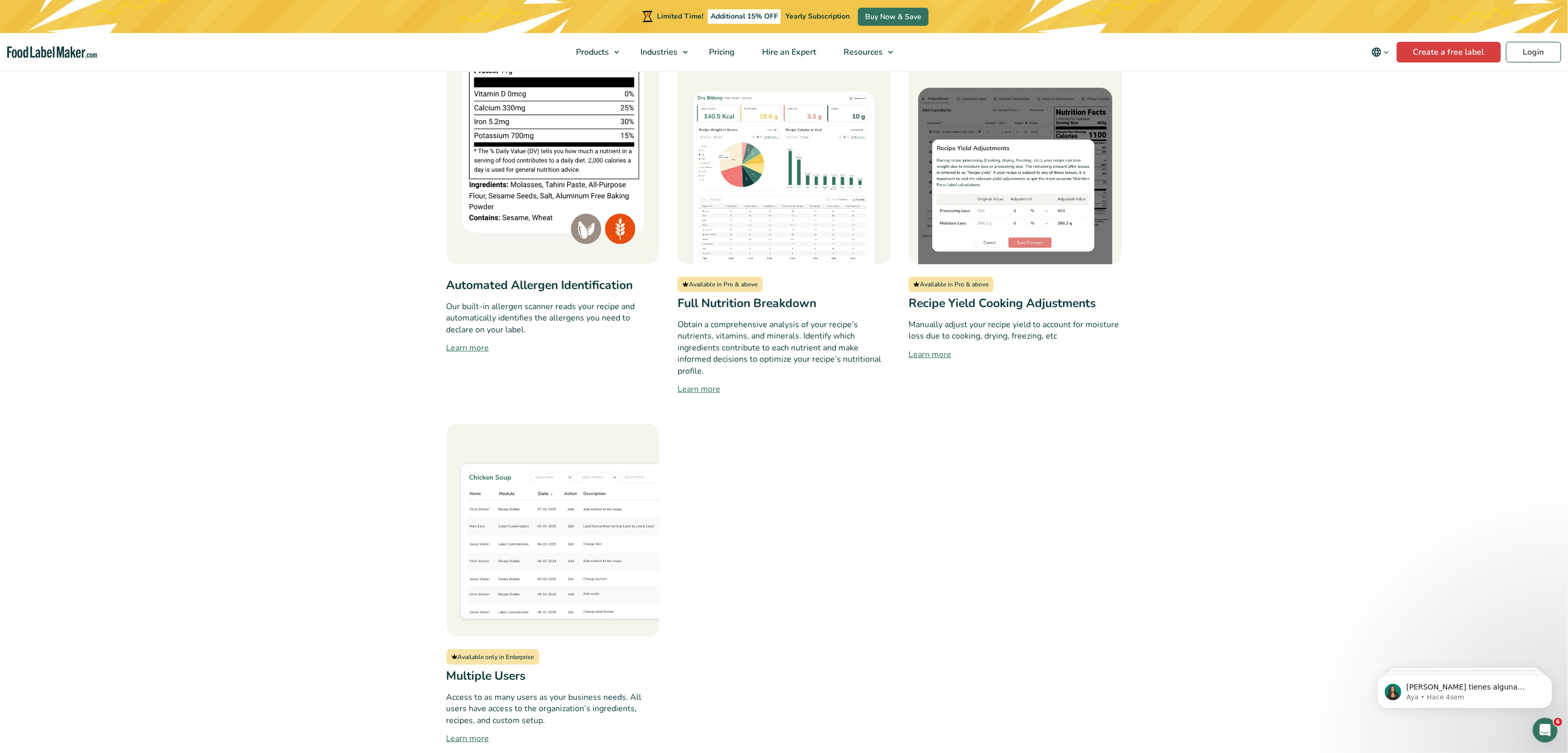
scroll to position [929, 0]
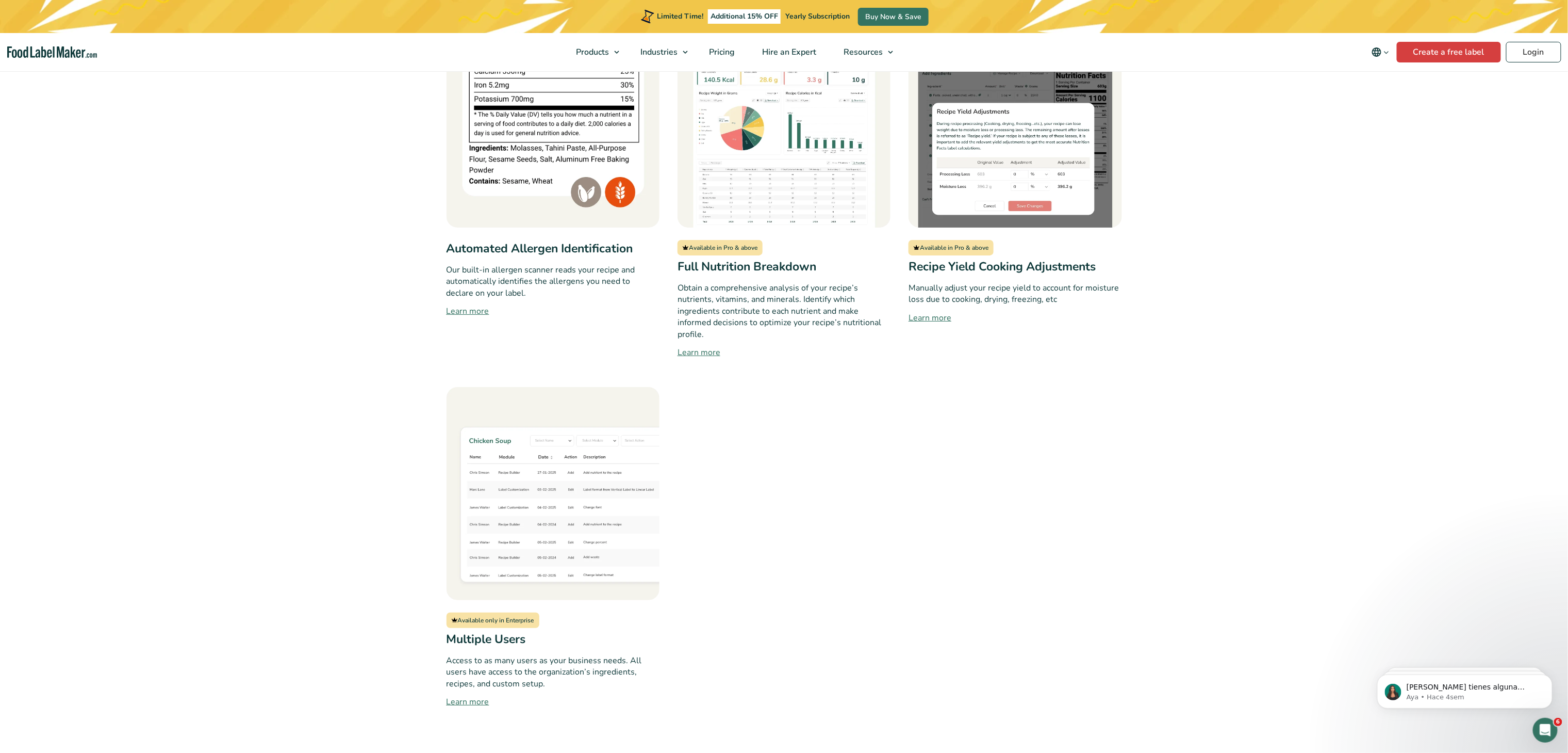
click at [784, 240] on span "Available in Pro & above" at bounding box center [950, 248] width 85 height 16
drag, startPoint x: 921, startPoint y: 211, endPoint x: 987, endPoint y: 211, distance: 66.0
click at [784, 240] on span "Available in Pro & above" at bounding box center [950, 248] width 85 height 16
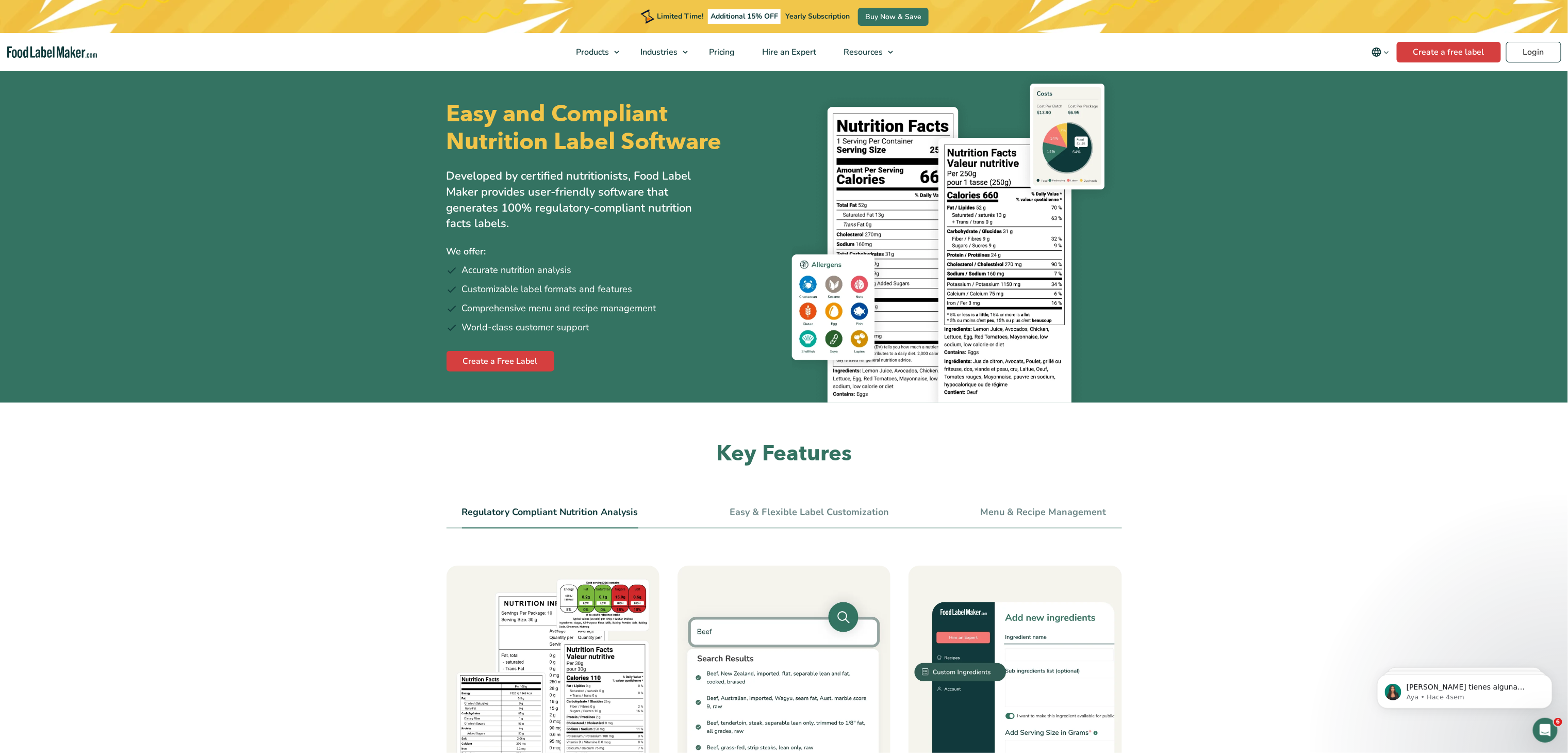
scroll to position [0, 0]
click at [51, 46] on img "Food Label Maker homepage" at bounding box center [52, 52] width 90 height 12
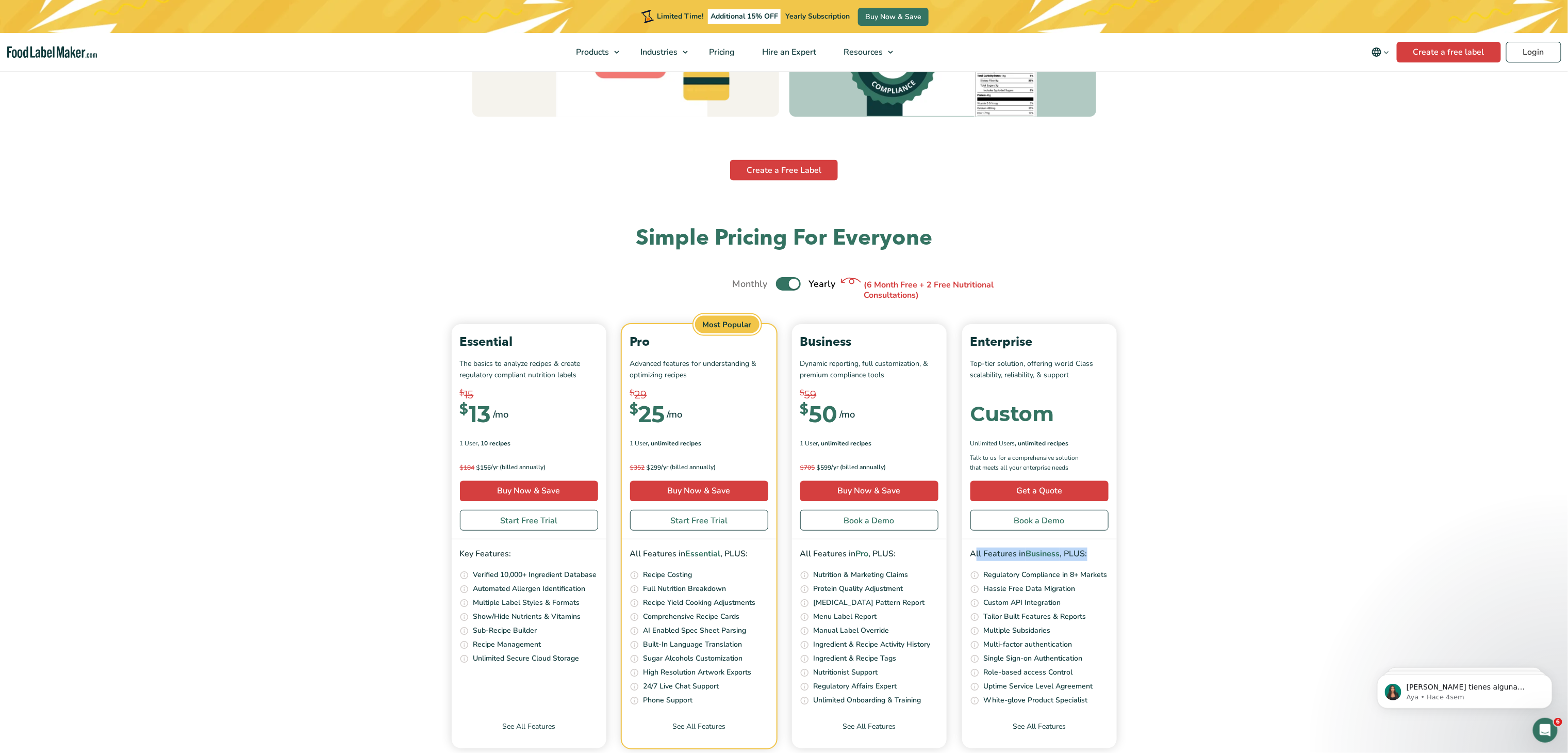
drag, startPoint x: 975, startPoint y: 560, endPoint x: 1089, endPoint y: 558, distance: 114.0
click at [1089, 558] on p "All Features in Business , PLUS:" at bounding box center [1040, 554] width 139 height 14
copy p "ll Features in Business , PLUS:"
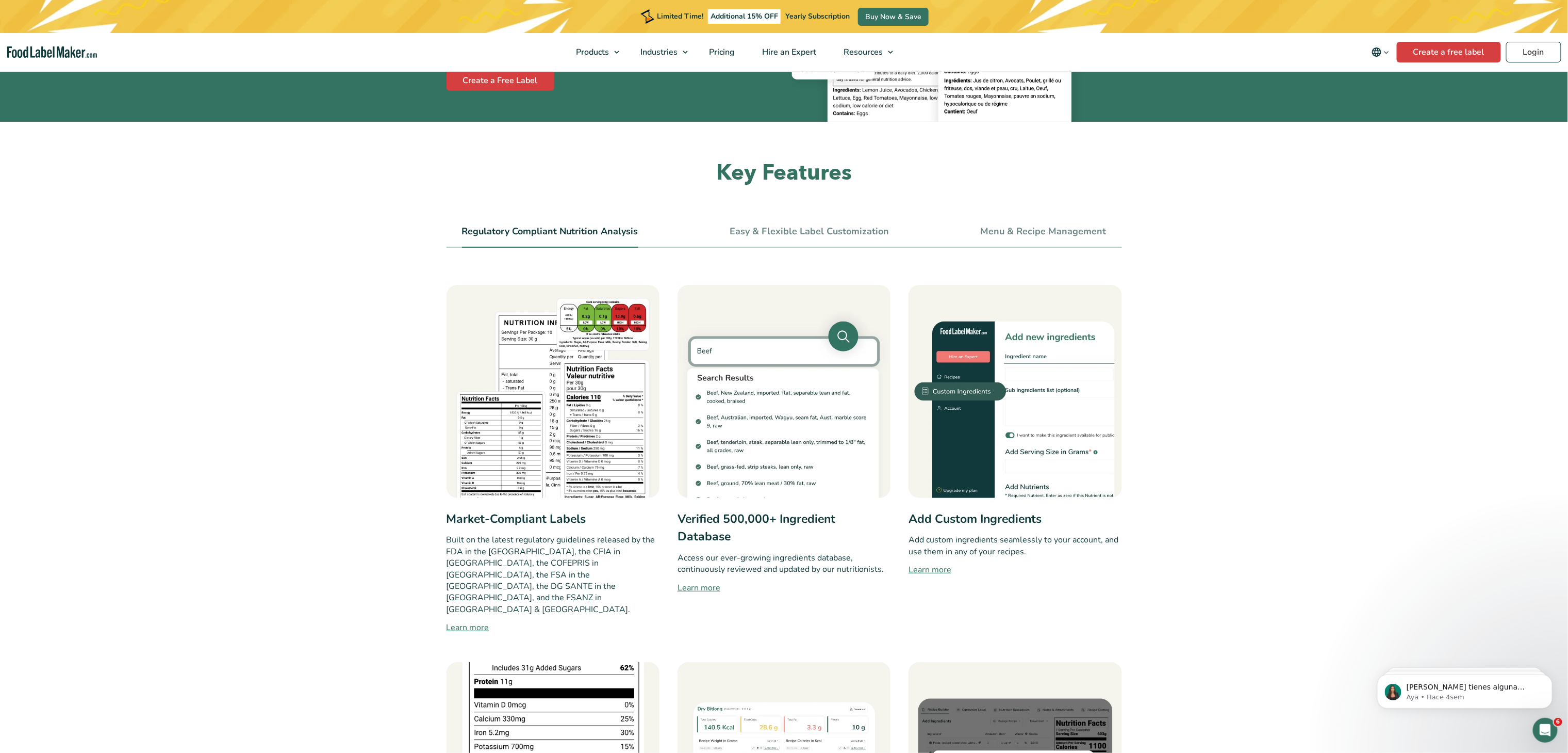
scroll to position [148, 0]
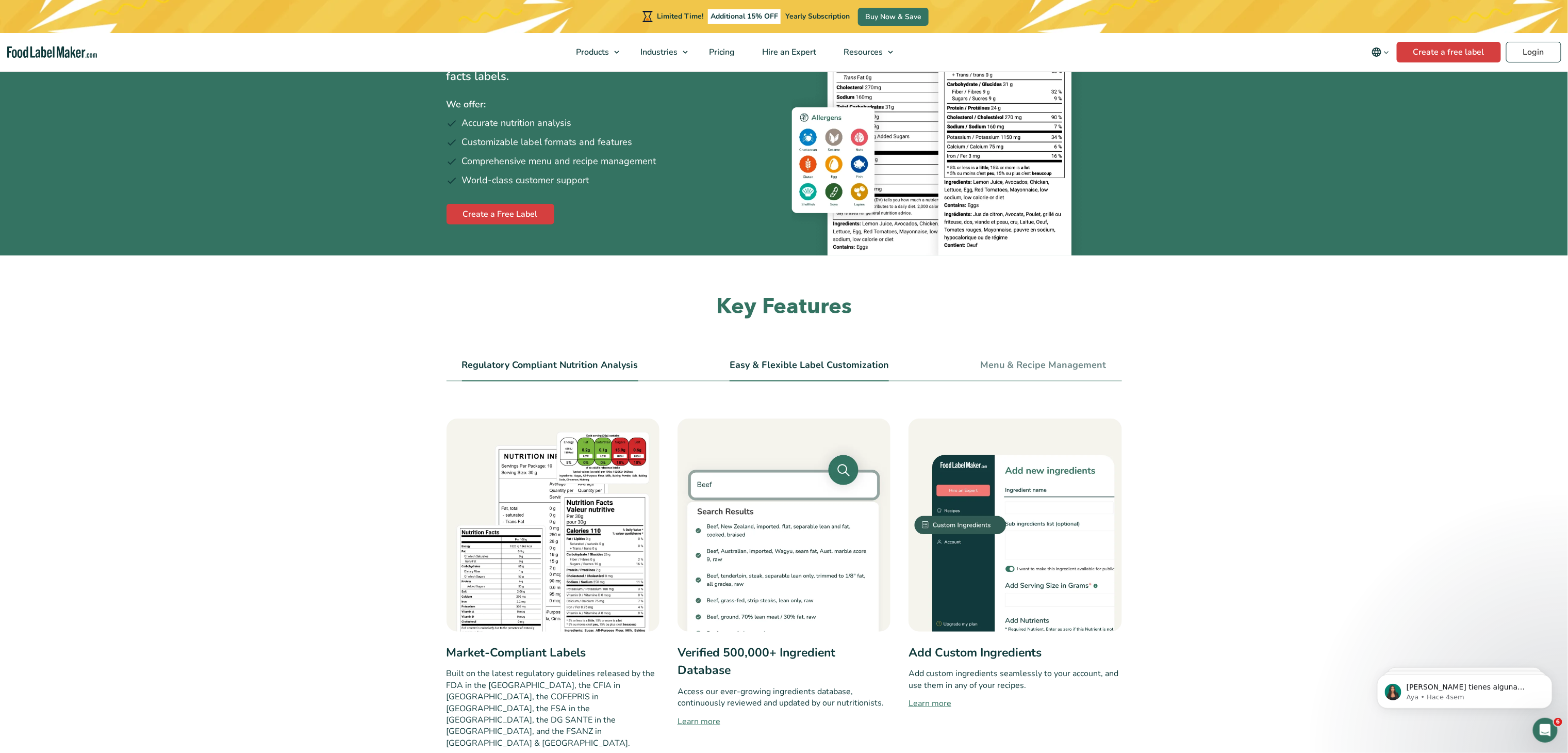
click at [854, 359] on link "Easy & Flexible Label Customization" at bounding box center [809, 365] width 159 height 11
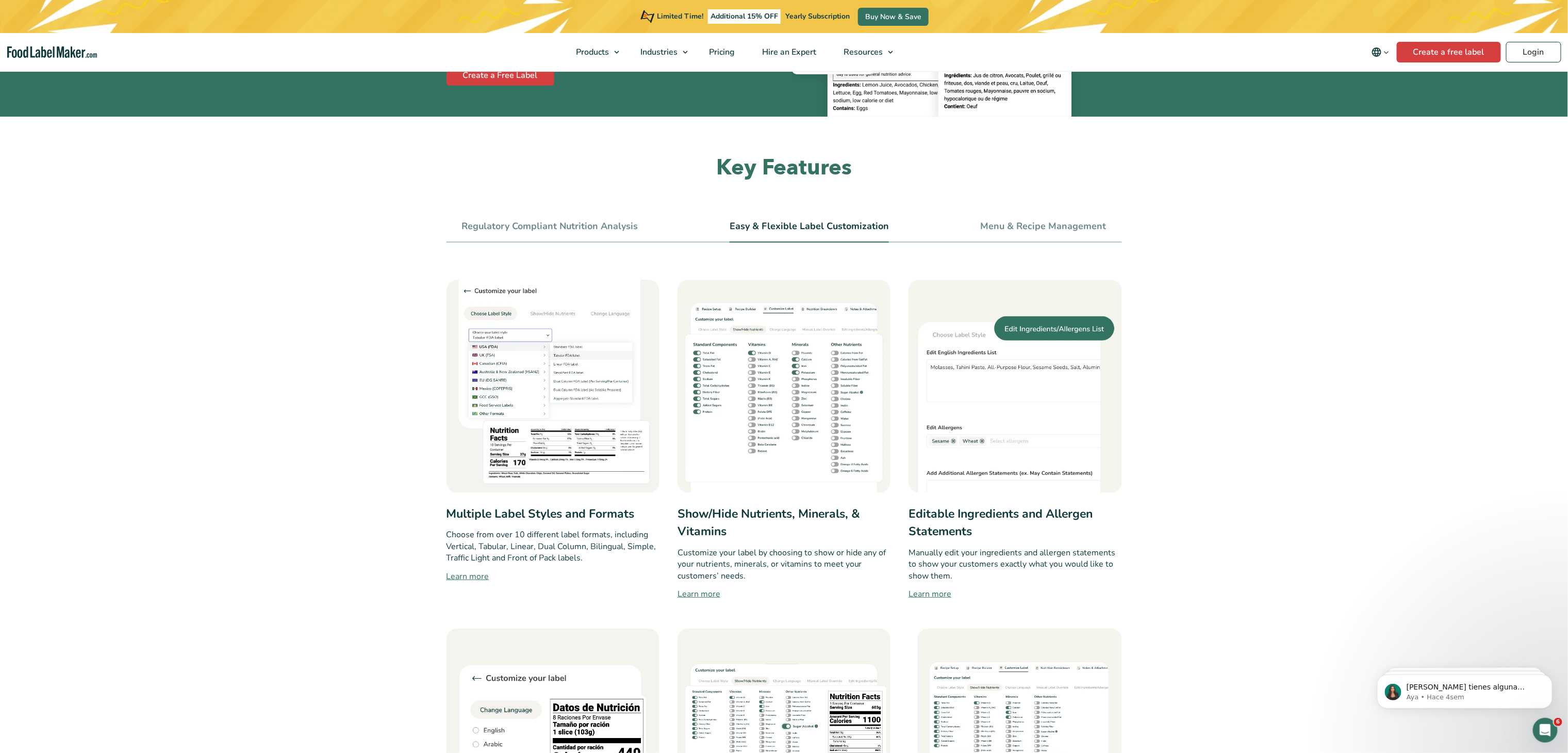
scroll to position [251, 0]
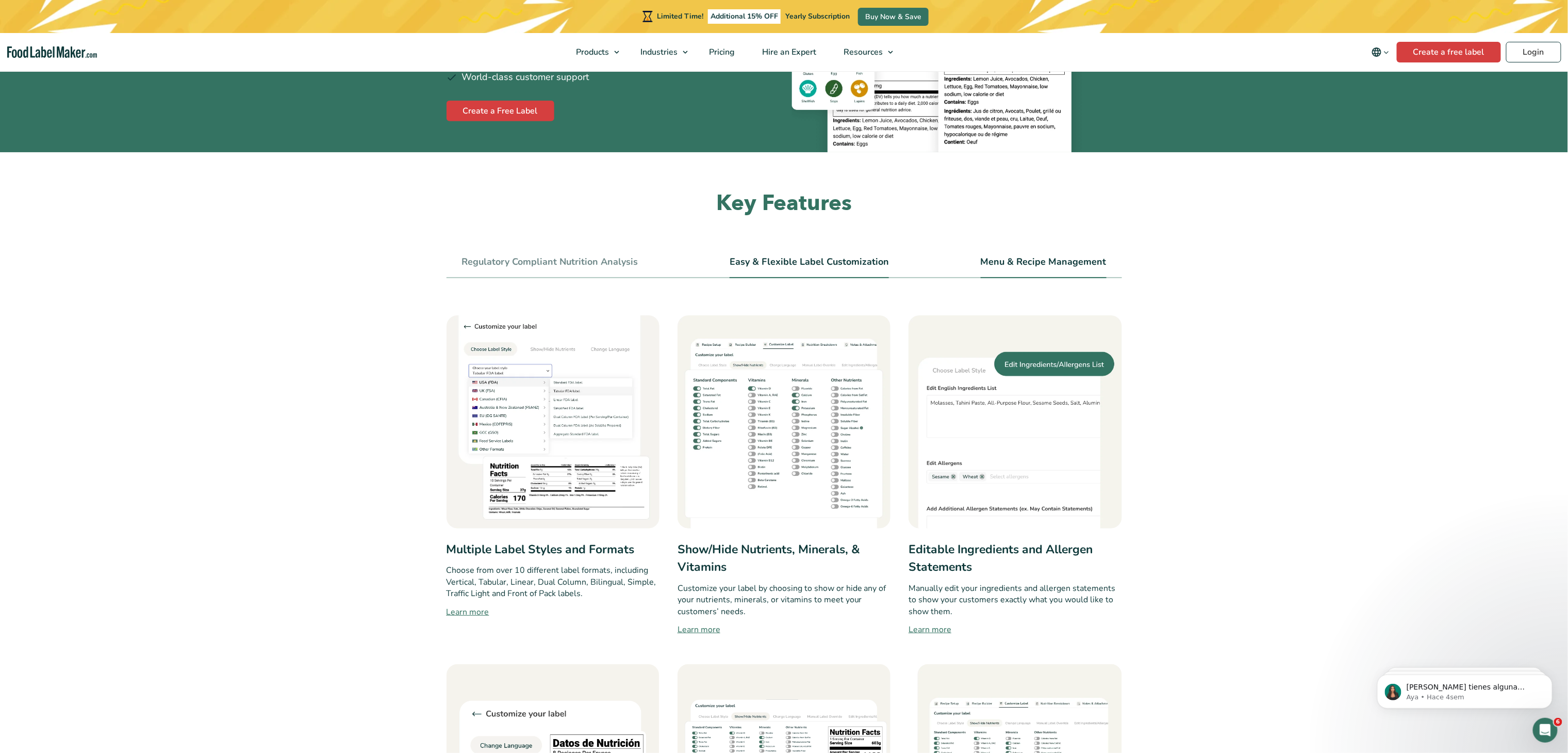
click at [1017, 269] on li "Menu & Recipe Management" at bounding box center [1043, 266] width 126 height 23
click at [1019, 257] on link "Menu & Recipe Management" at bounding box center [1043, 262] width 126 height 11
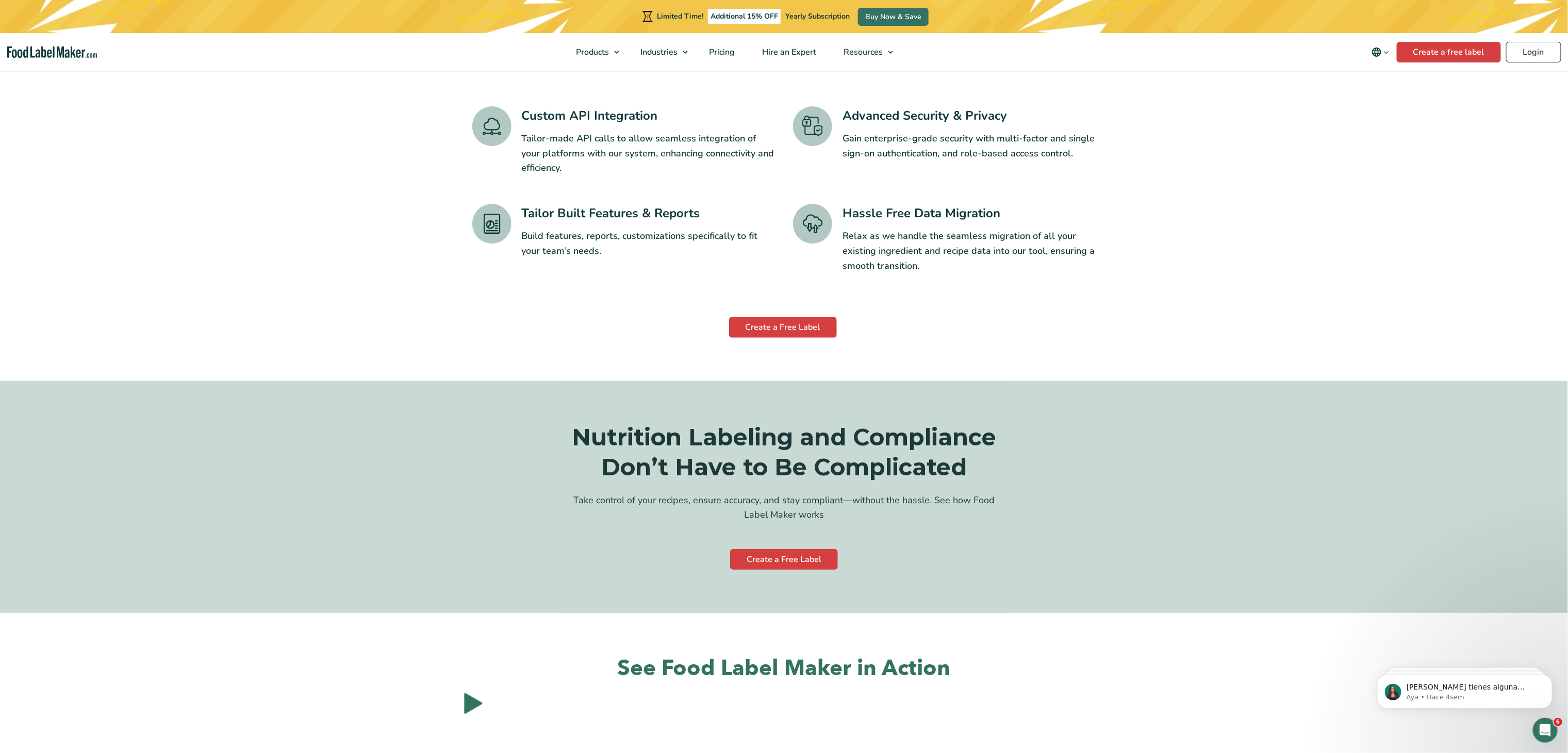
scroll to position [3311, 0]
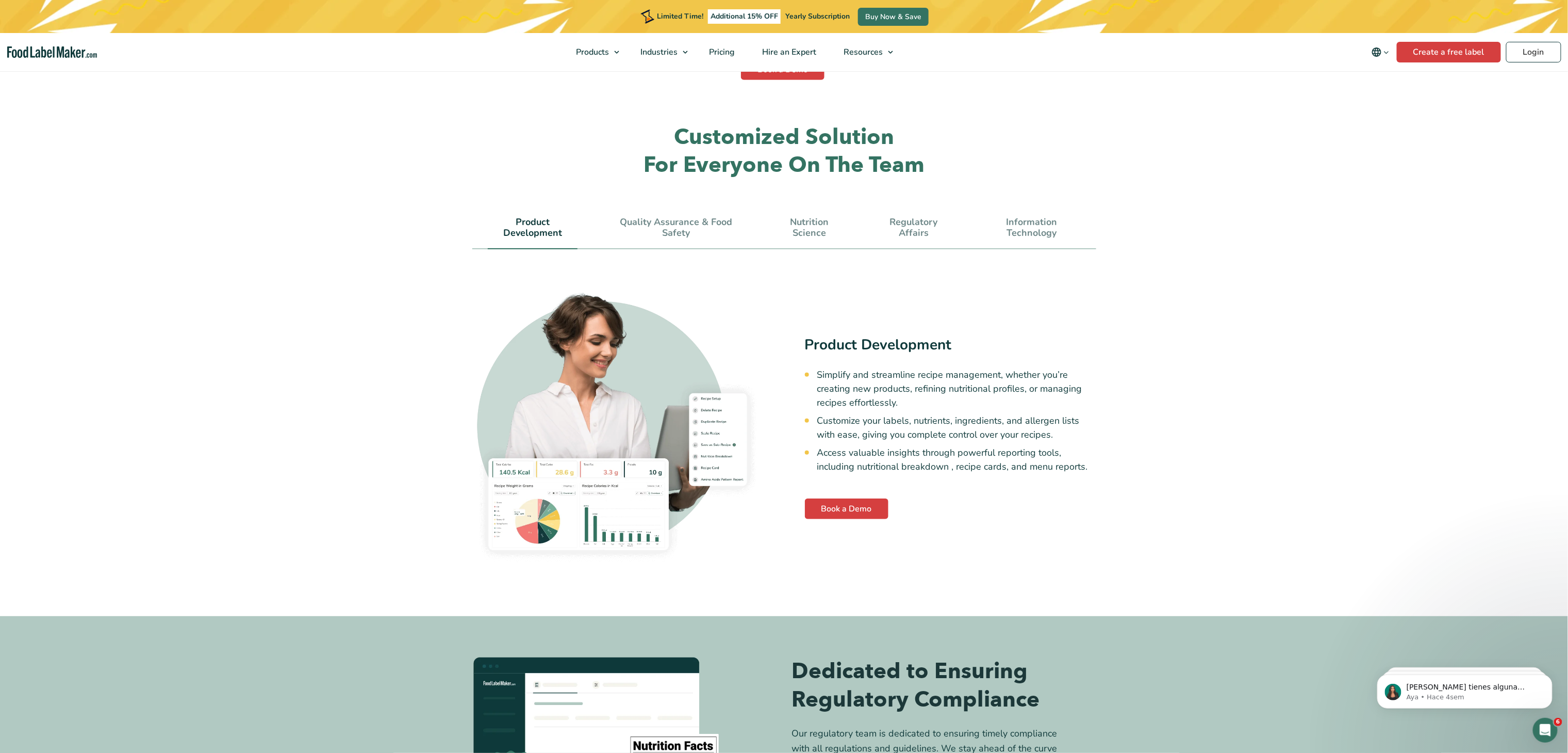
scroll to position [2889, 0]
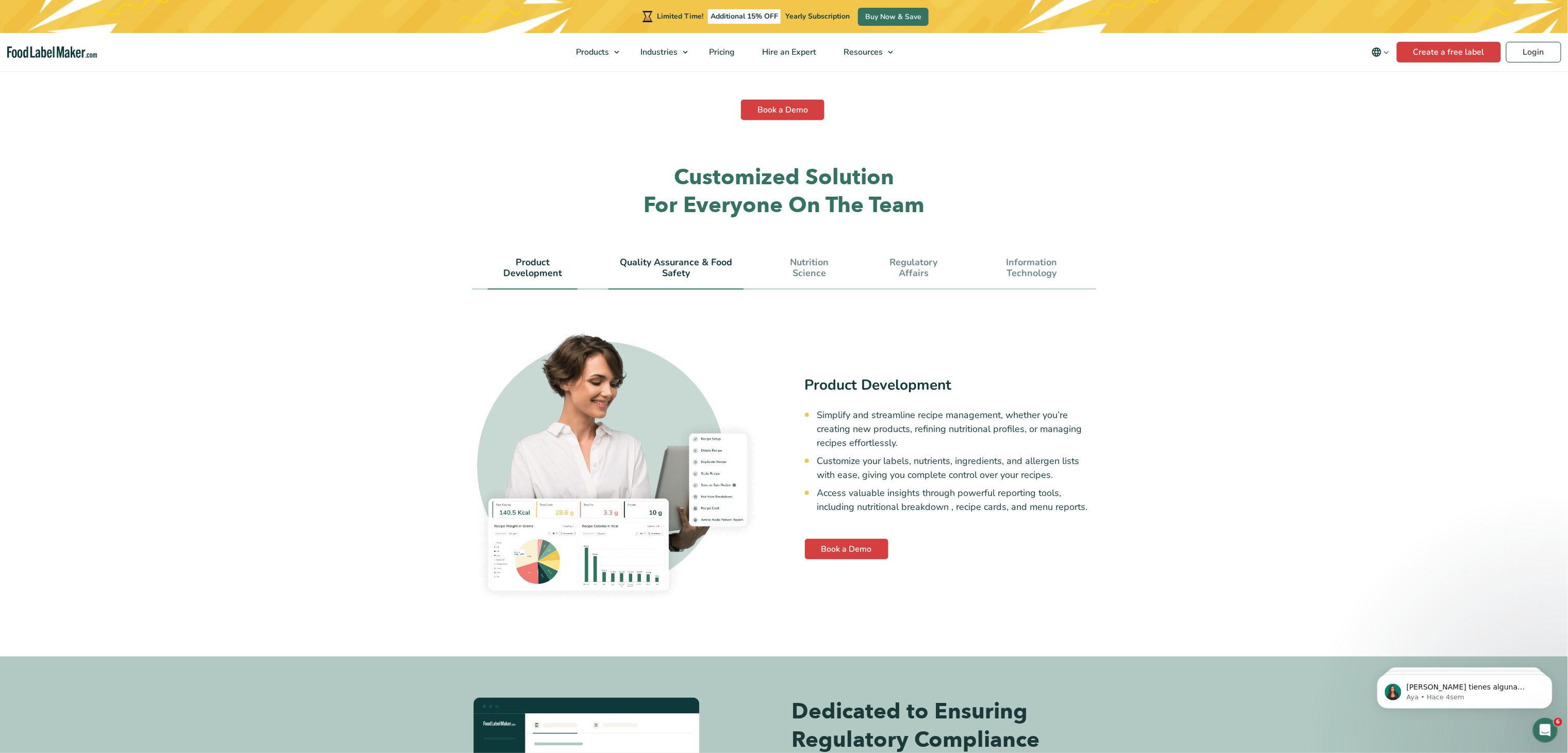
click at [670, 257] on link "Quality Assurance & Food Safety" at bounding box center [675, 268] width 134 height 22
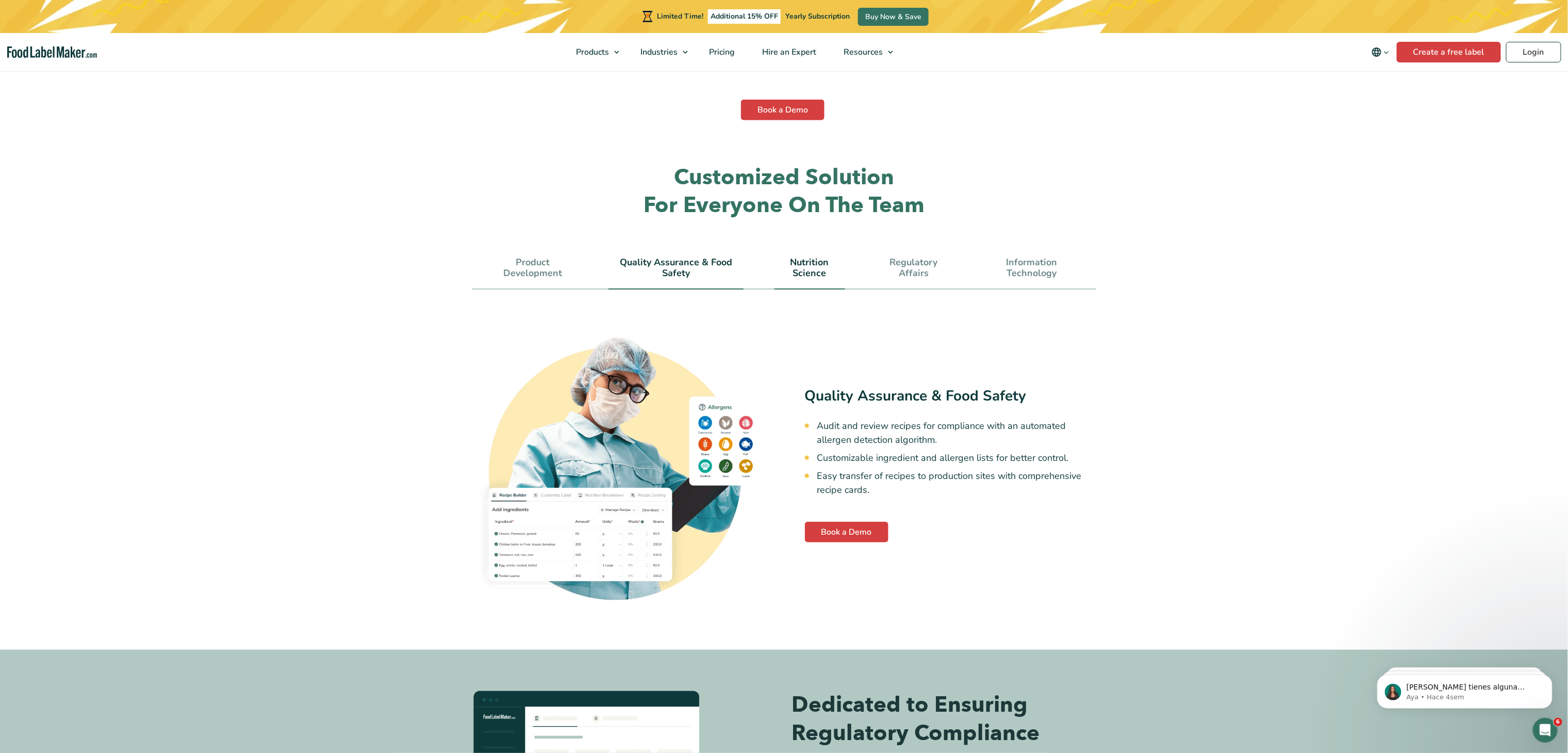
click at [787, 257] on link "Nutrition Science" at bounding box center [810, 268] width 71 height 22
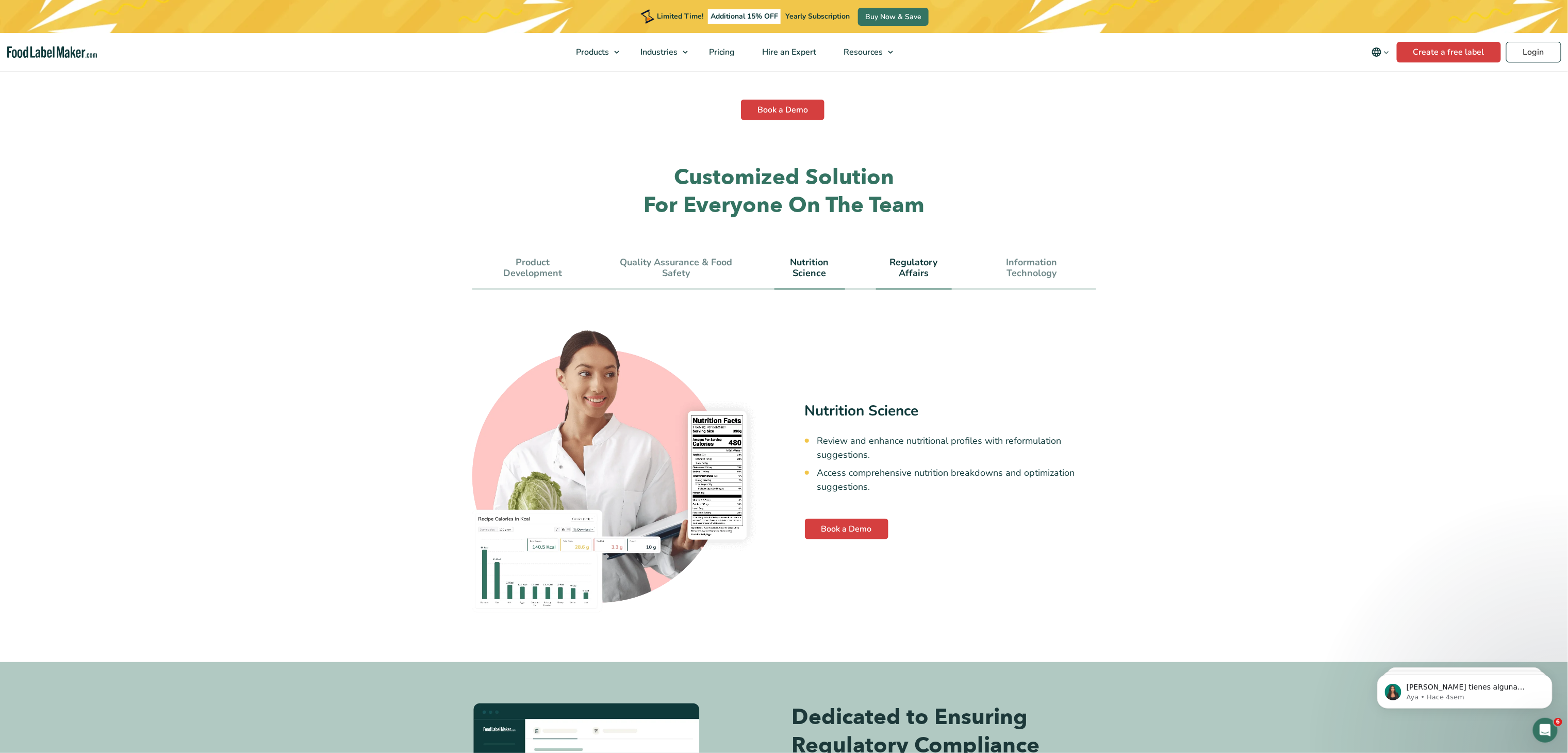
click at [894, 257] on link "Regulatory Affairs" at bounding box center [914, 268] width 76 height 22
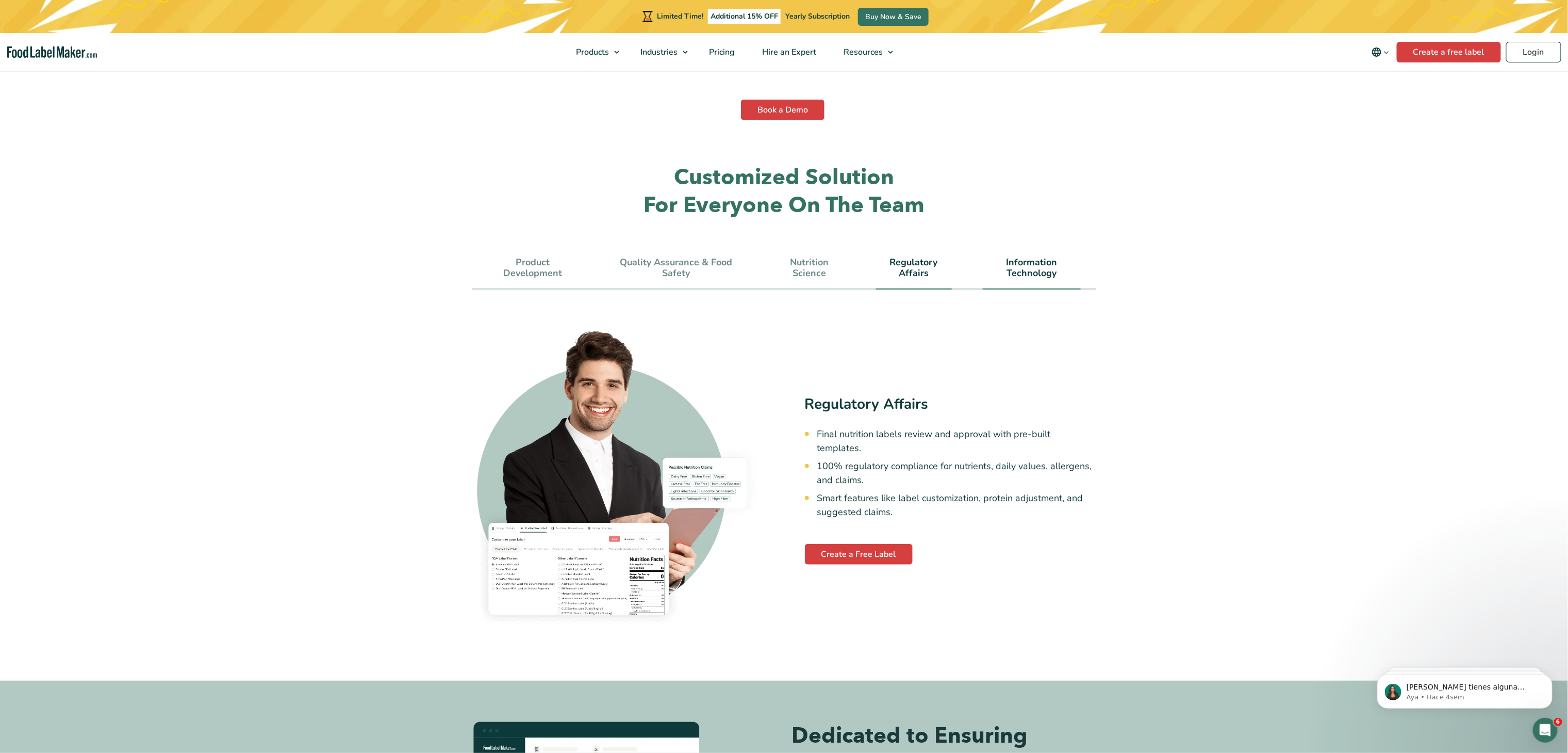
click at [994, 257] on link "Information Technology" at bounding box center [1031, 268] width 98 height 22
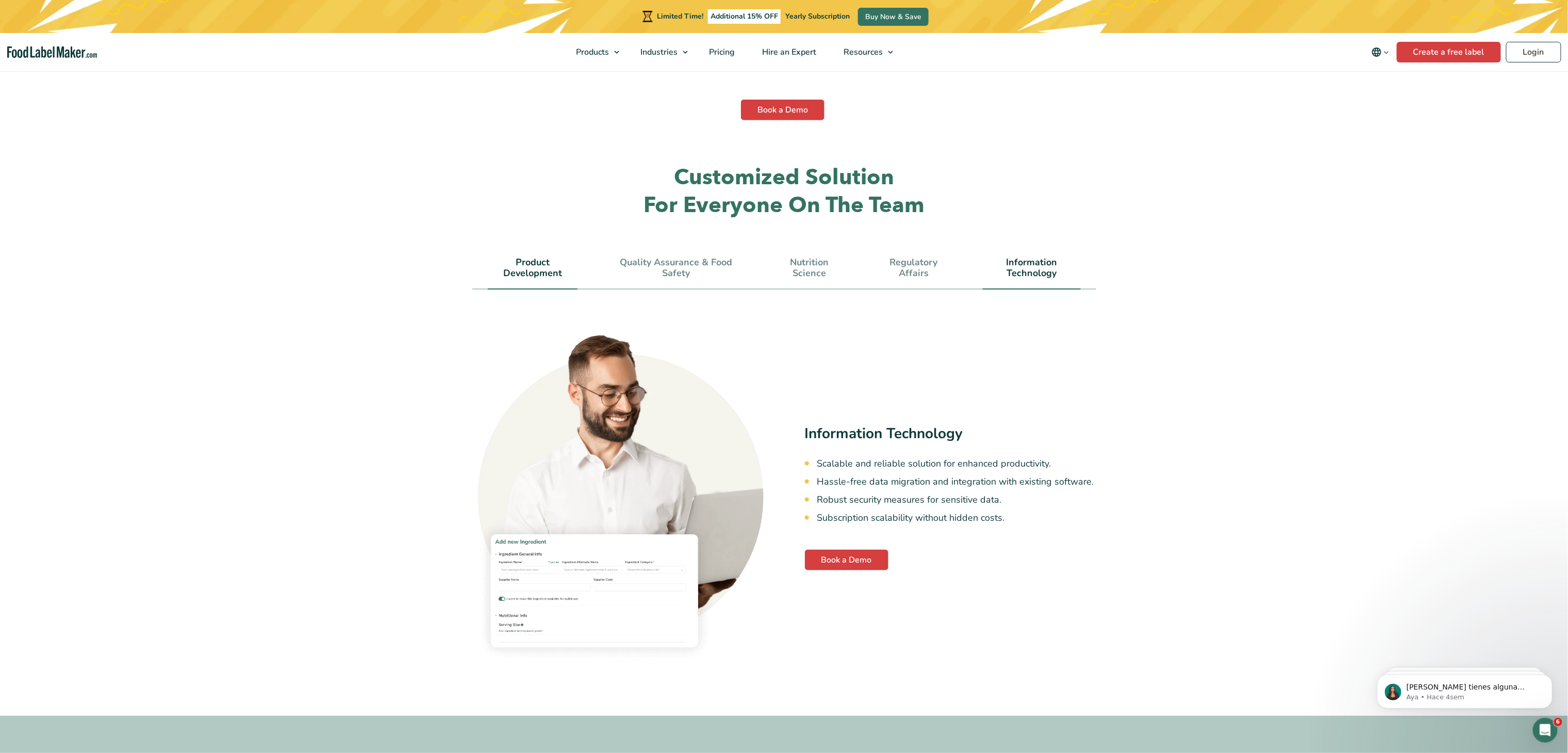
click at [538, 257] on link "Product Development" at bounding box center [533, 268] width 90 height 22
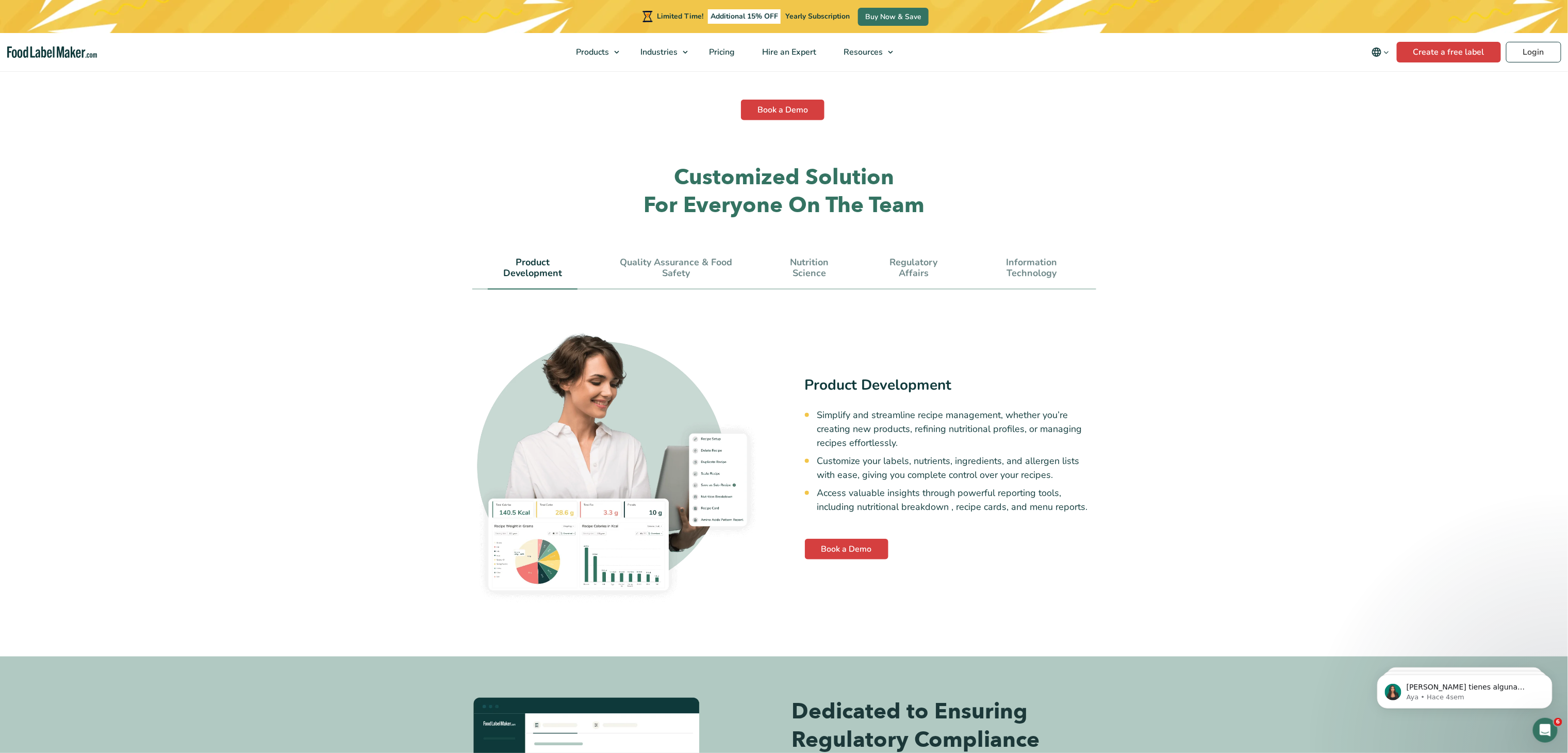
drag, startPoint x: 488, startPoint y: 226, endPoint x: 569, endPoint y: 241, distance: 82.4
click at [569, 241] on div "Customized Solution For Everyone On The Team Product Development Quality Assura…" at bounding box center [784, 385] width 639 height 444
copy link "Product Development"
click at [667, 257] on link "Quality Assurance & Food Safety" at bounding box center [675, 268] width 134 height 22
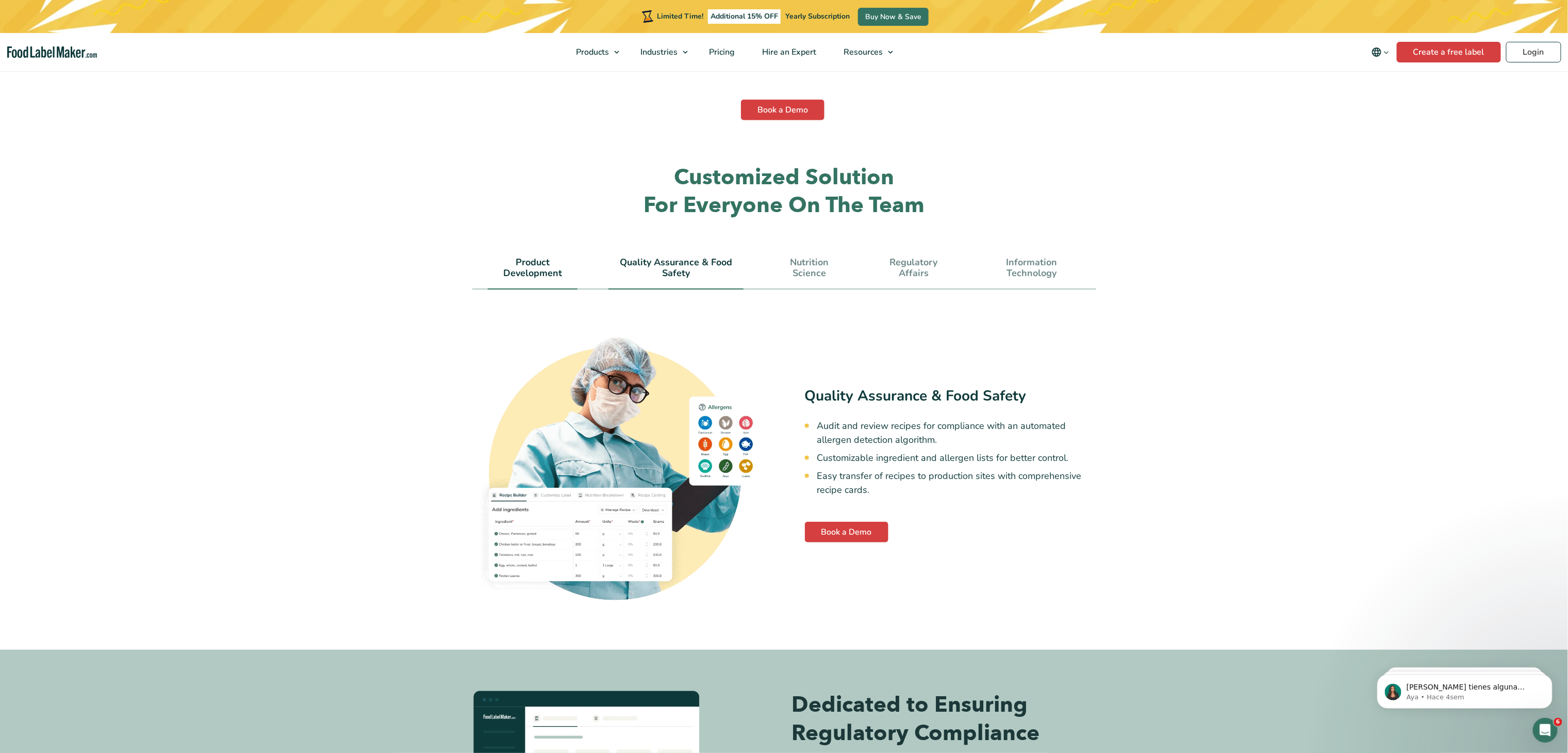
click at [539, 257] on link "Product Development" at bounding box center [533, 268] width 90 height 22
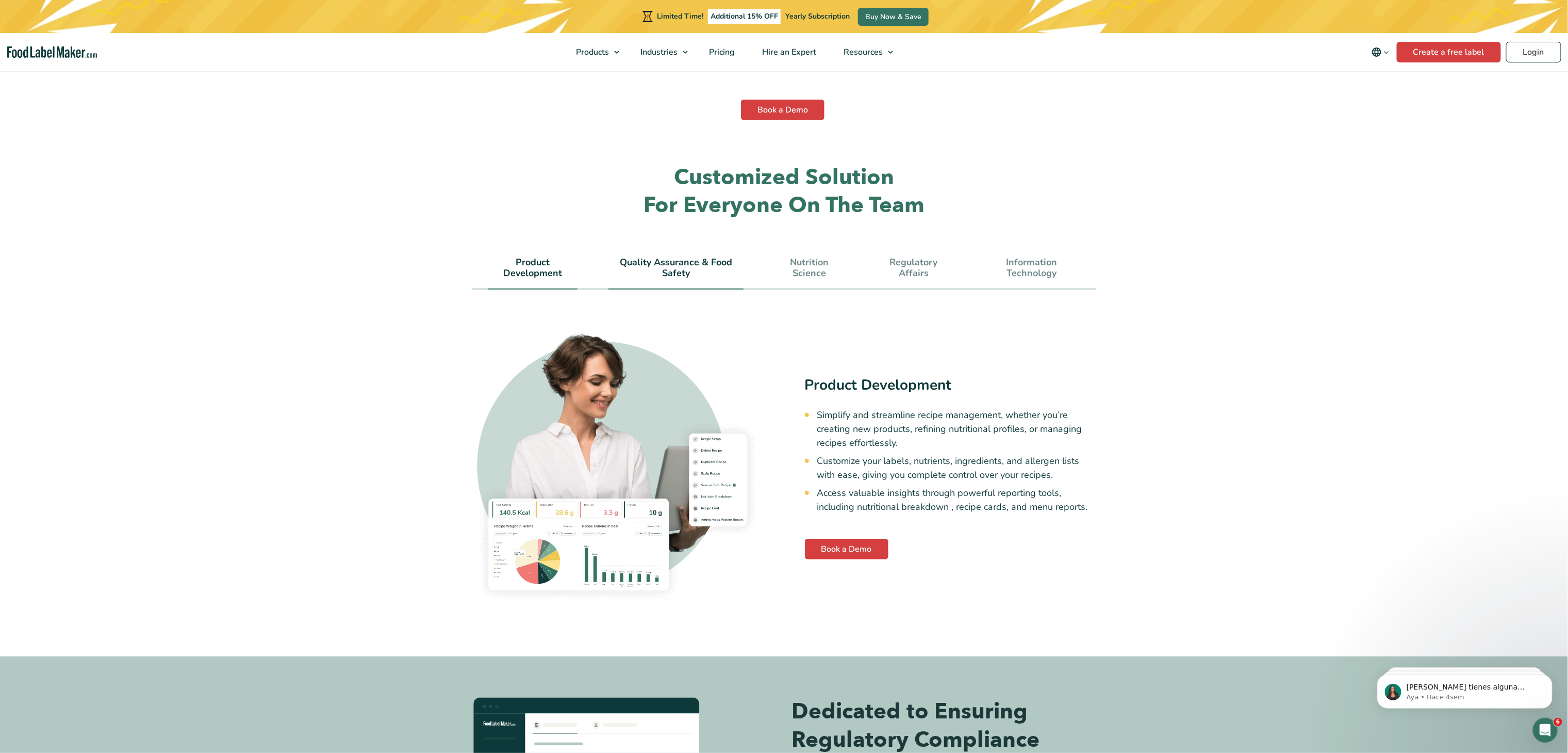
click at [656, 257] on link "Quality Assurance & Food Safety" at bounding box center [675, 268] width 134 height 22
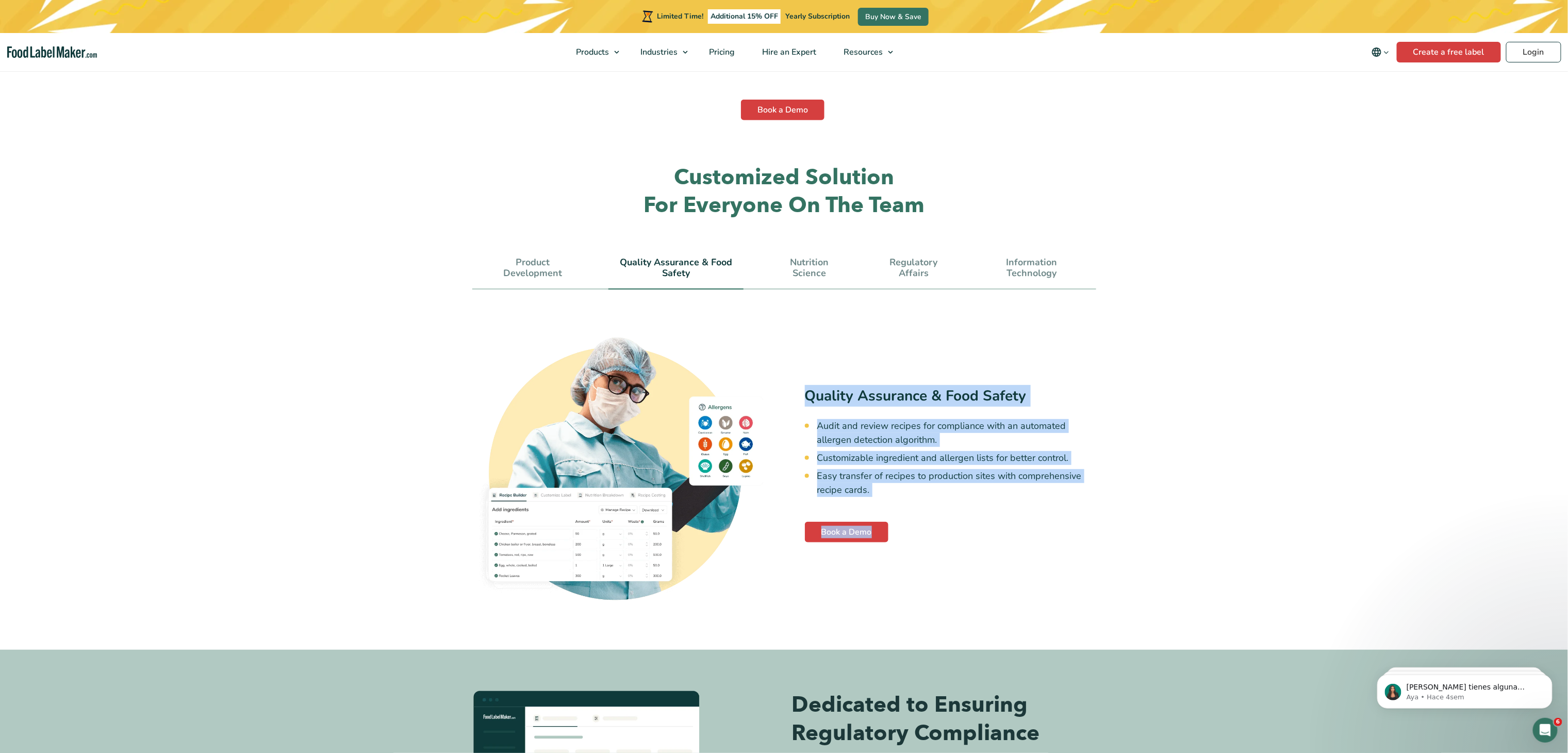
drag, startPoint x: 803, startPoint y: 366, endPoint x: 912, endPoint y: 500, distance: 172.7
click at [912, 500] on div "Quality Assurance & Food Safety Audit and review recipes for compliance with an…" at bounding box center [784, 463] width 624 height 274
copy div "Quality Assurance & Food Safety Audit and review recipes for compliance with an…"
click at [809, 257] on link "Nutrition Science" at bounding box center [810, 268] width 71 height 22
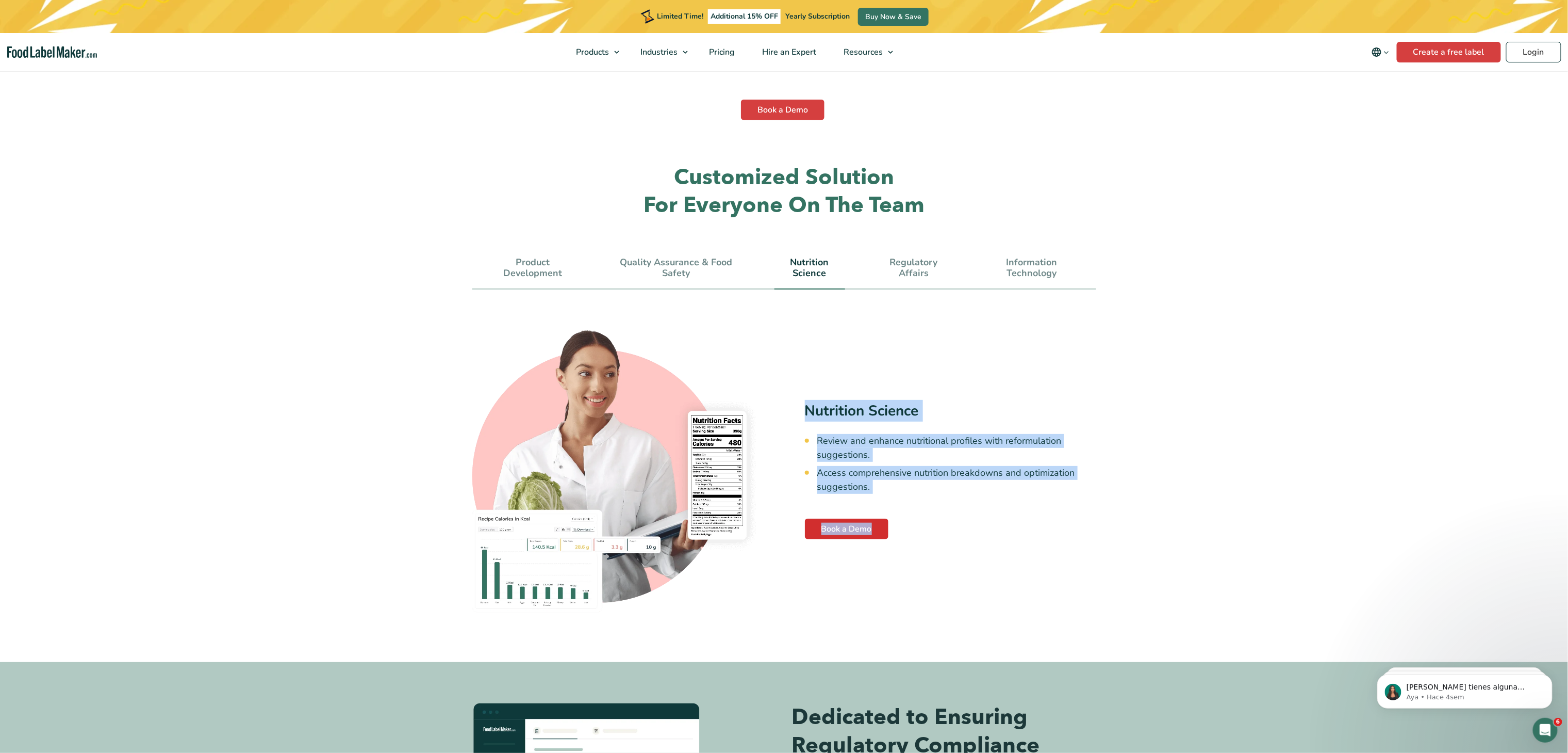
drag, startPoint x: 800, startPoint y: 381, endPoint x: 888, endPoint y: 500, distance: 148.0
click at [888, 500] on div "Nutrition Science Review and enhance nutritional profiles with reformulation su…" at bounding box center [784, 469] width 624 height 286
click at [888, 519] on link "Book a Demo" at bounding box center [846, 529] width 84 height 21
copy div "Nutrition Science Review and enhance nutritional profiles with reformulation su…"
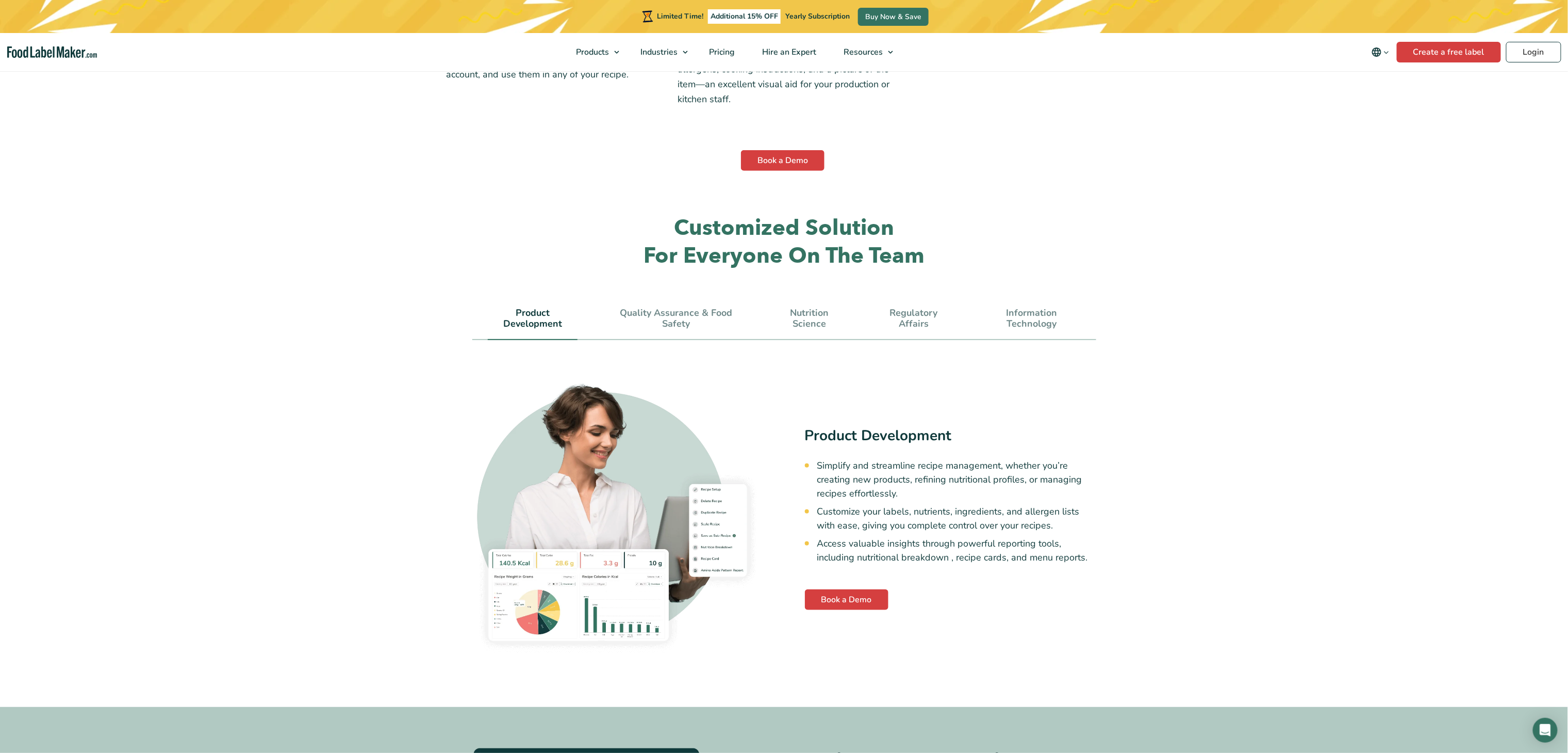
scroll to position [2889, 0]
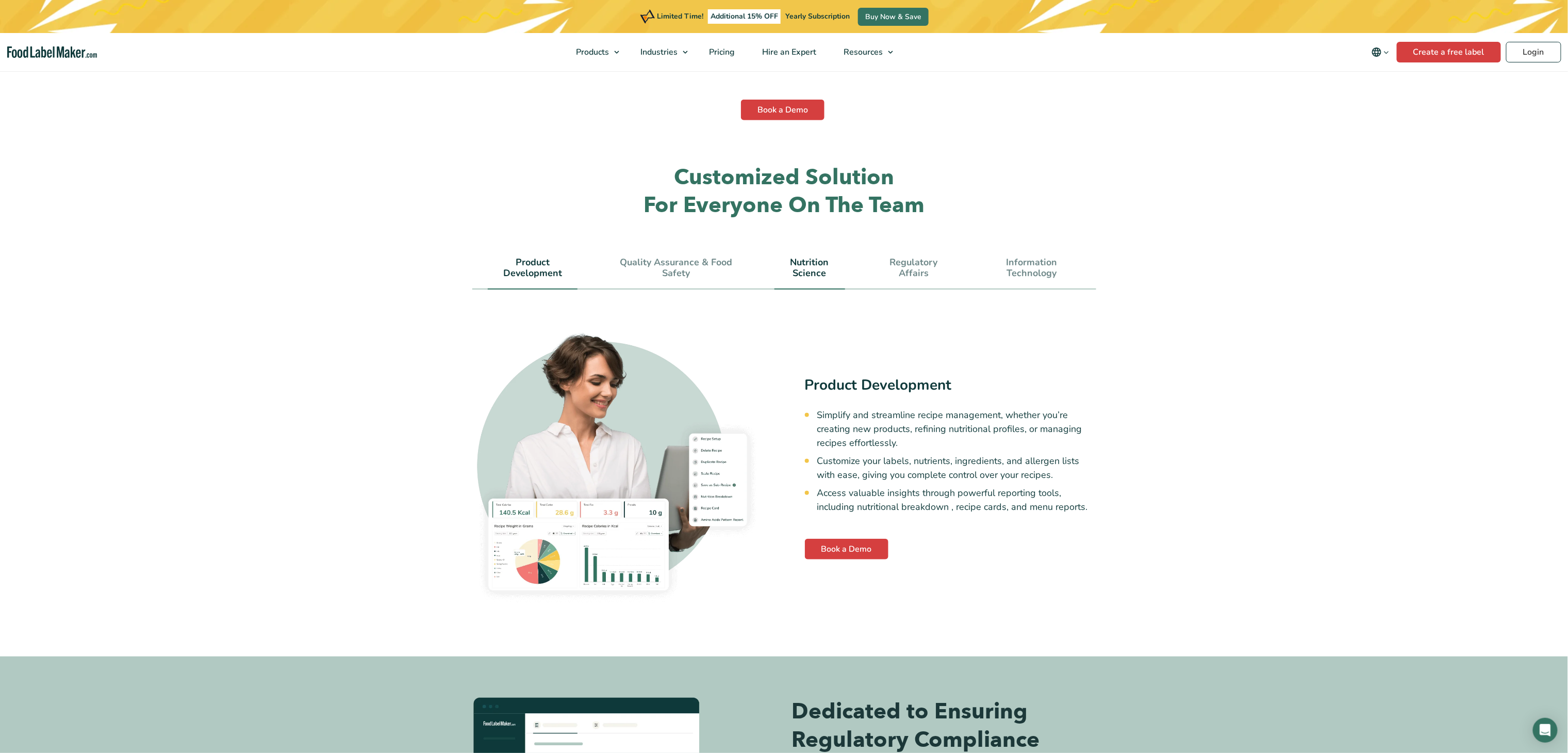
click at [815, 257] on link "Nutrition Science" at bounding box center [810, 268] width 71 height 22
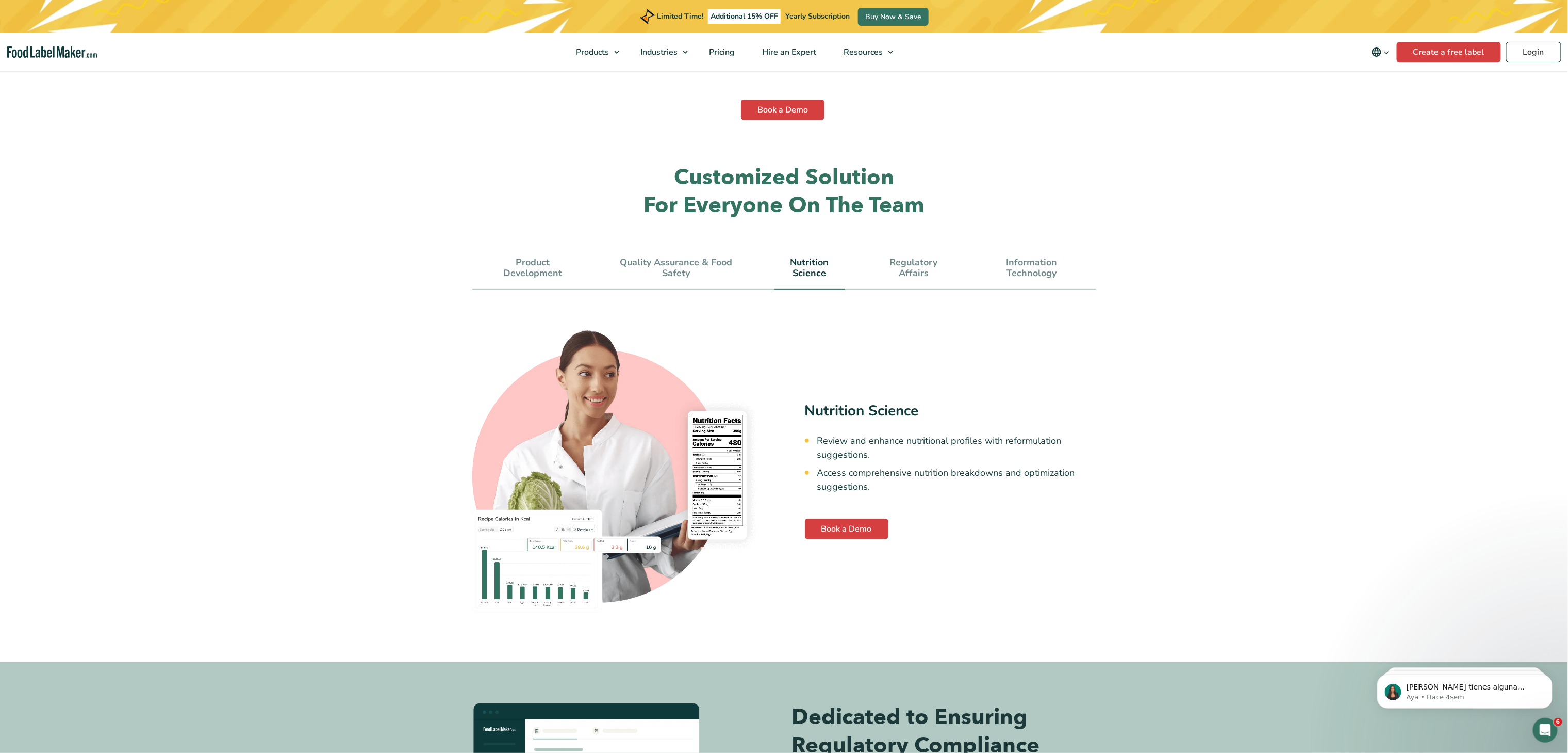
scroll to position [0, 0]
click at [919, 257] on link "Regulatory Affairs" at bounding box center [914, 268] width 76 height 22
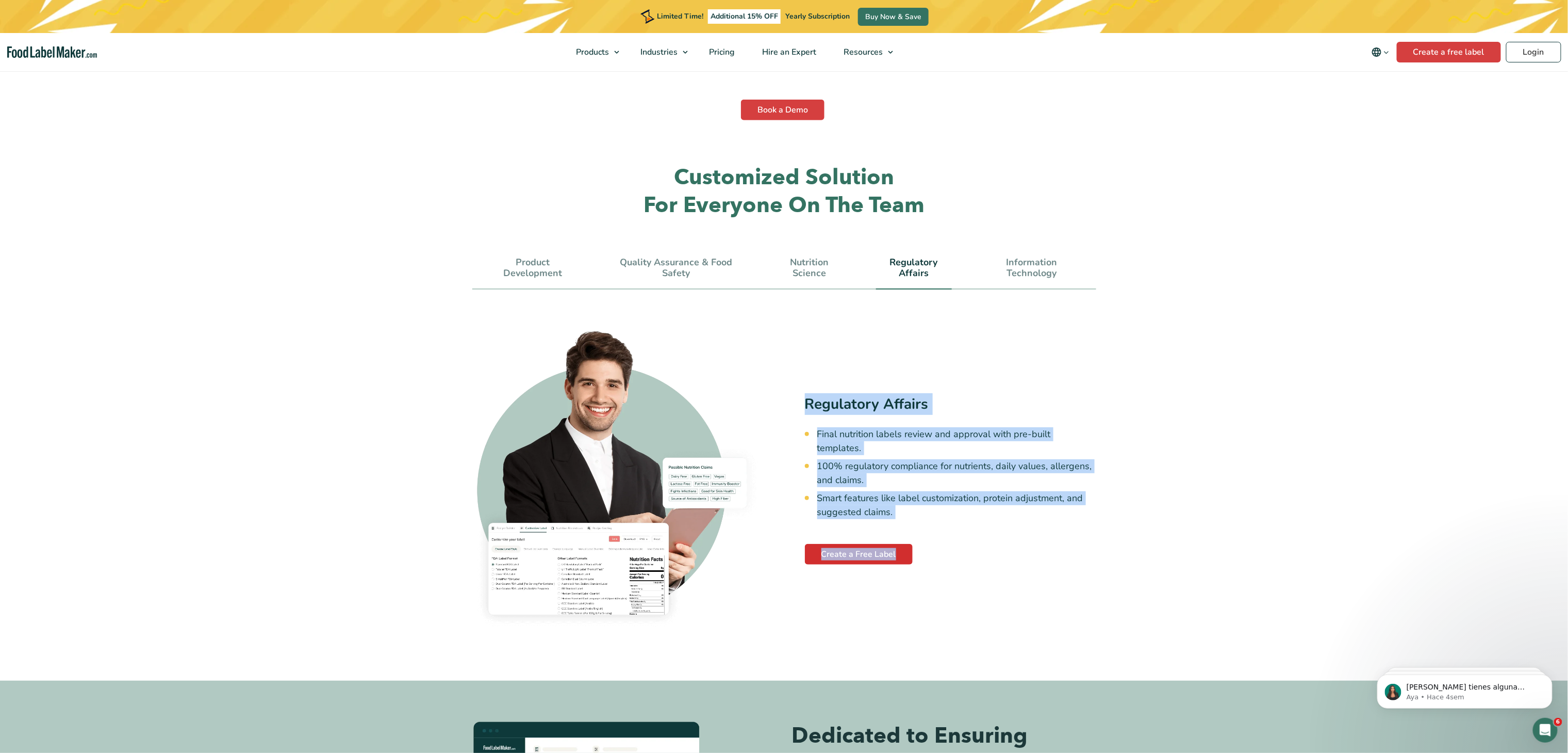
drag, startPoint x: 802, startPoint y: 382, endPoint x: 905, endPoint y: 517, distance: 169.8
click at [905, 517] on div "Regulatory Affairs Final nutrition labels review and approval with pre-built te…" at bounding box center [784, 479] width 624 height 304
copy div "Regulatory Affairs Final nutrition labels review and approval with pre-built te…"
click at [1020, 257] on link "Information Technology" at bounding box center [1031, 268] width 98 height 22
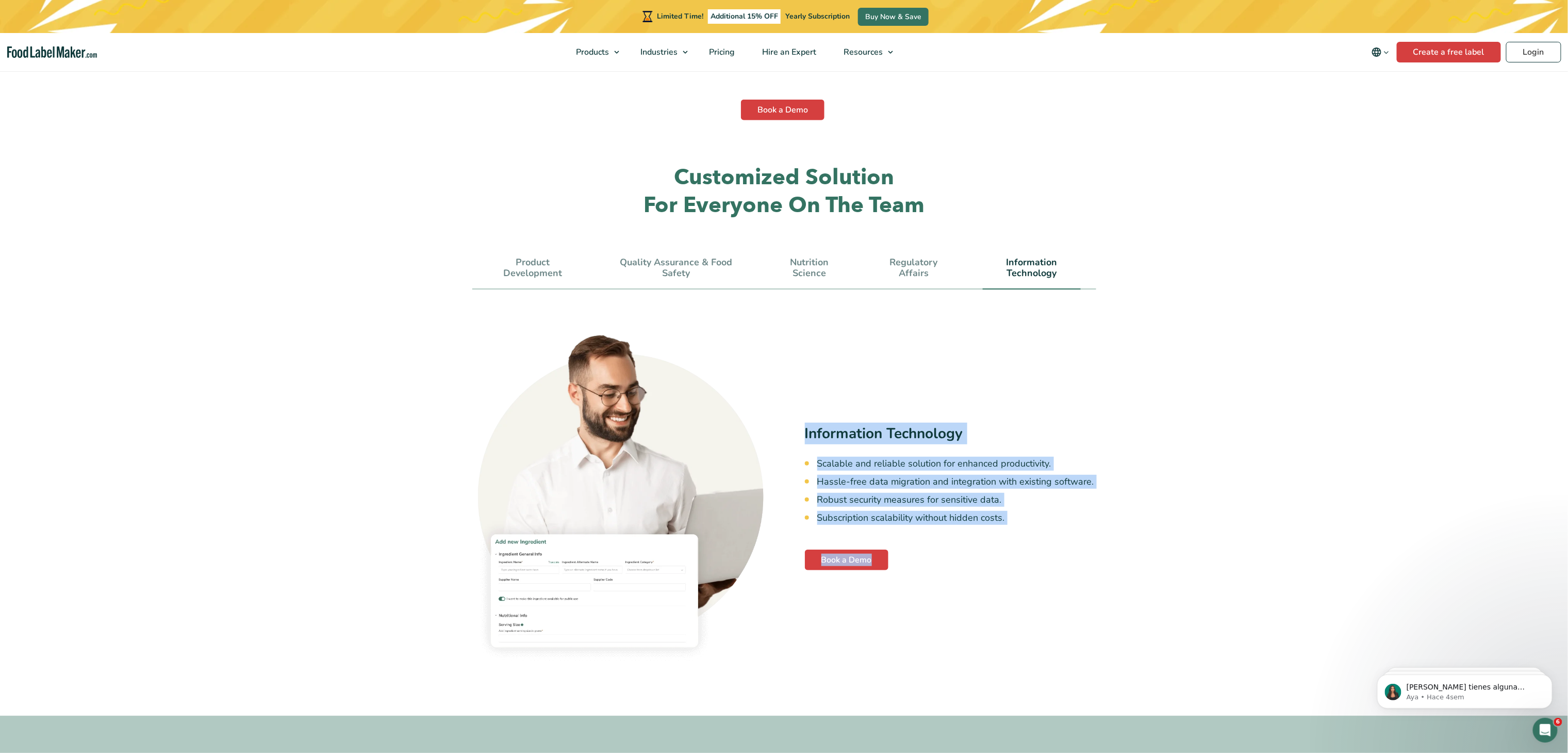
drag, startPoint x: 805, startPoint y: 404, endPoint x: 897, endPoint y: 525, distance: 152.0
click at [897, 525] on div "Information Technology Scalable and reliable solution for enhanced productivity…" at bounding box center [950, 496] width 291 height 148
copy div "Information Technology Scalable and reliable solution for enhanced productivity…"
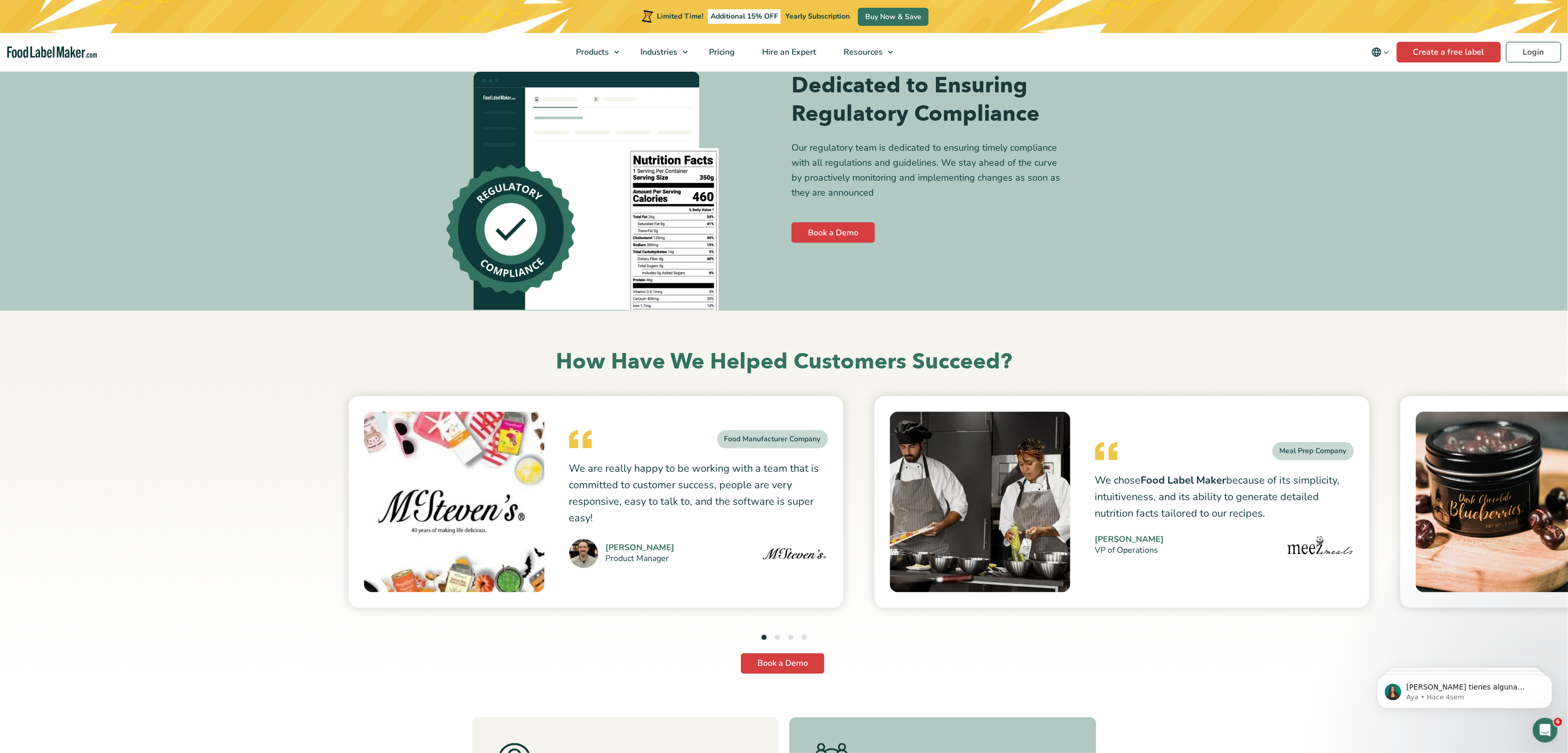
scroll to position [3611, 0]
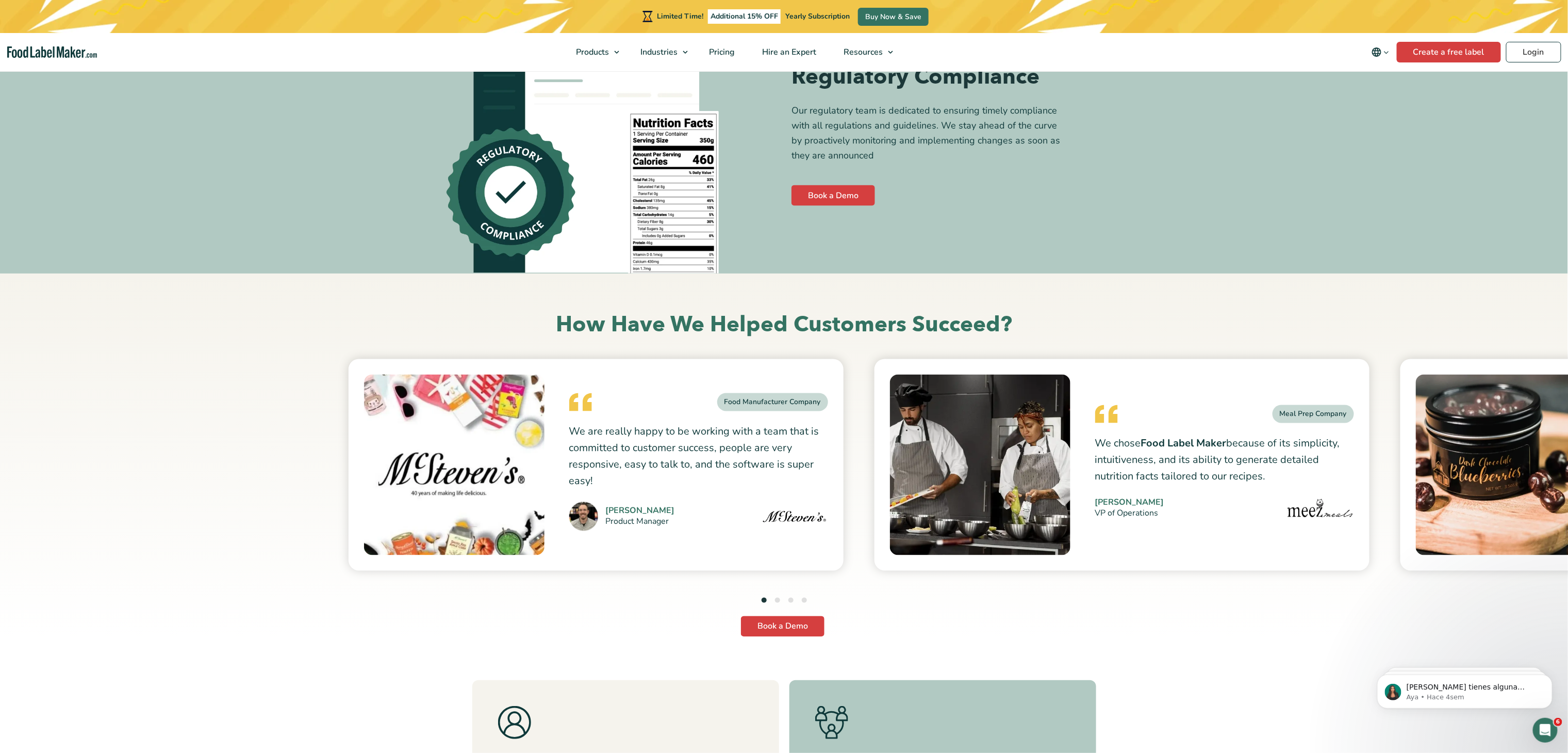
click at [775, 597] on button "2" at bounding box center [777, 599] width 5 height 5
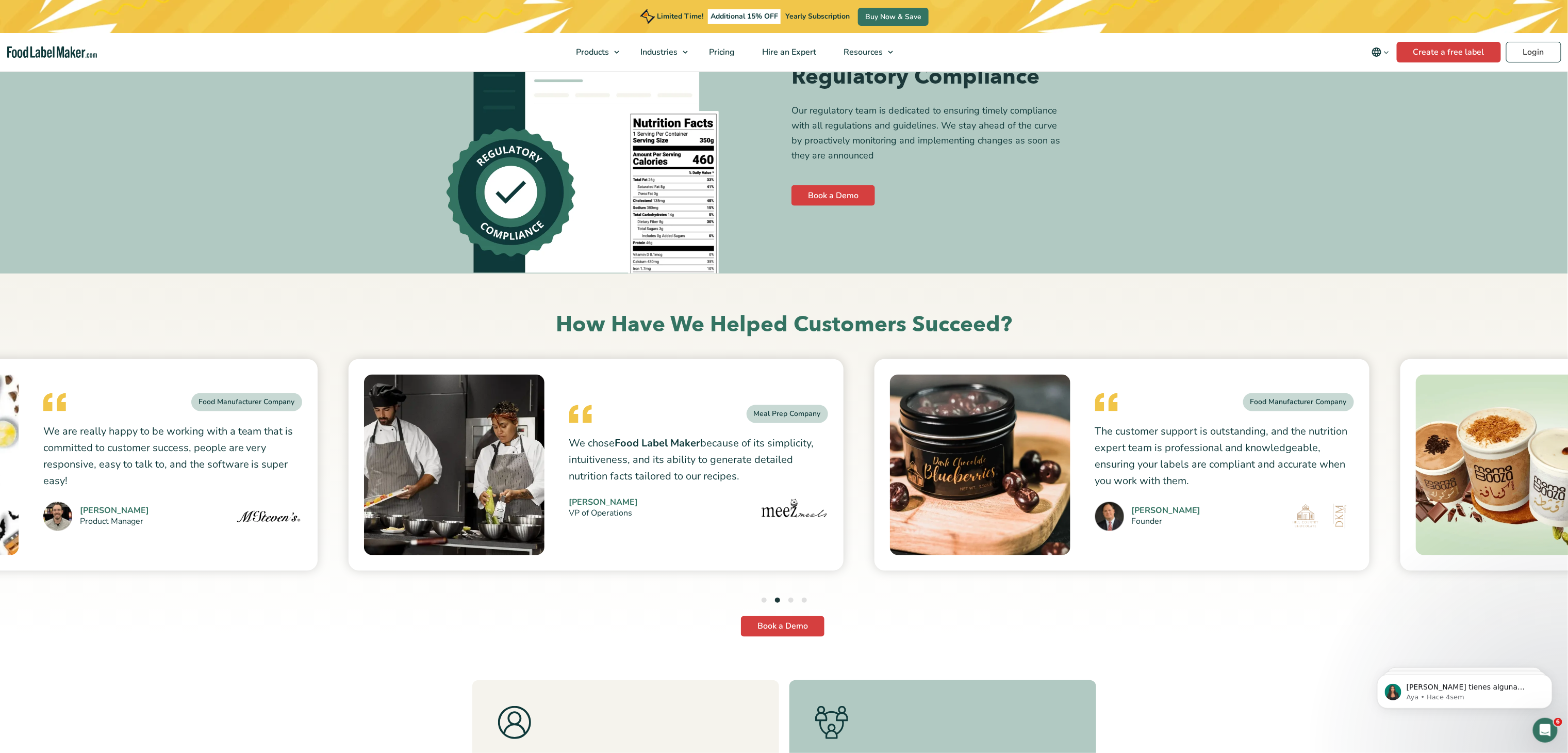
click at [787, 594] on ul "1 2 3 4" at bounding box center [784, 600] width 46 height 14
click at [795, 594] on ul "1 2 3 4" at bounding box center [784, 600] width 46 height 14
click at [790, 597] on button "3" at bounding box center [790, 599] width 5 height 5
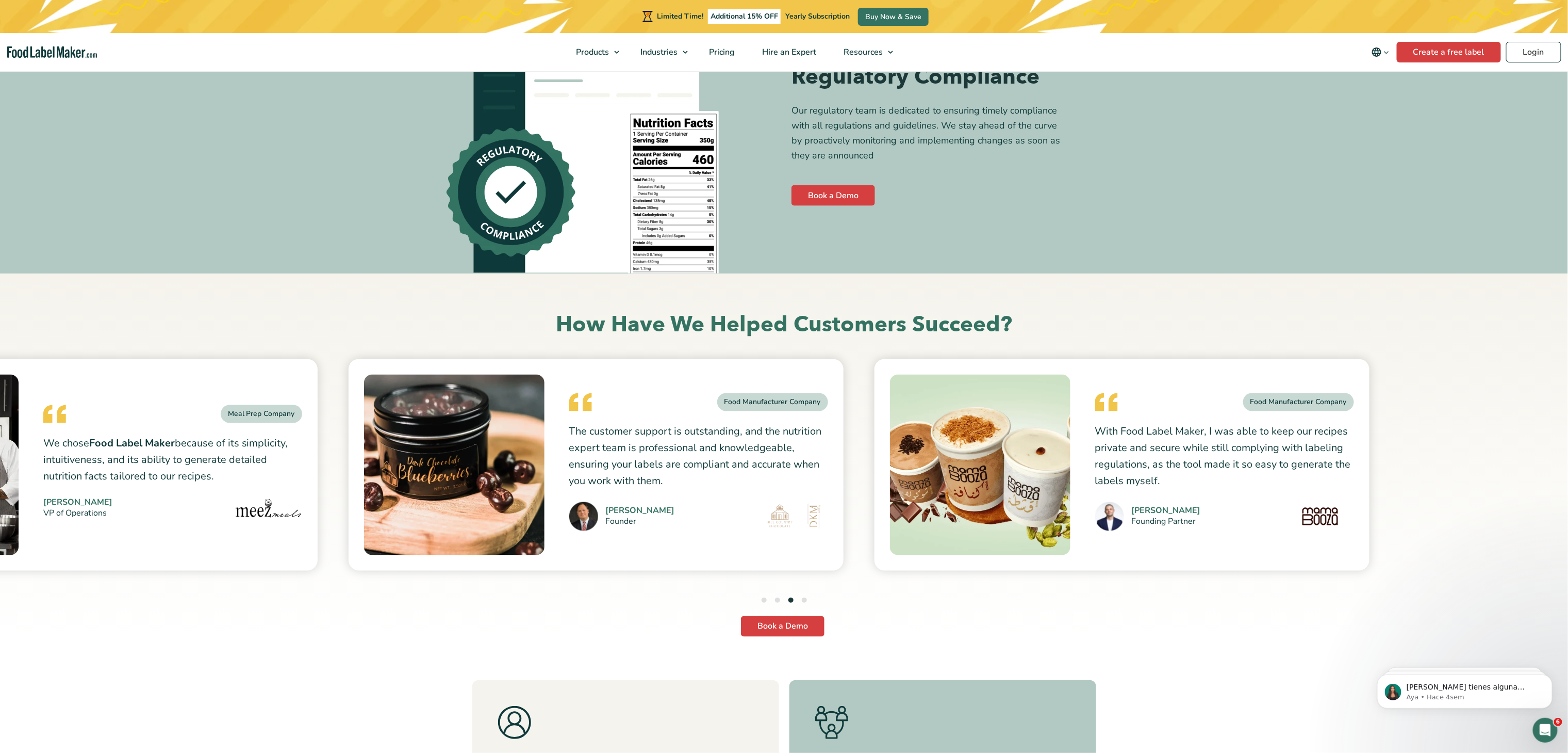
click at [804, 597] on button "4" at bounding box center [804, 599] width 5 height 5
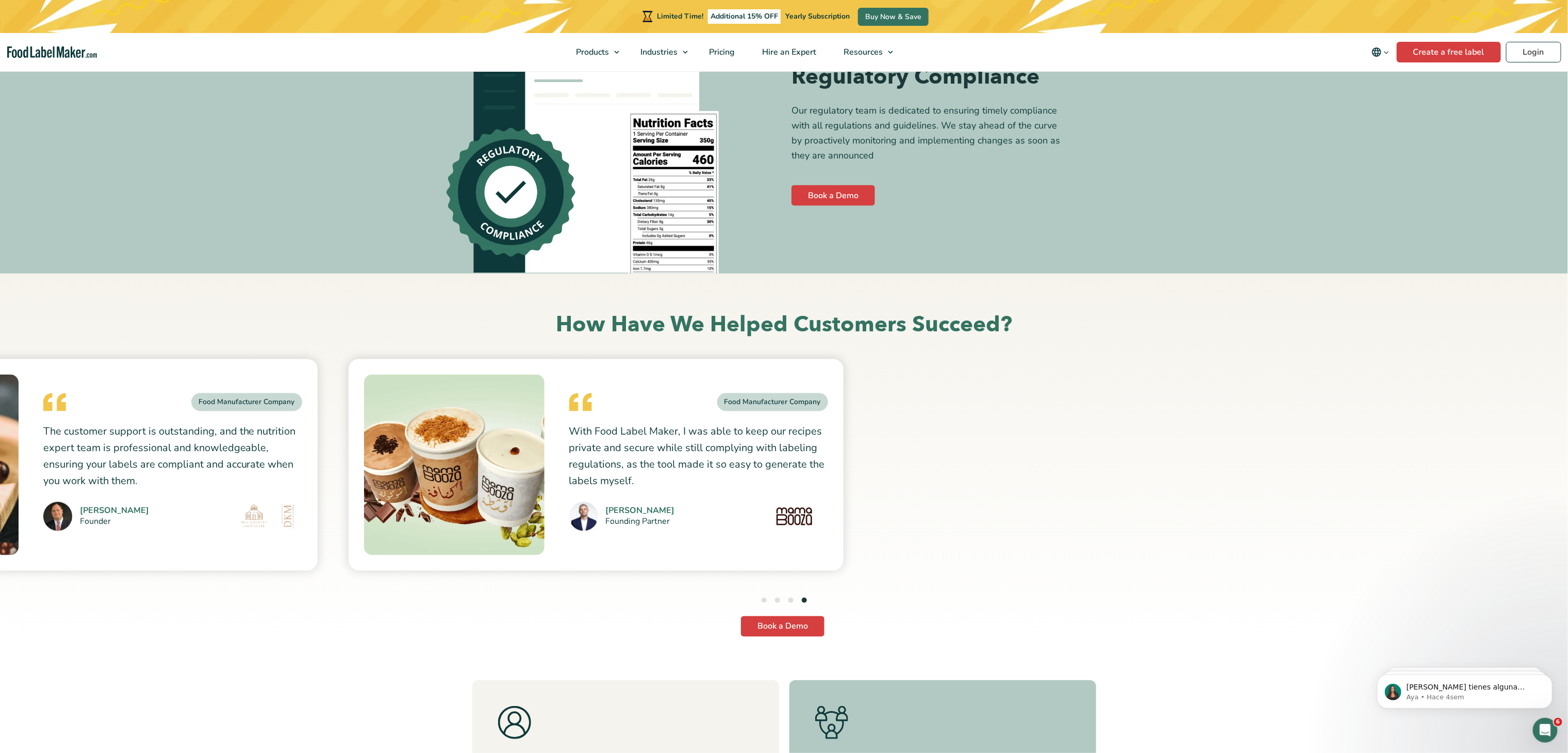
click at [775, 597] on button "2" at bounding box center [777, 599] width 5 height 5
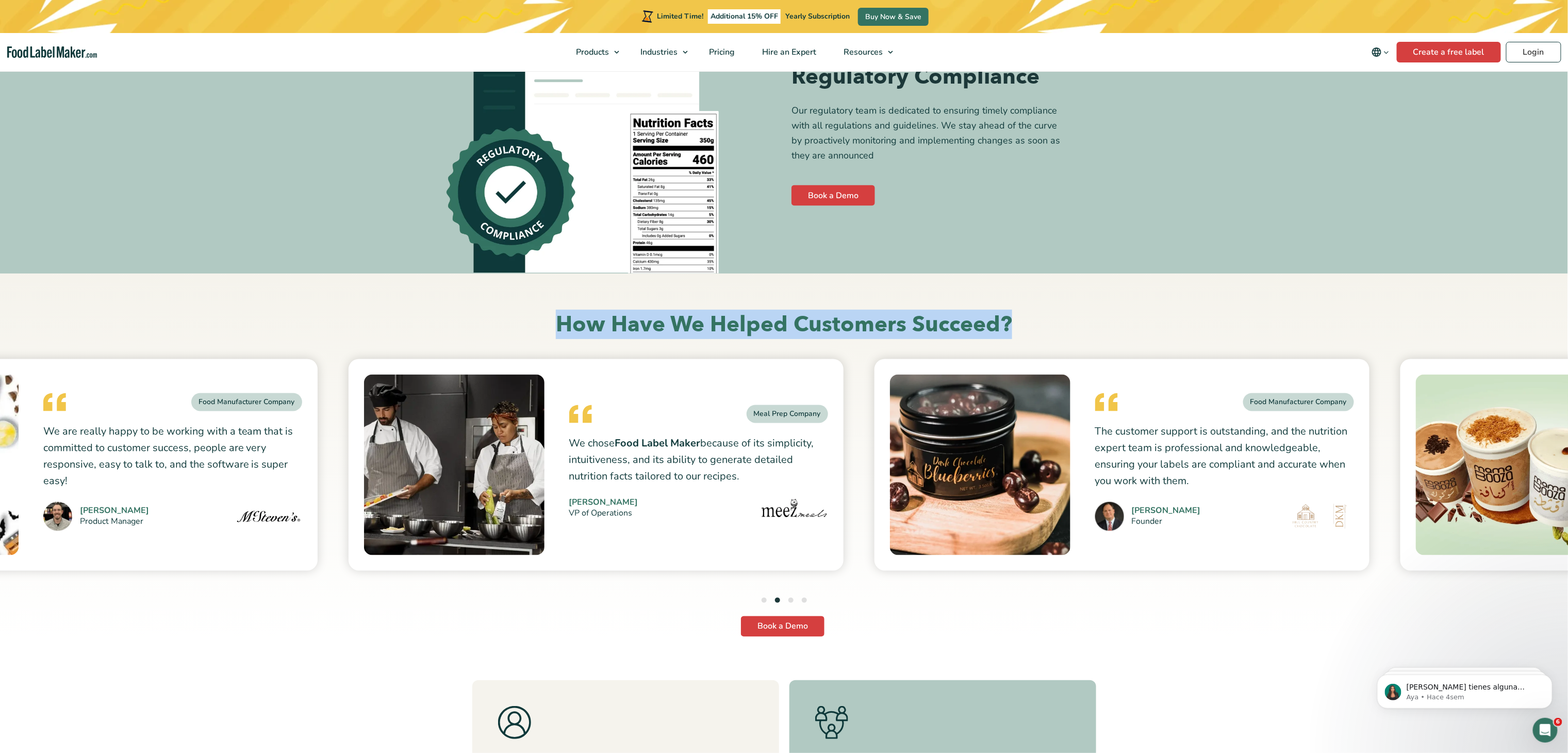
drag, startPoint x: 555, startPoint y: 296, endPoint x: 1075, endPoint y: 304, distance: 520.1
click at [1075, 311] on h2 "How Have We Helped Customers Succeed?" at bounding box center [784, 325] width 675 height 29
copy h2 "How Have We Helped Customers Succeed?"
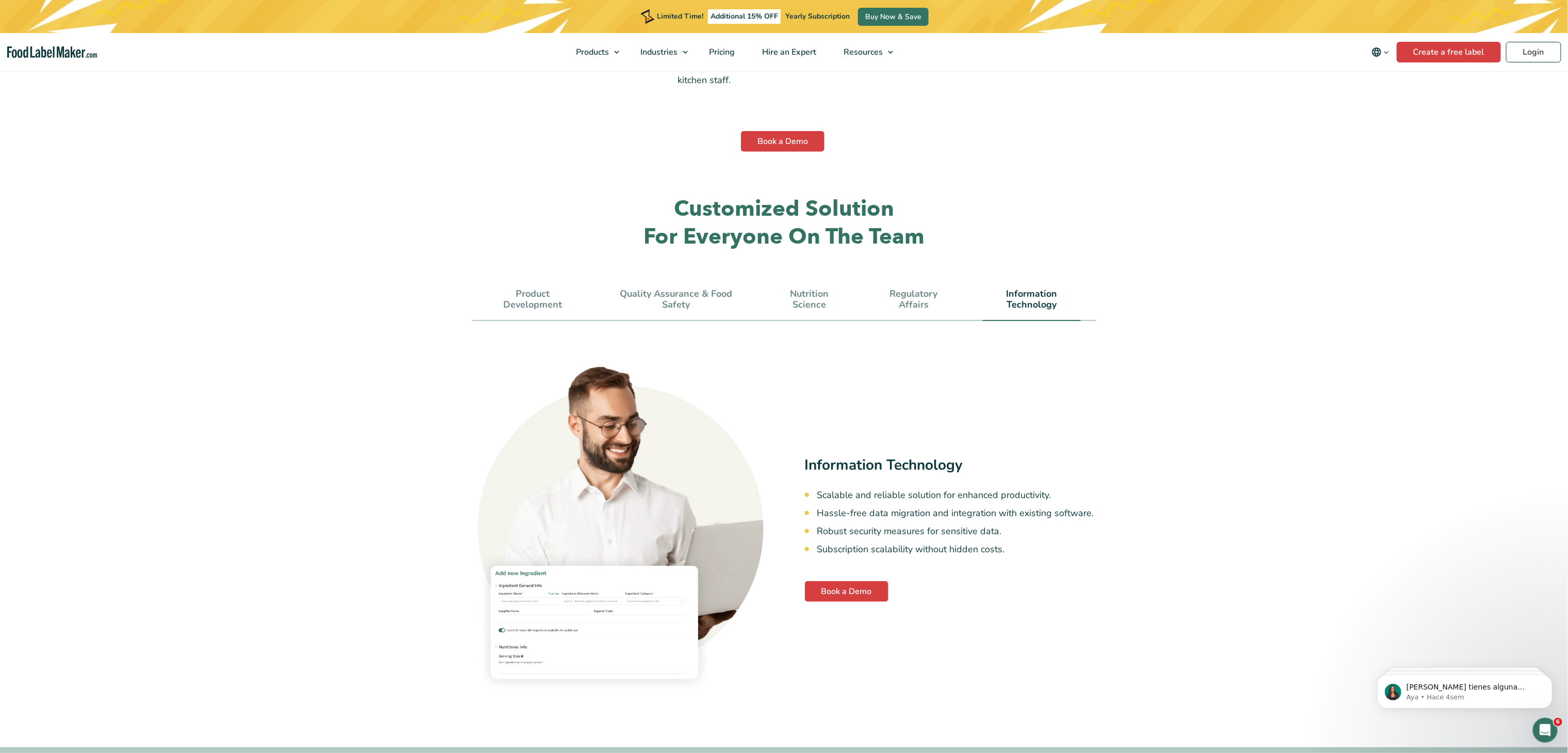
scroll to position [2786, 0]
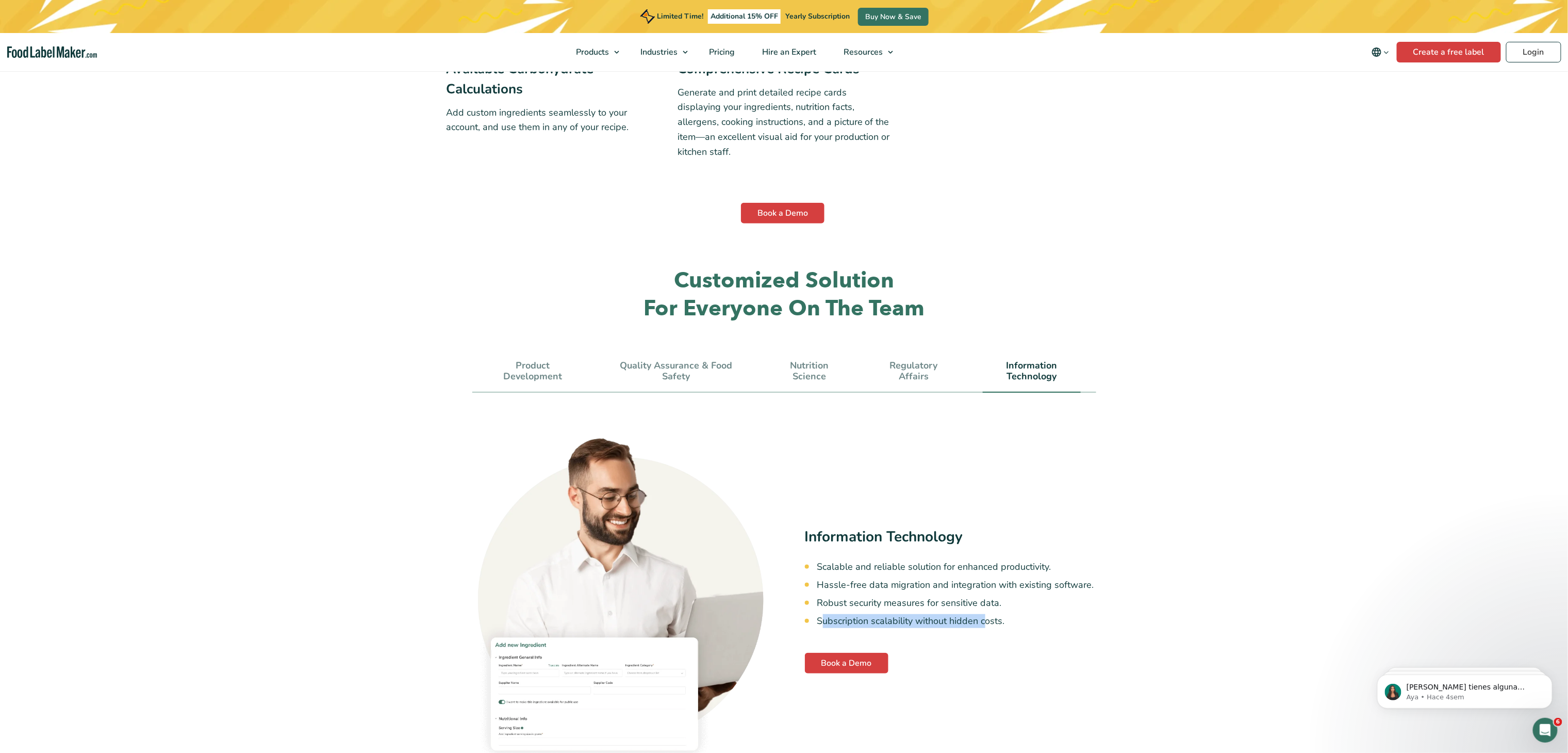
drag, startPoint x: 823, startPoint y: 589, endPoint x: 986, endPoint y: 589, distance: 163.0
click at [986, 614] on li "Subscription scalability without hidden costs." at bounding box center [956, 620] width 279 height 14
copy li "ubscription scalability without hidden c"
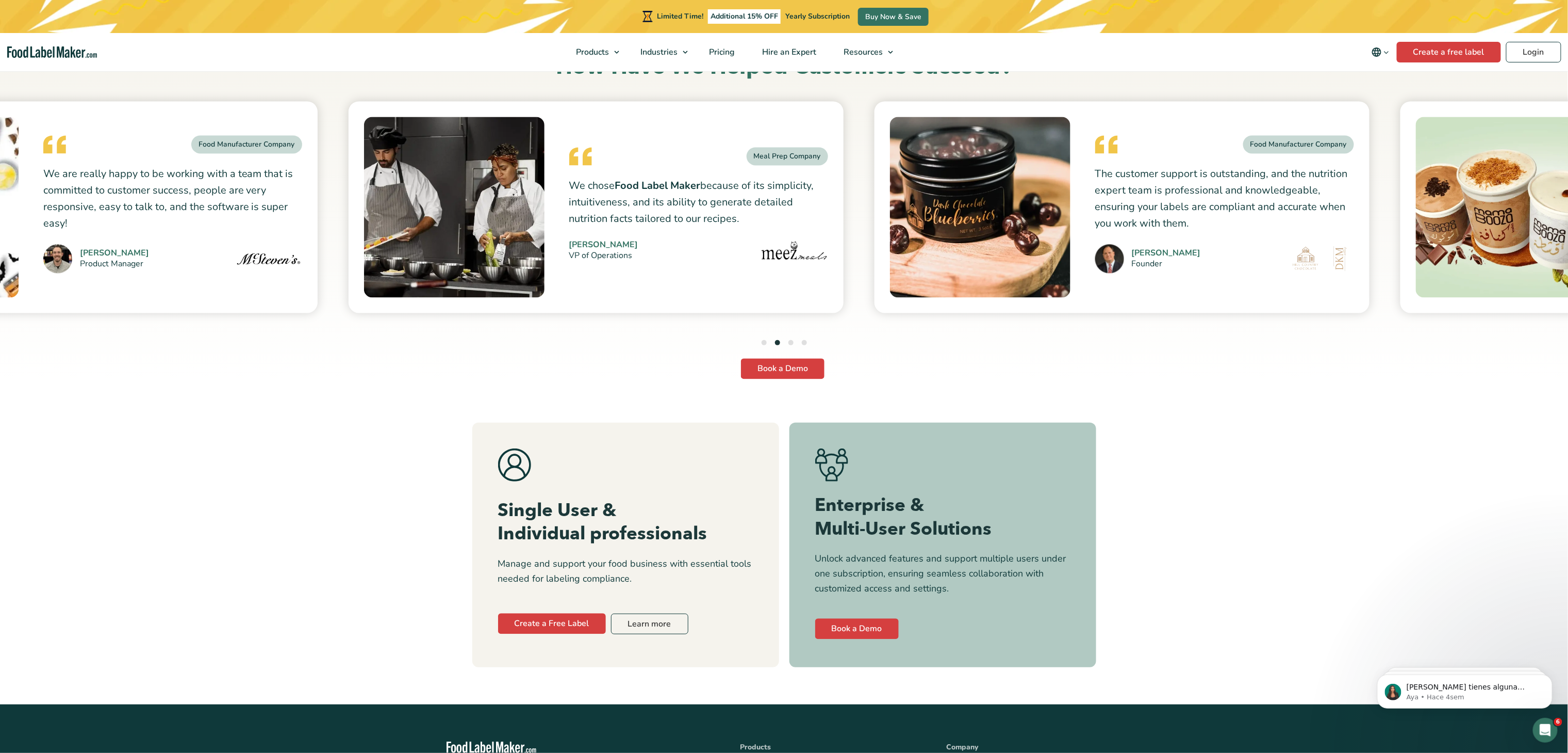
scroll to position [3921, 0]
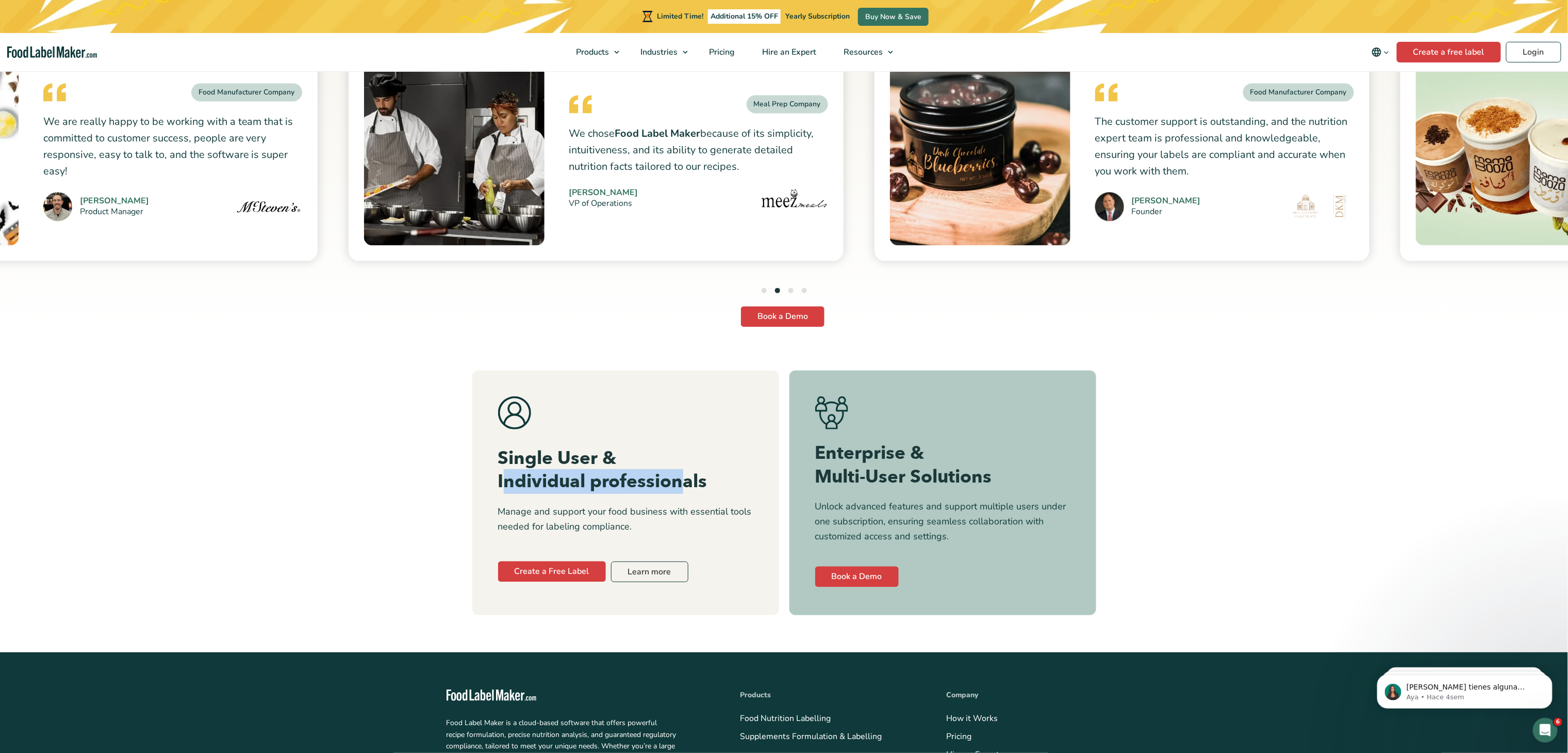
click at [683, 450] on h3 "Single User & Individual professionals" at bounding box center [625, 470] width 255 height 47
drag, startPoint x: 509, startPoint y: 482, endPoint x: 723, endPoint y: 485, distance: 214.0
click at [723, 504] on p "Manage and support your food business with essential tools needed for labeling …" at bounding box center [625, 519] width 255 height 30
copy p "nage and support your food business with essentia"
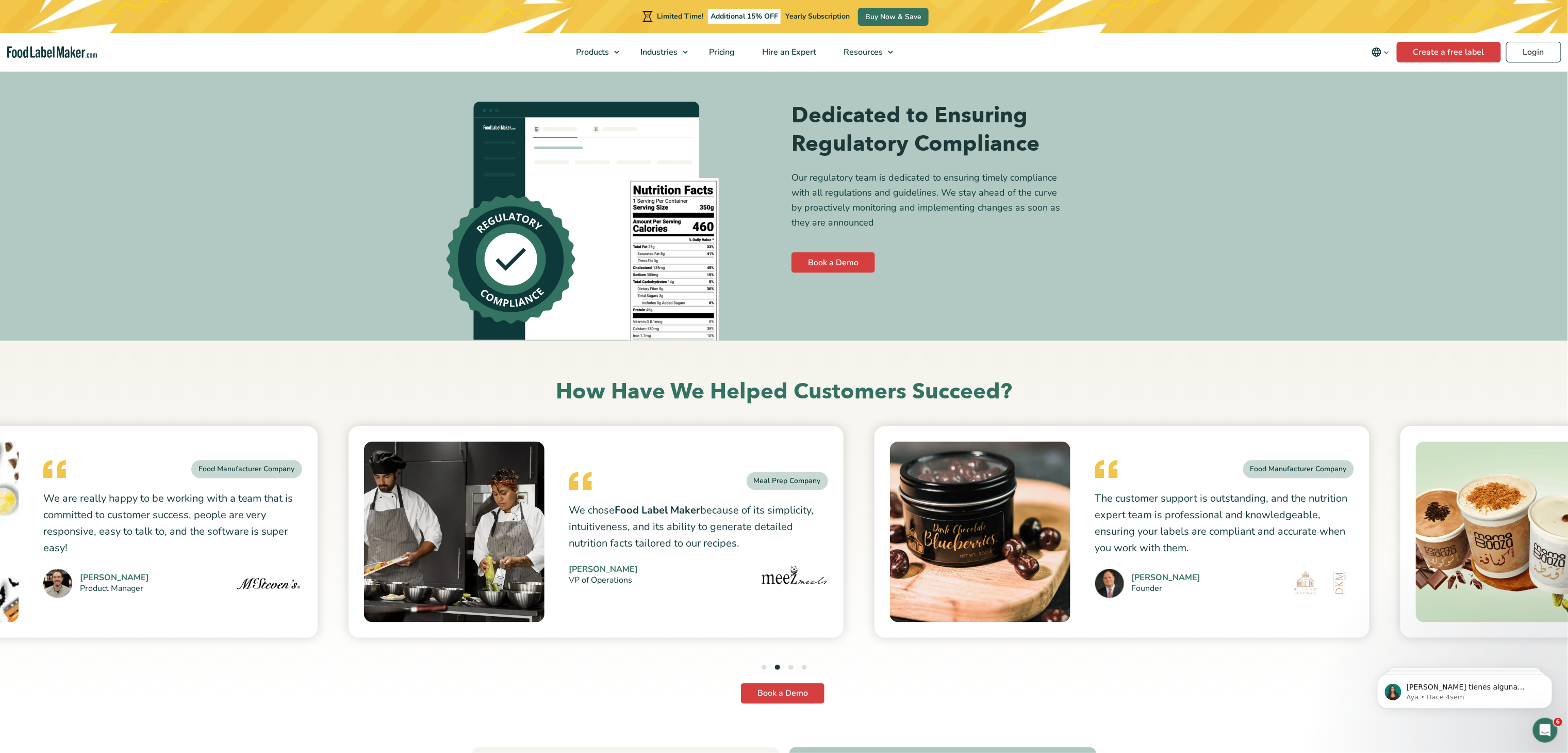
scroll to position [3508, 0]
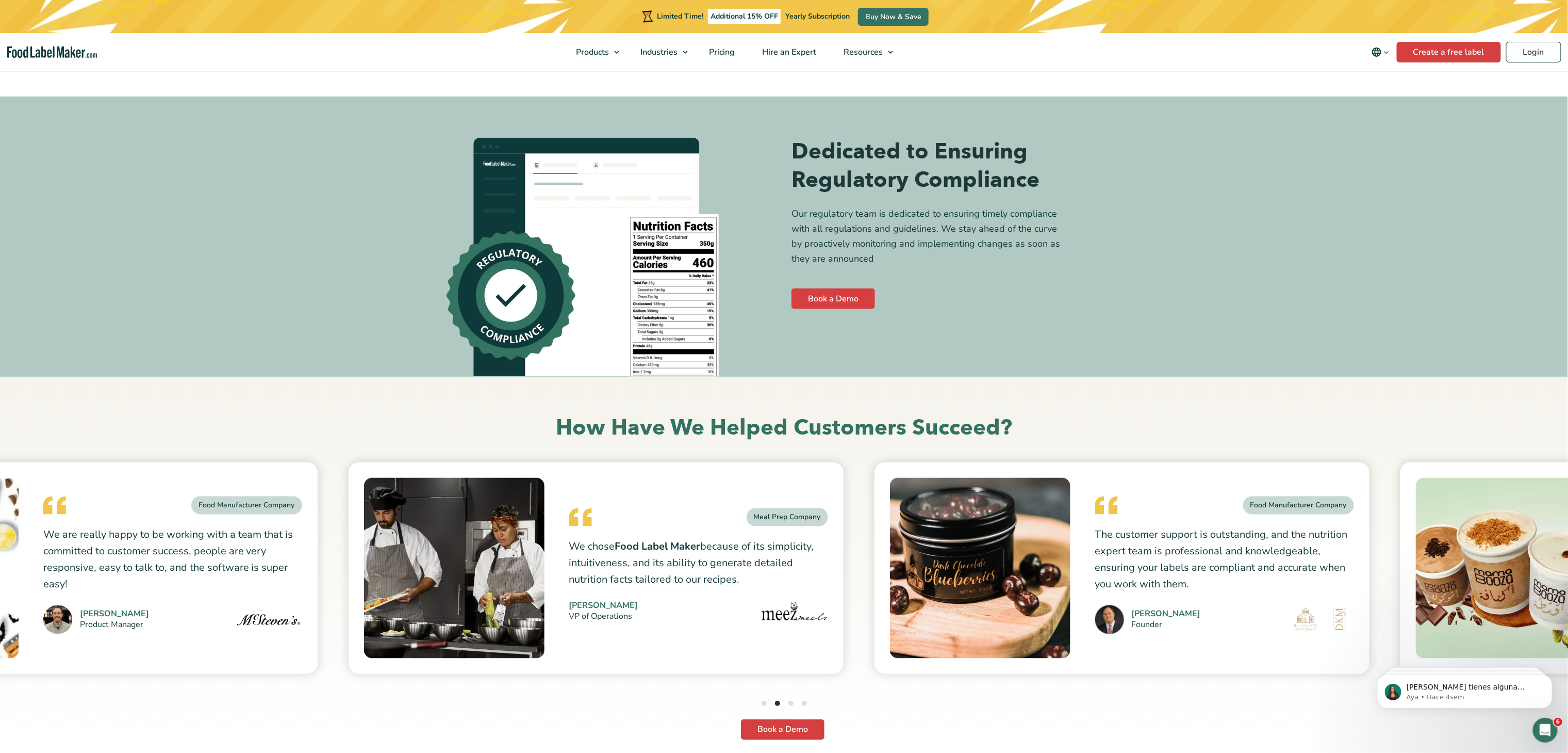
click at [761, 701] on button "1" at bounding box center [763, 703] width 5 height 5
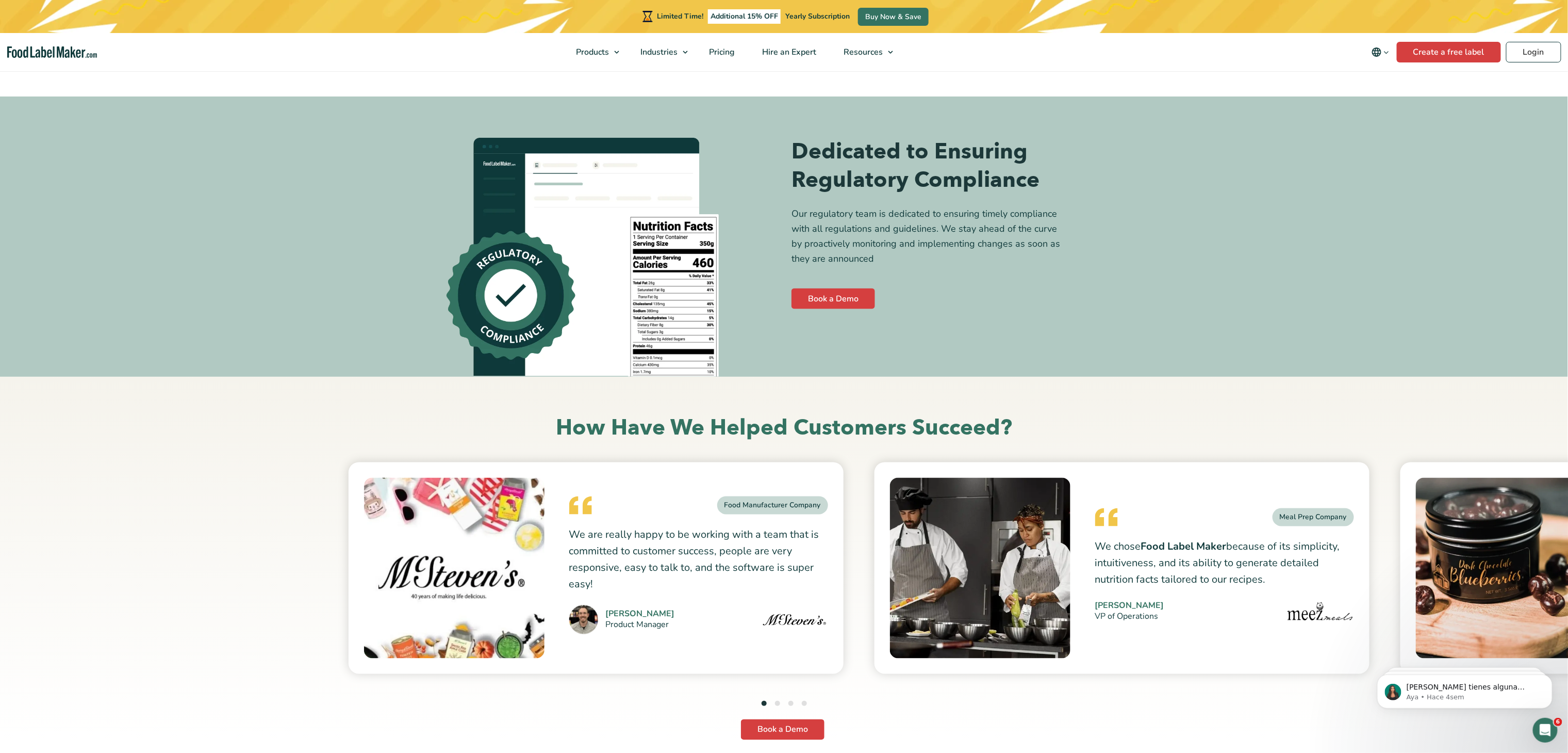
click at [777, 701] on button "2" at bounding box center [777, 703] width 5 height 5
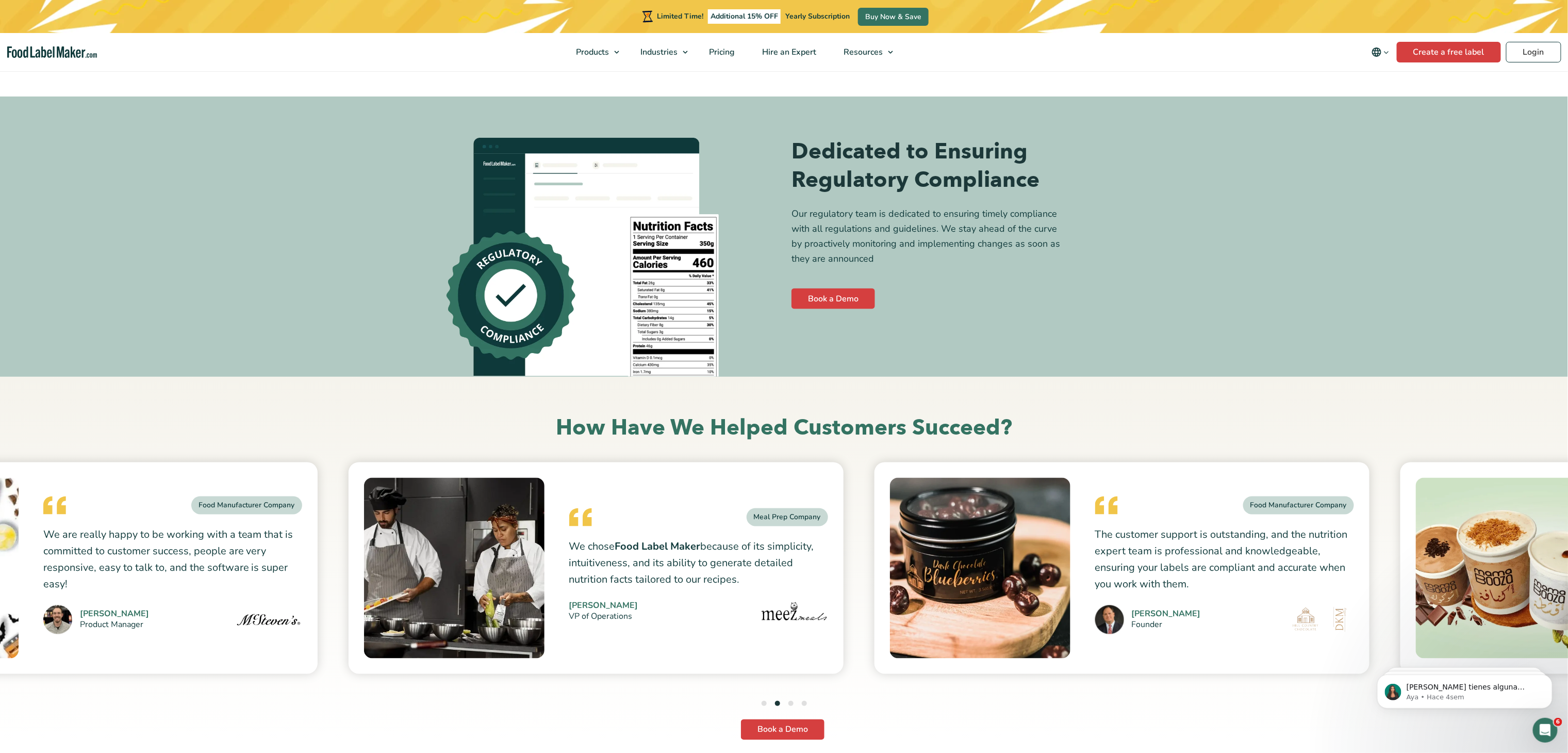
click at [788, 701] on button "3" at bounding box center [790, 703] width 5 height 5
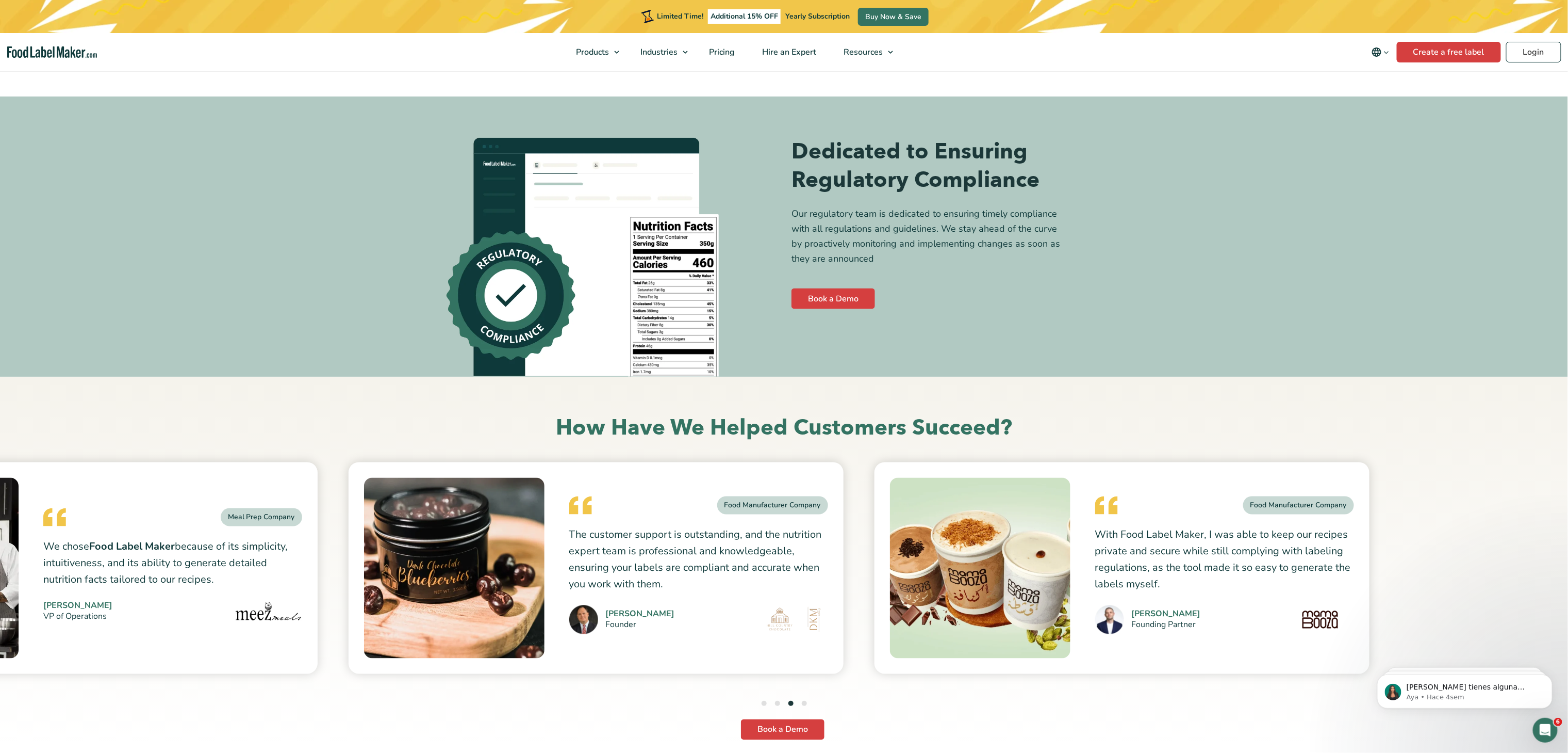
click at [802, 701] on button "4" at bounding box center [804, 703] width 5 height 5
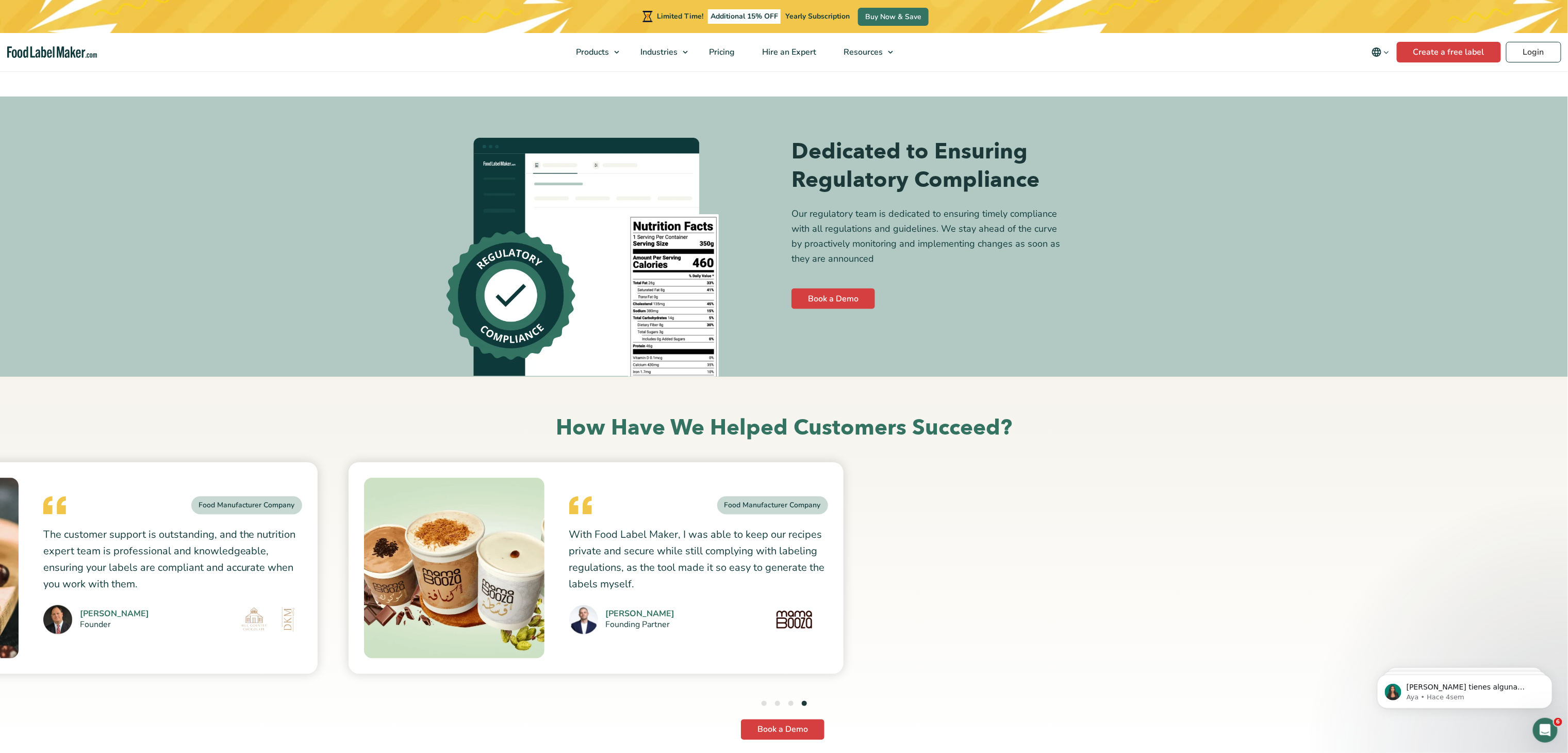
click at [791, 701] on button "3" at bounding box center [790, 703] width 5 height 5
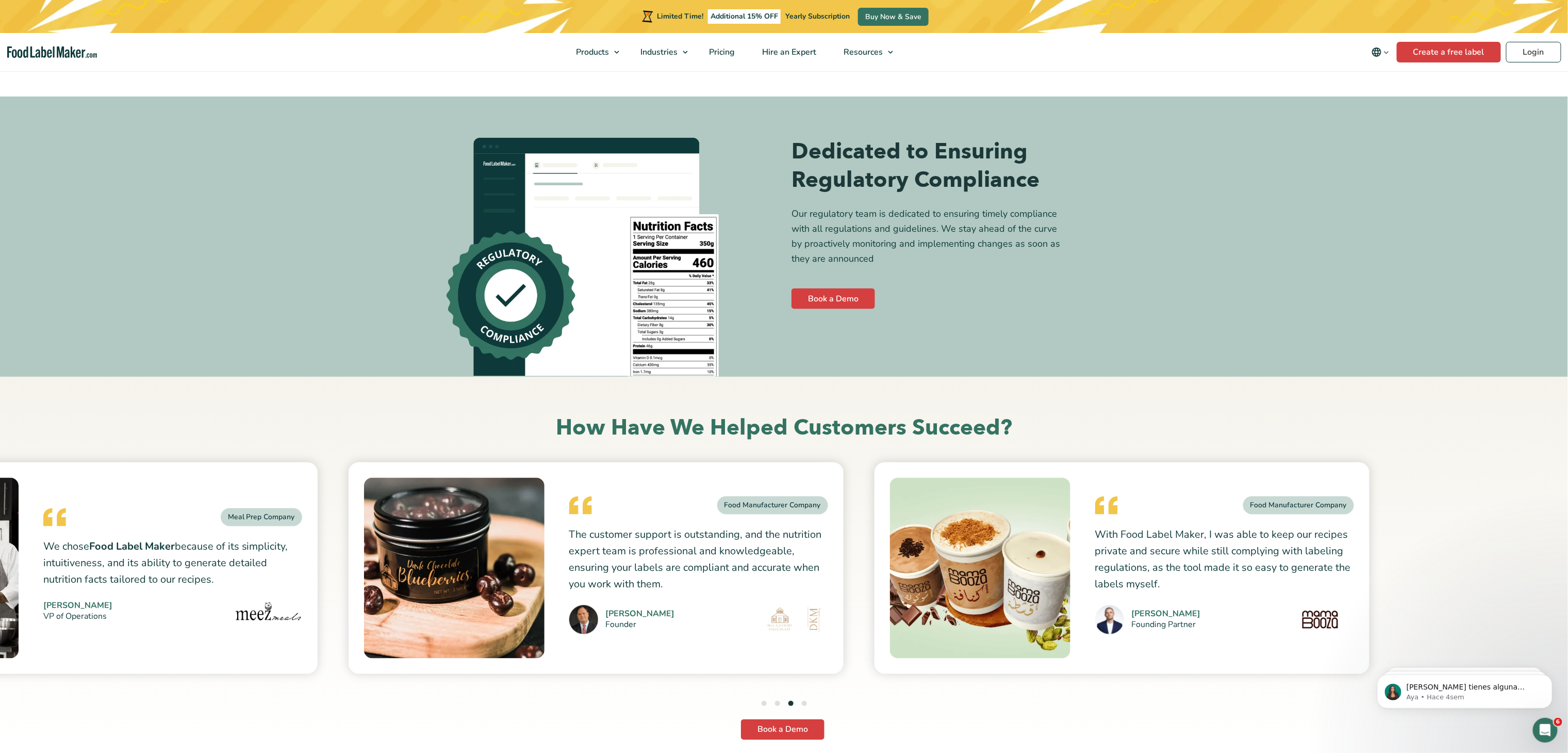
click at [771, 697] on ul "1 2 3 4" at bounding box center [784, 704] width 46 height 14
click at [778, 697] on li "2" at bounding box center [777, 704] width 5 height 14
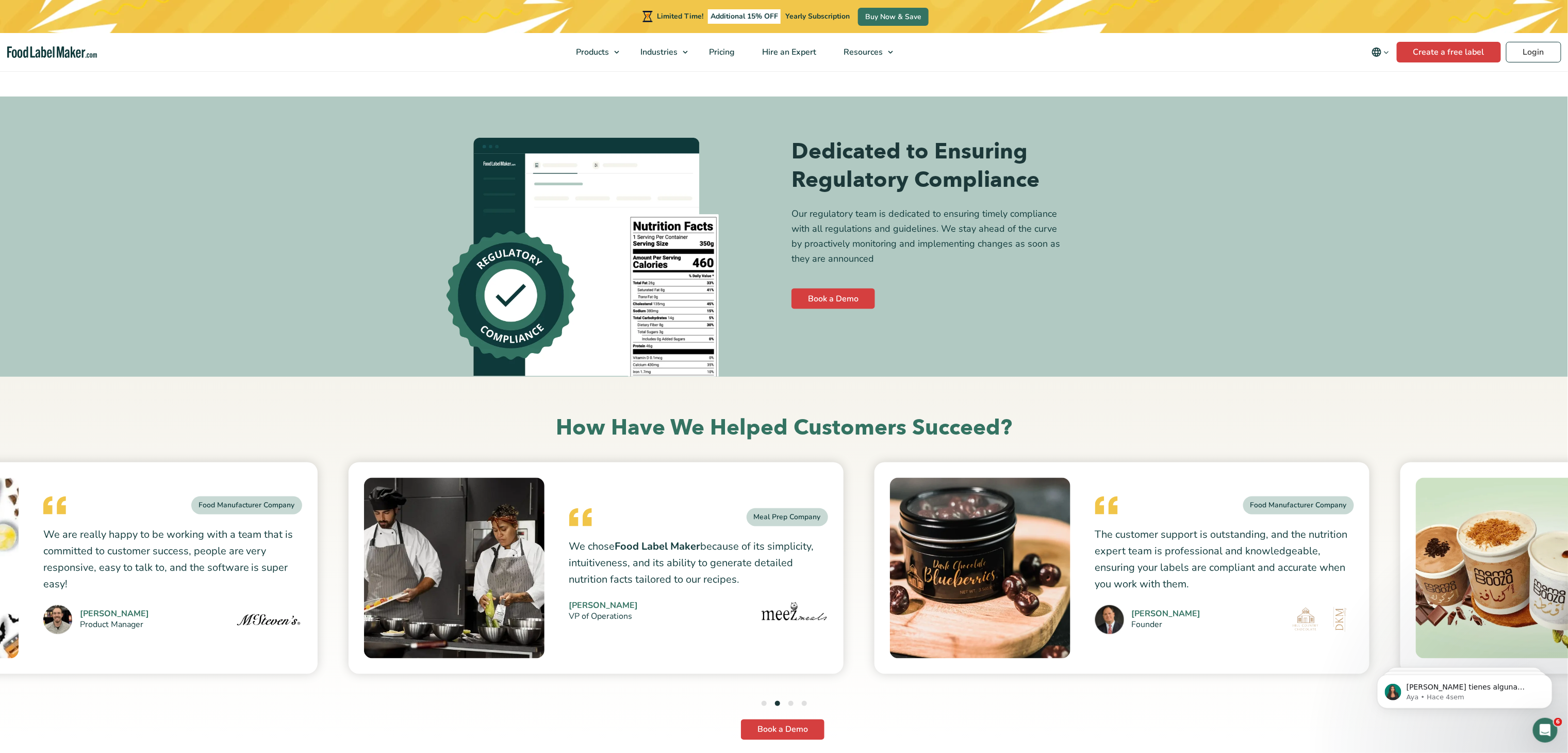
click at [761, 697] on li "1" at bounding box center [763, 704] width 5 height 14
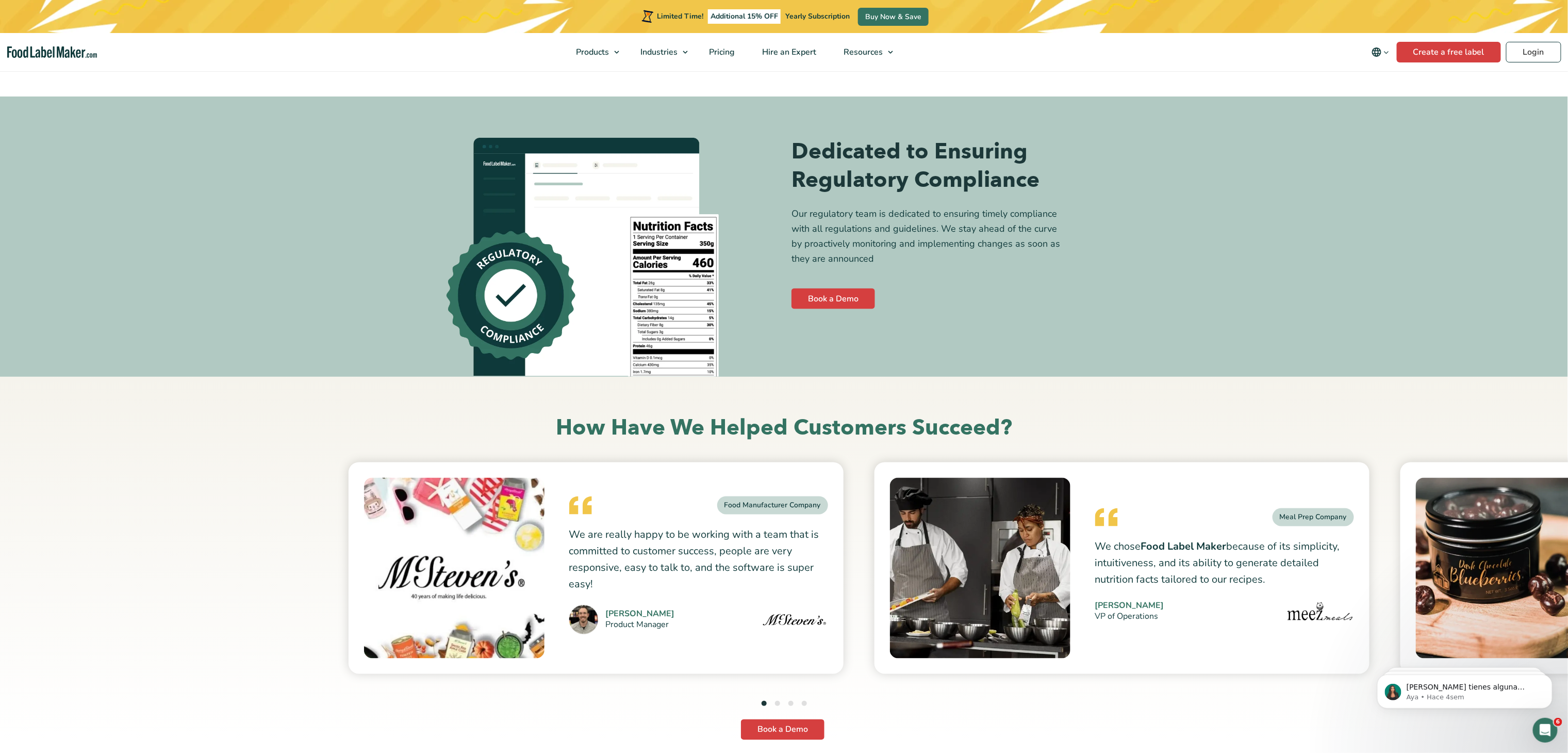
click at [806, 701] on button "4" at bounding box center [804, 703] width 5 height 5
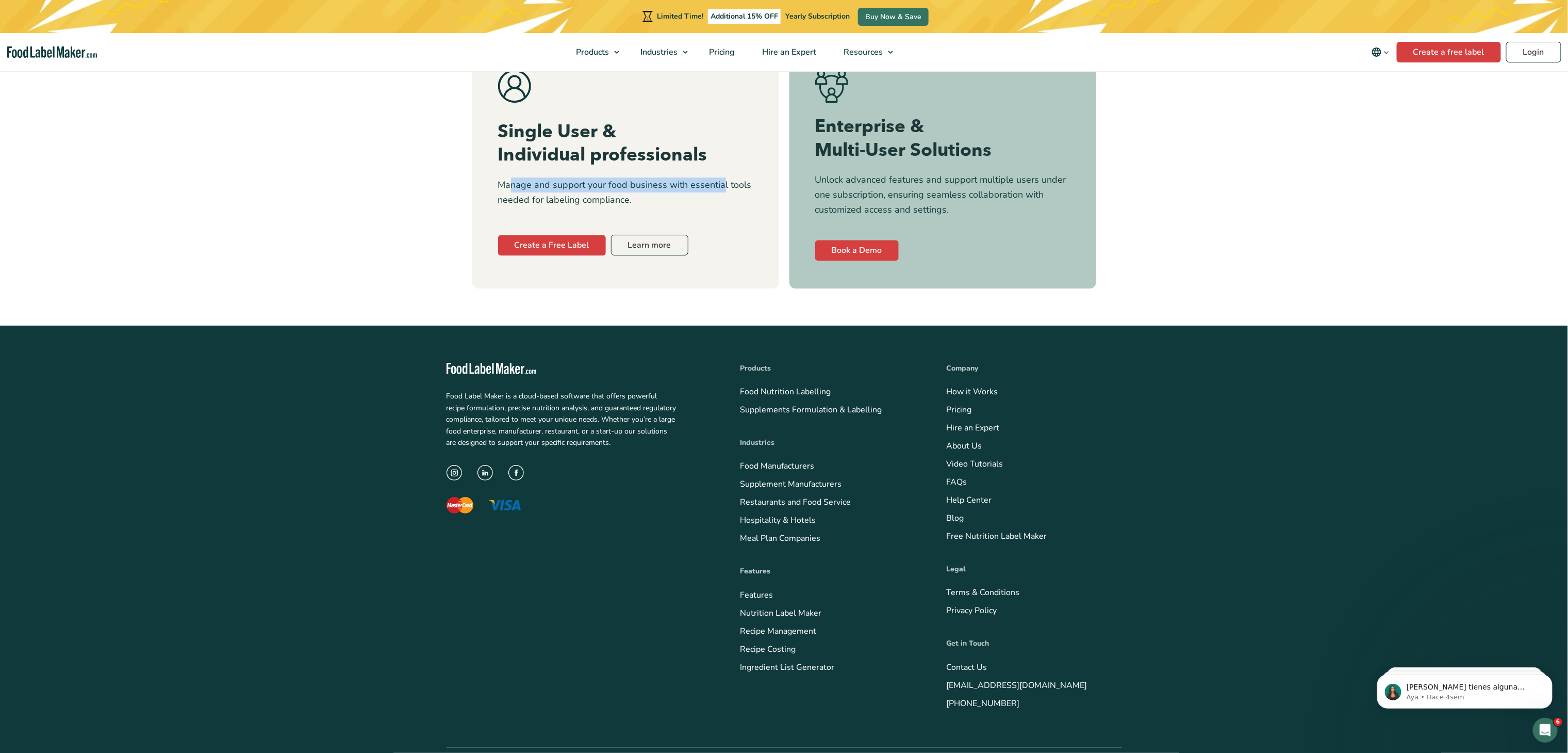
scroll to position [4252, 0]
